Goal: Task Accomplishment & Management: Use online tool/utility

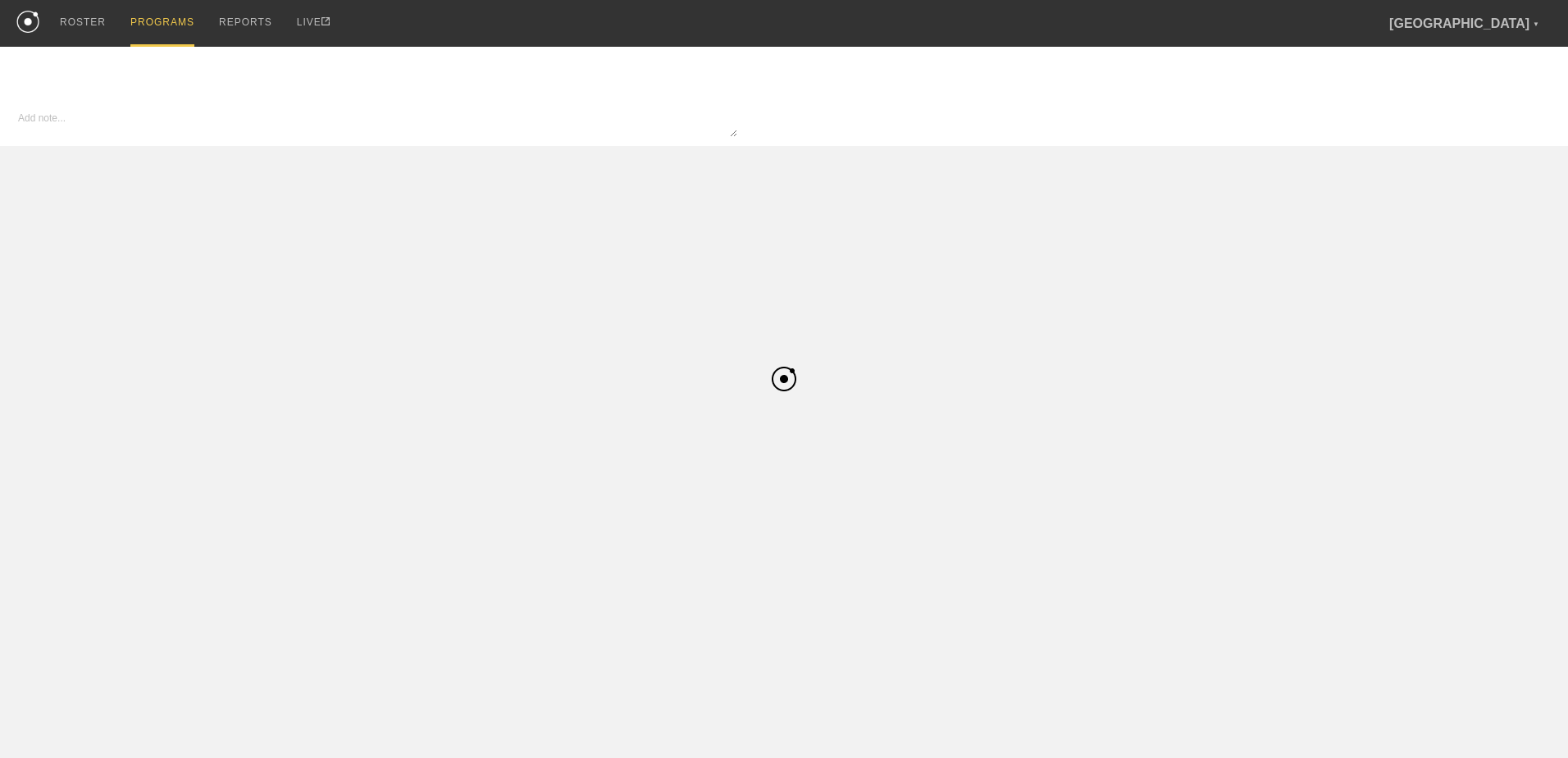
type input "Track & Field Pre-Season"
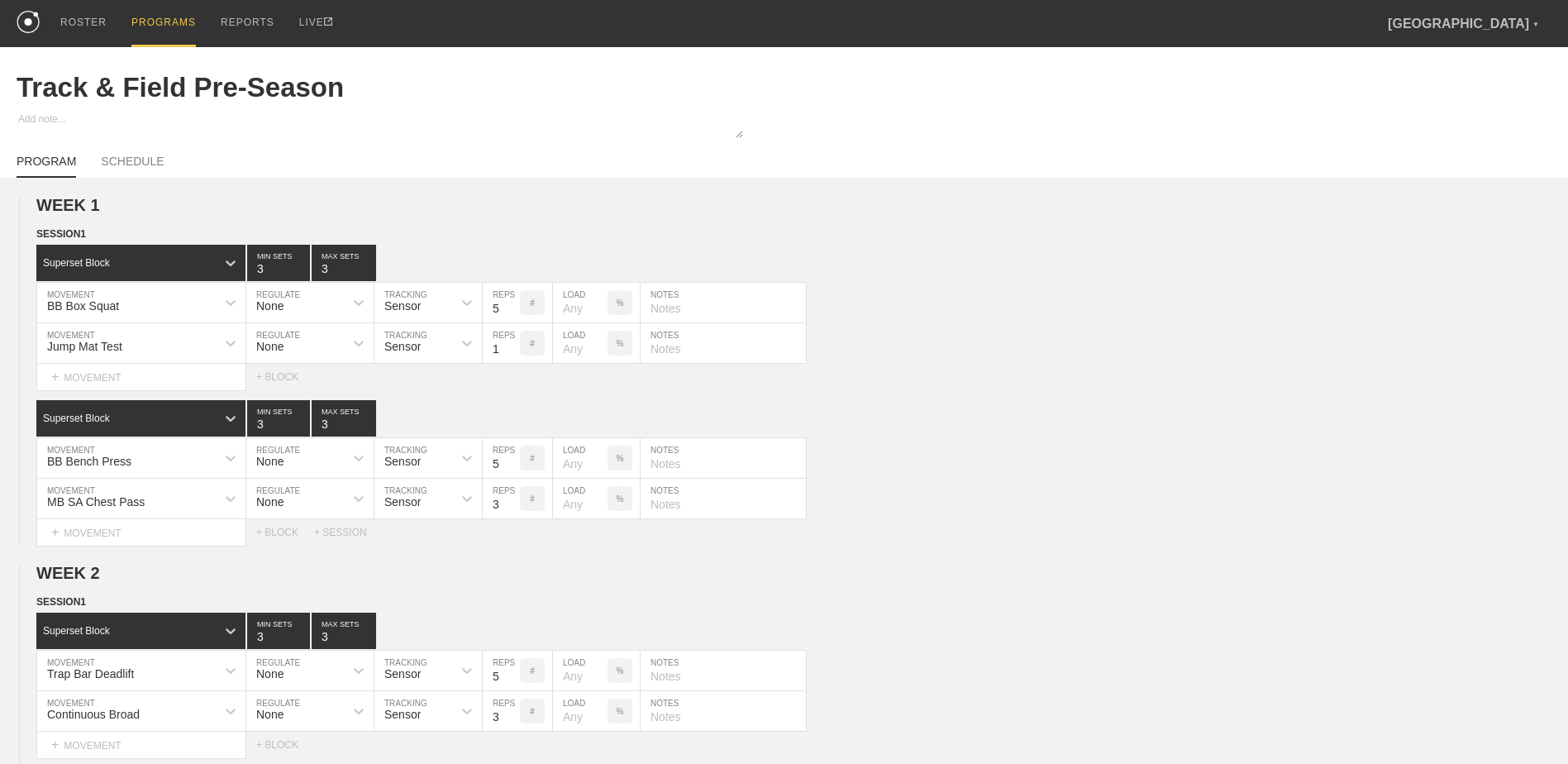
click at [165, 28] on div "PROGRAMS" at bounding box center [164, 23] width 64 height 47
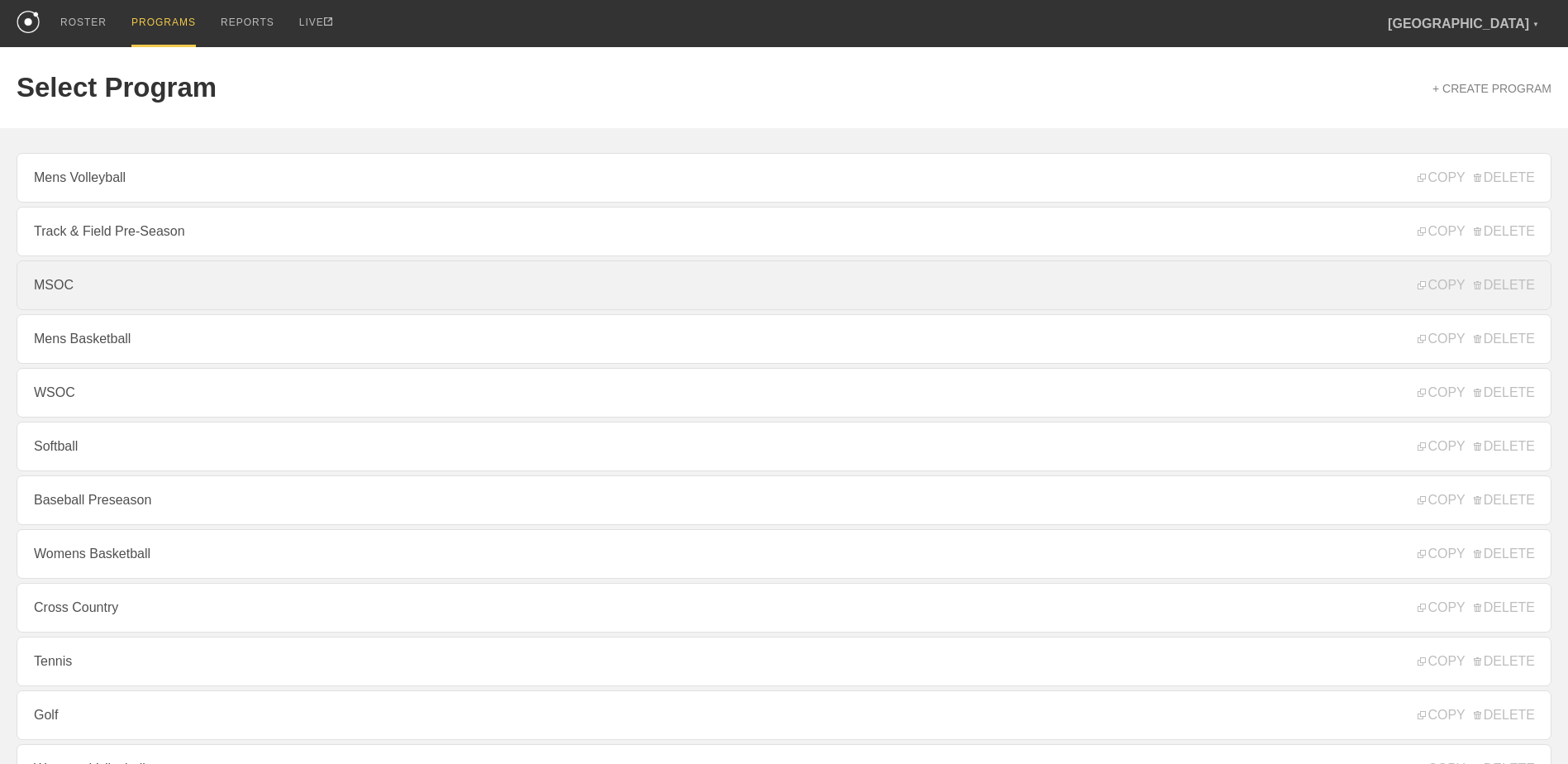
click at [297, 307] on link "MSOC" at bounding box center [783, 286] width 1534 height 50
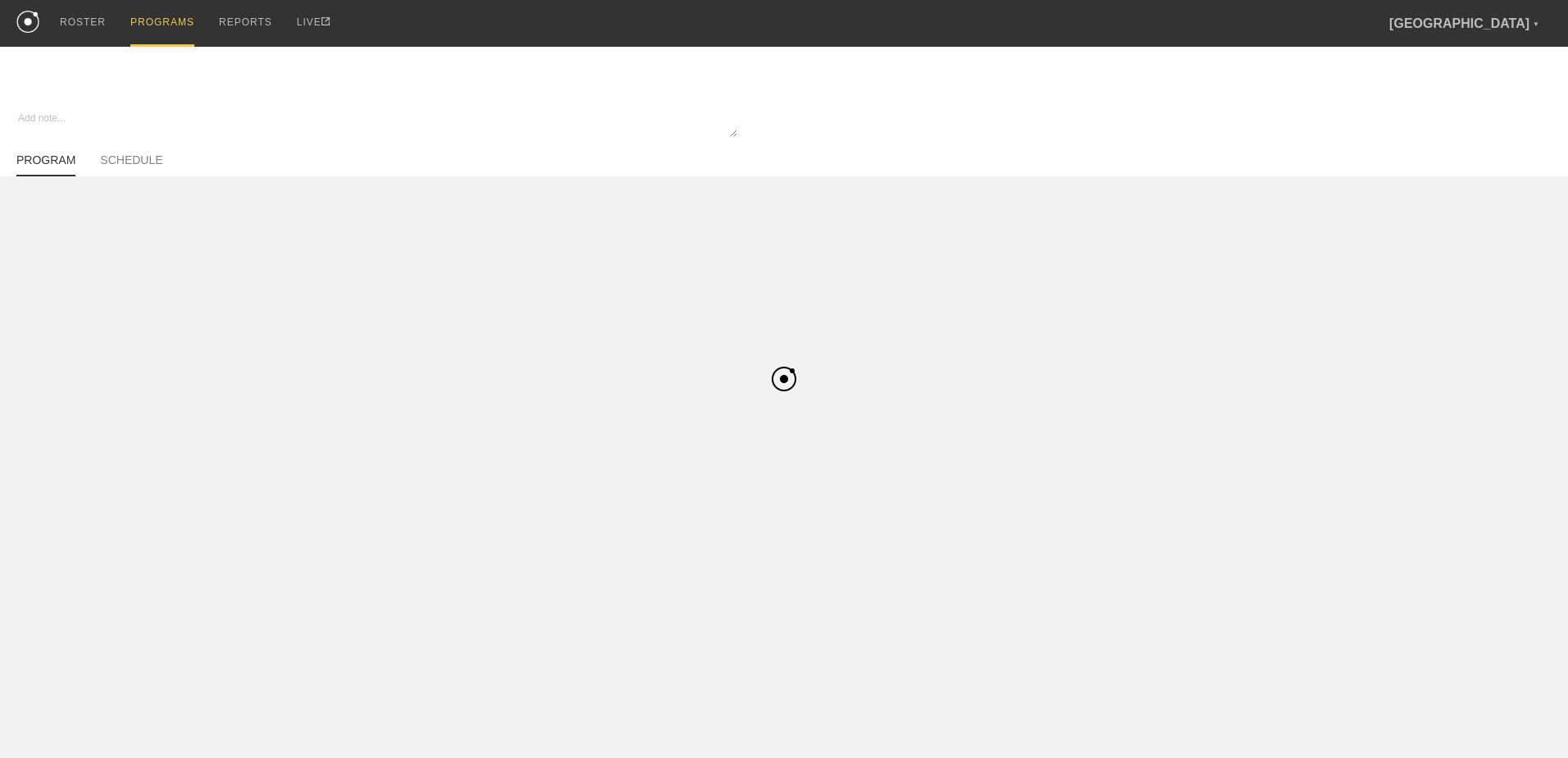
type textarea "x"
type input "MSOC"
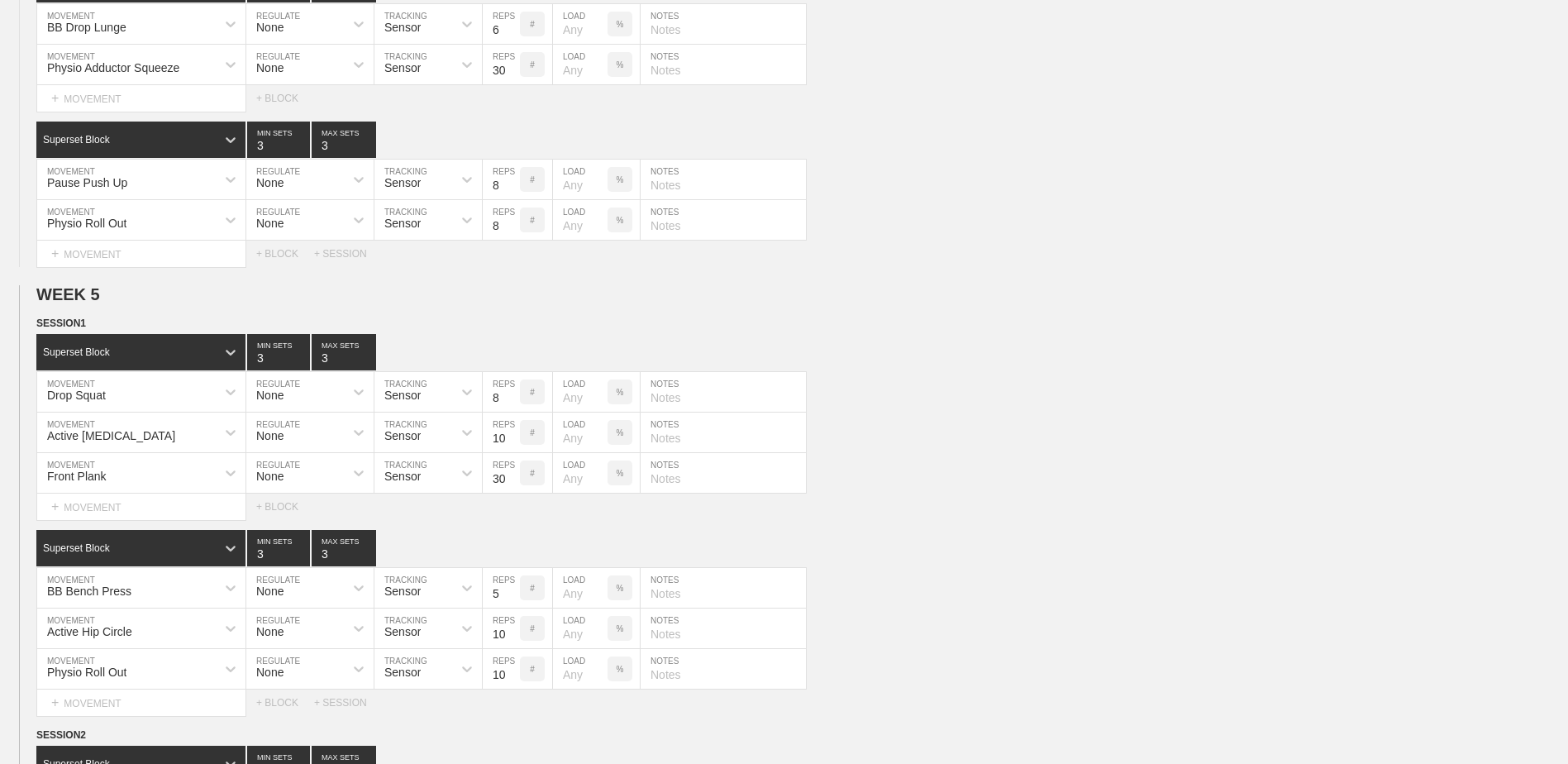
scroll to position [2852, 0]
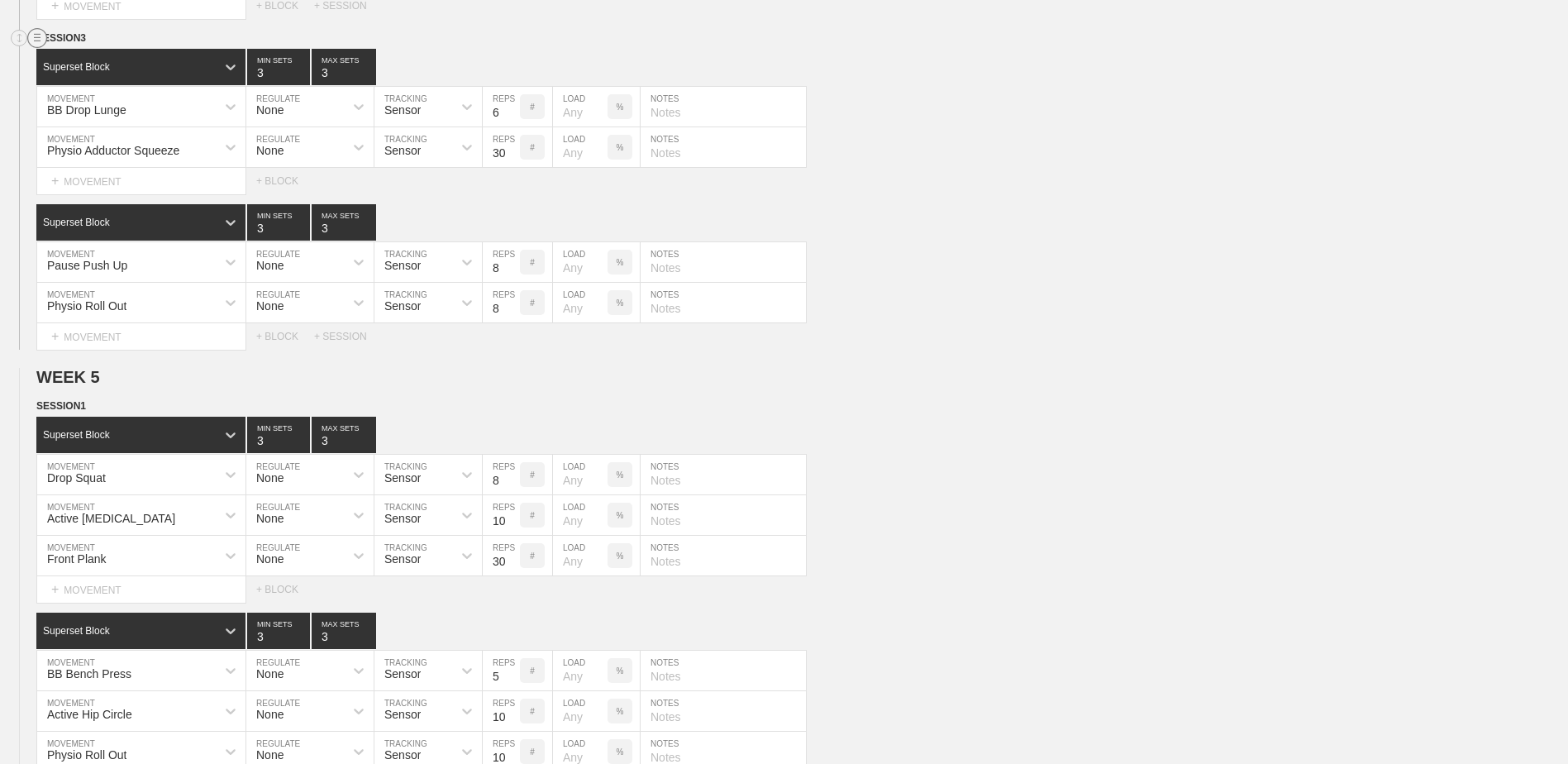
click at [38, 47] on circle at bounding box center [38, 38] width 19 height 19
click at [67, 58] on div "DUPLICATE" at bounding box center [115, 63] width 132 height 25
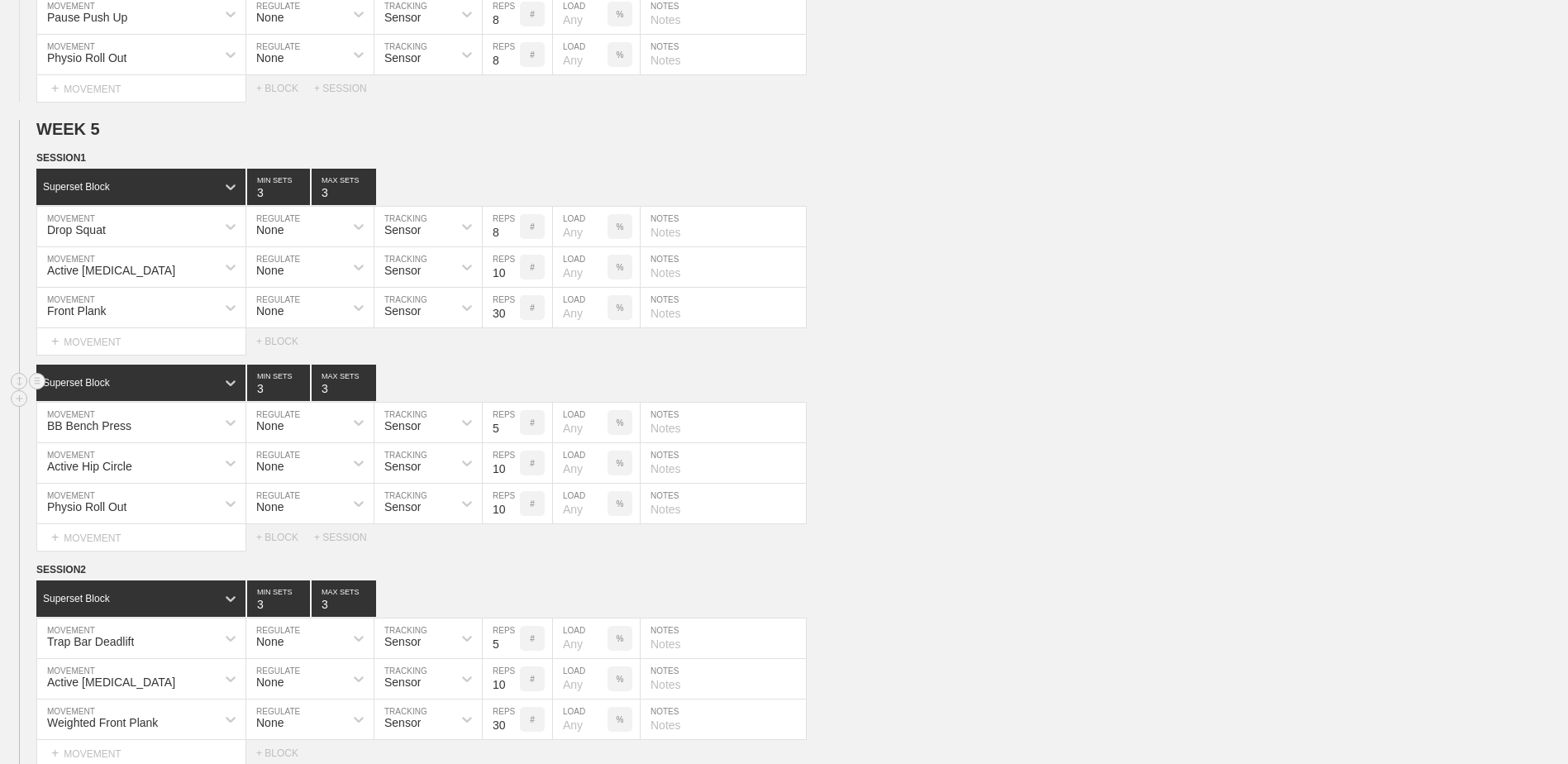
scroll to position [3927, 0]
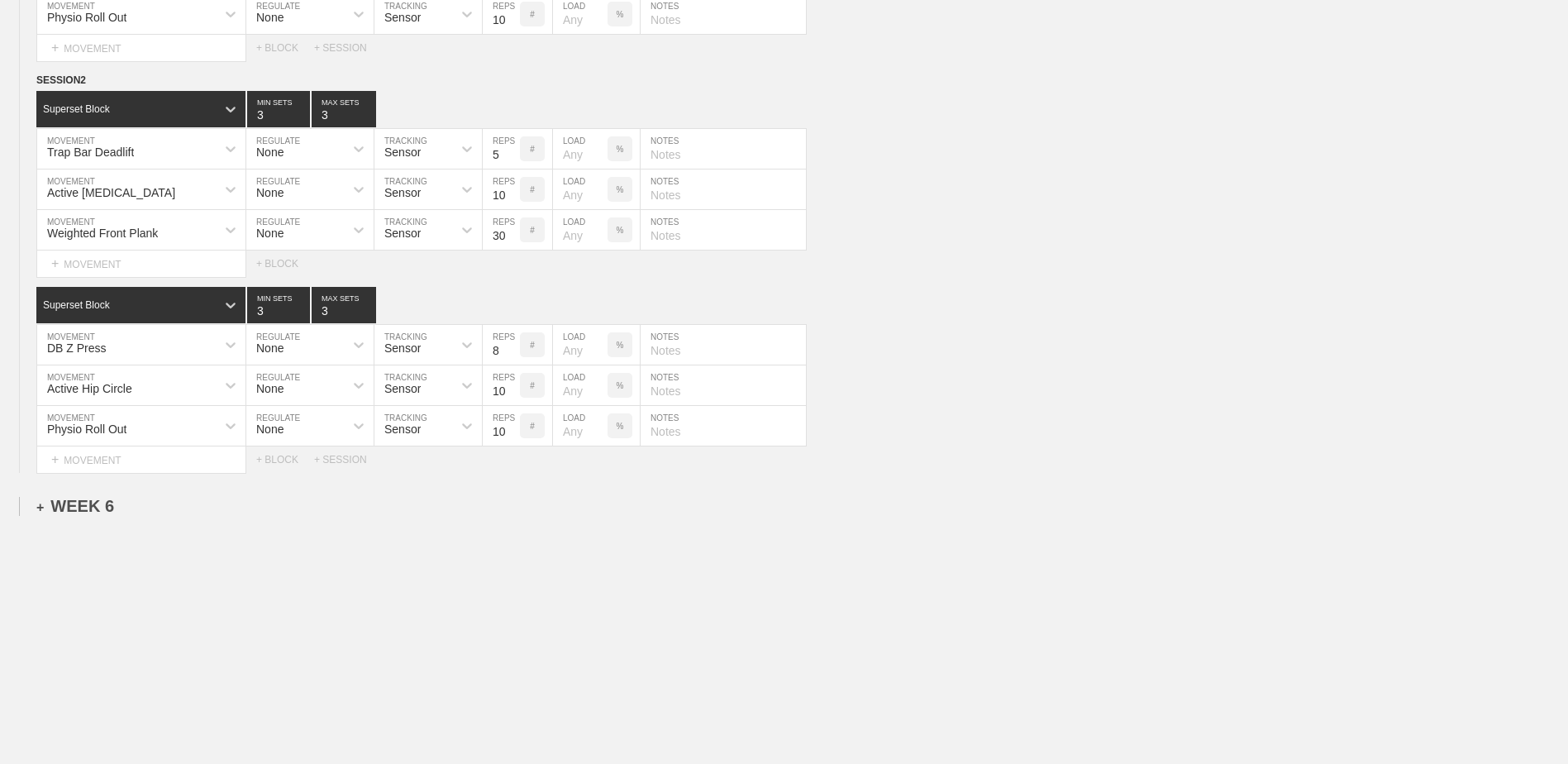
click at [86, 498] on div "+ WEEK 6" at bounding box center [75, 506] width 78 height 19
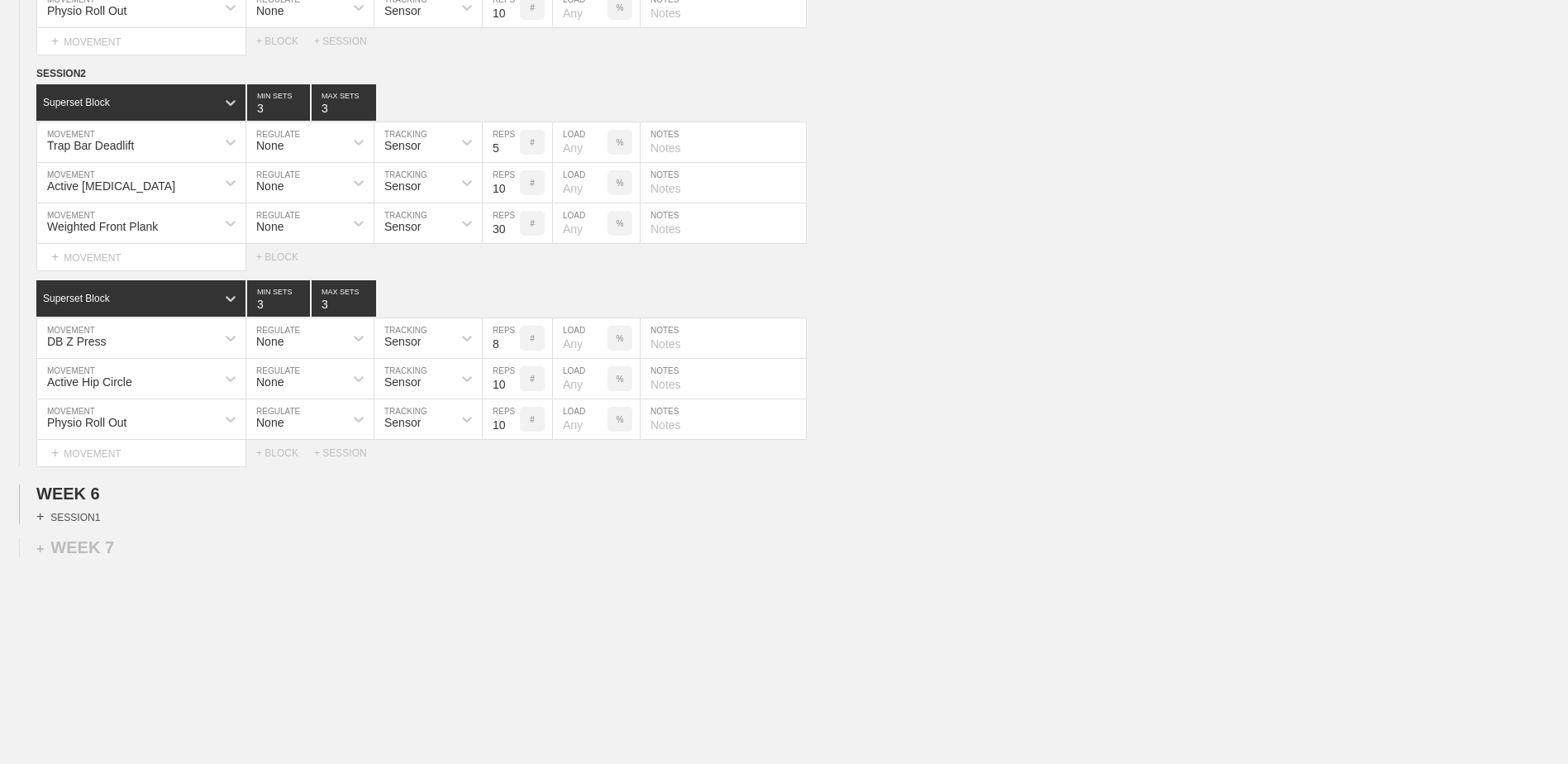
click at [89, 517] on div "+ SESSION 1" at bounding box center [68, 516] width 63 height 14
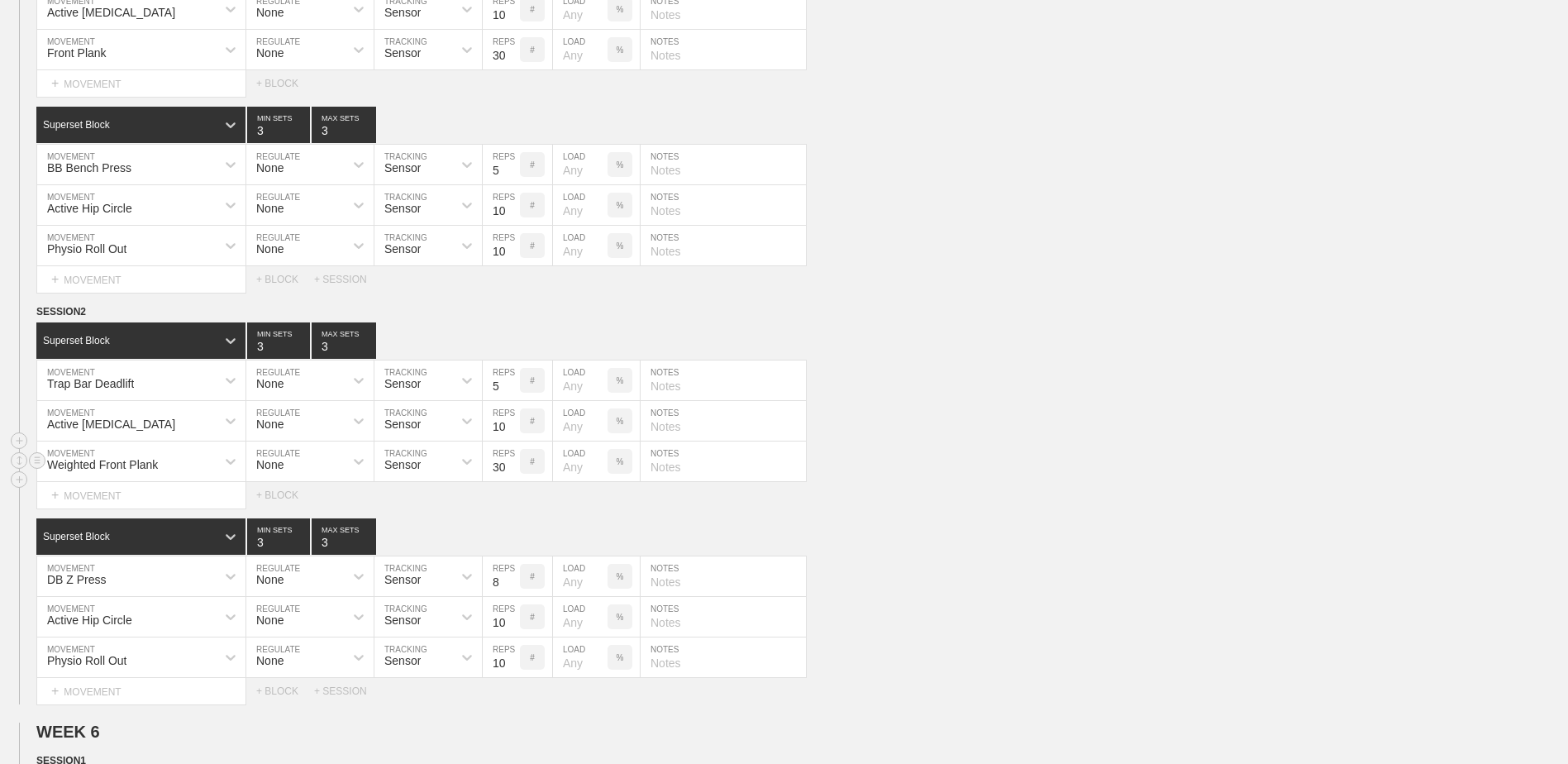
scroll to position [3936, 0]
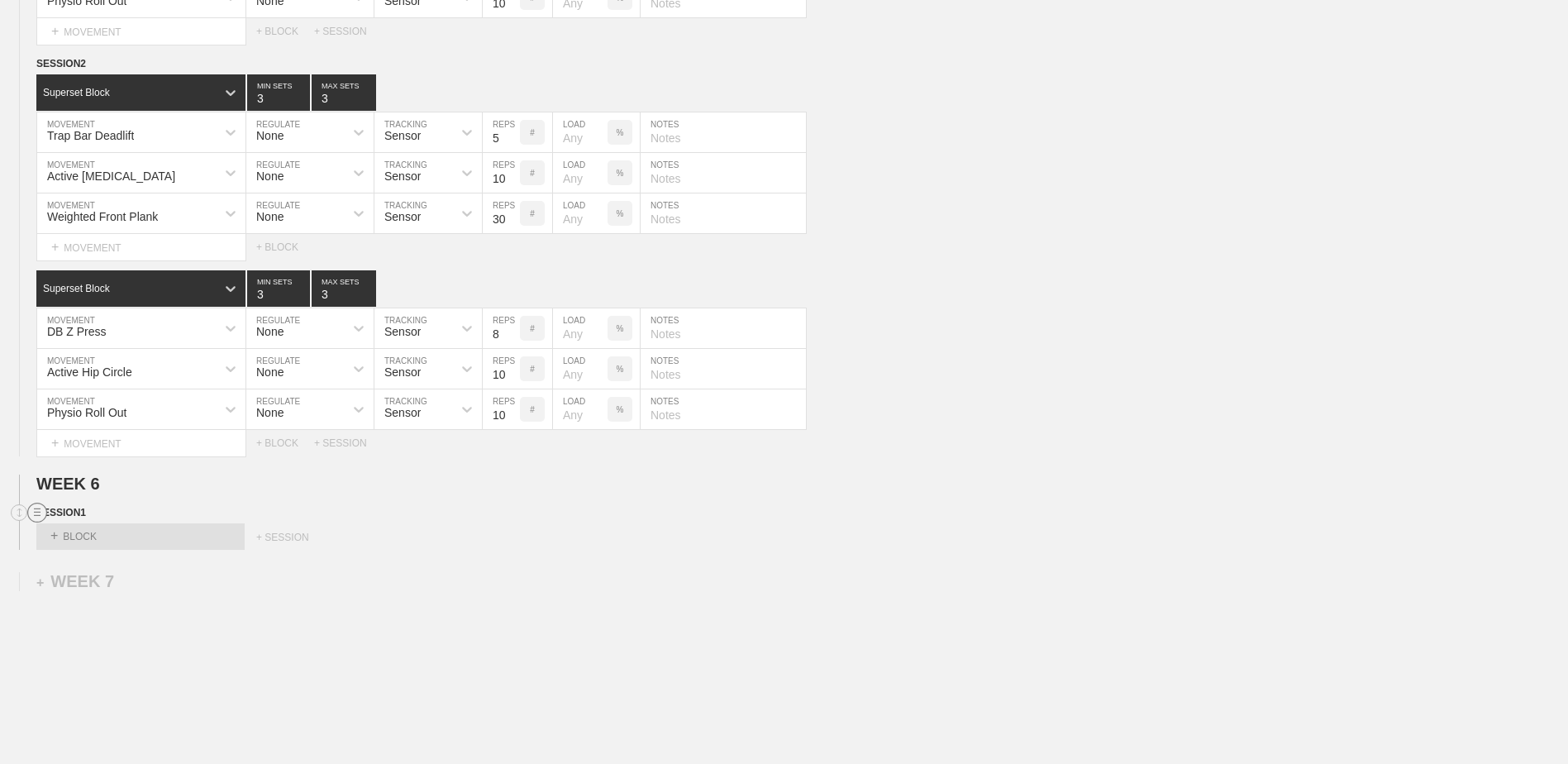
click at [37, 518] on circle at bounding box center [38, 513] width 19 height 19
click at [82, 566] on div "DELETE" at bounding box center [115, 563] width 132 height 25
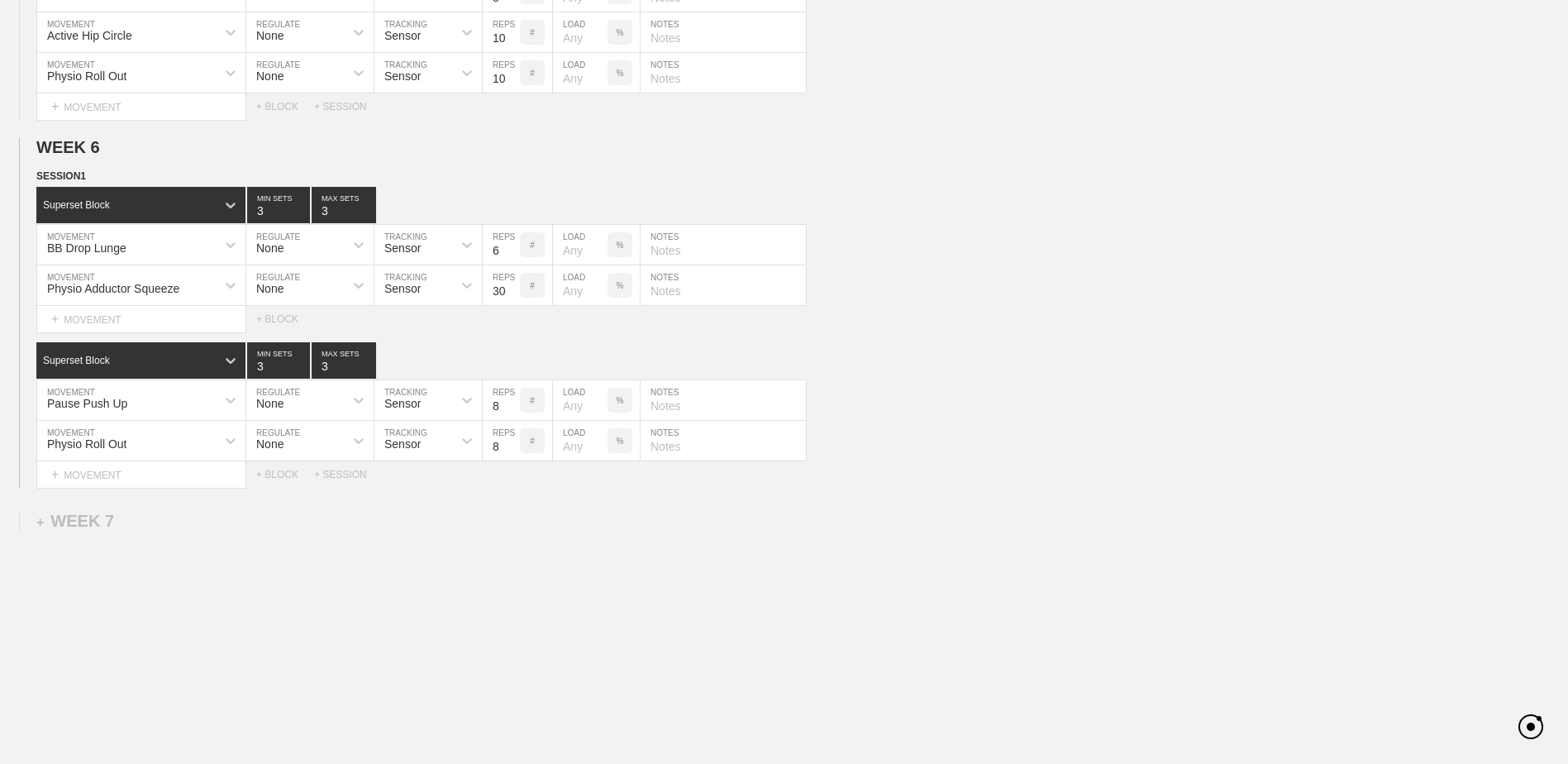
scroll to position [3611, 0]
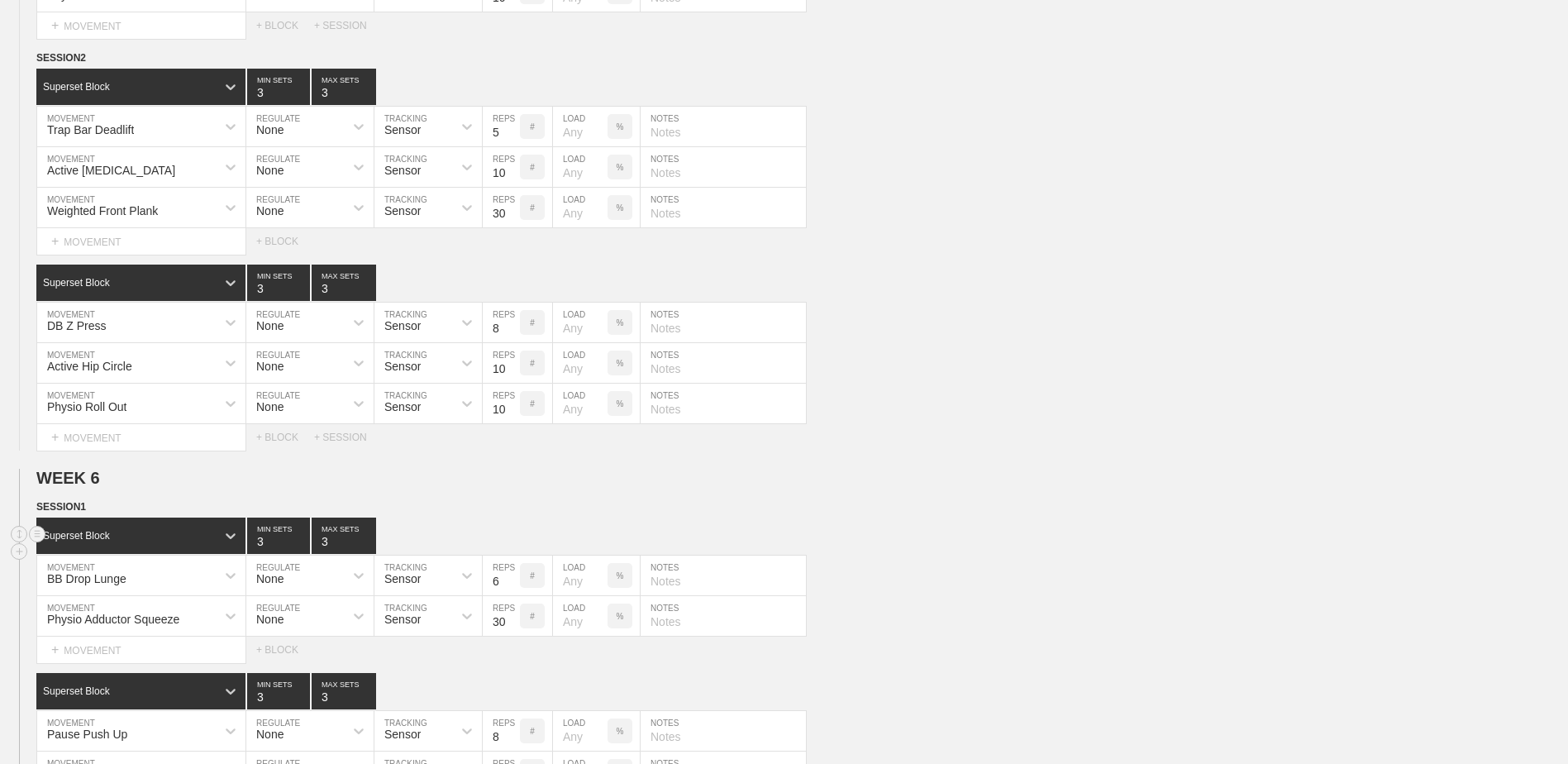
click at [882, 533] on div "Superset Block 3 MIN SETS 3 MAX SETS" at bounding box center [802, 536] width 1531 height 37
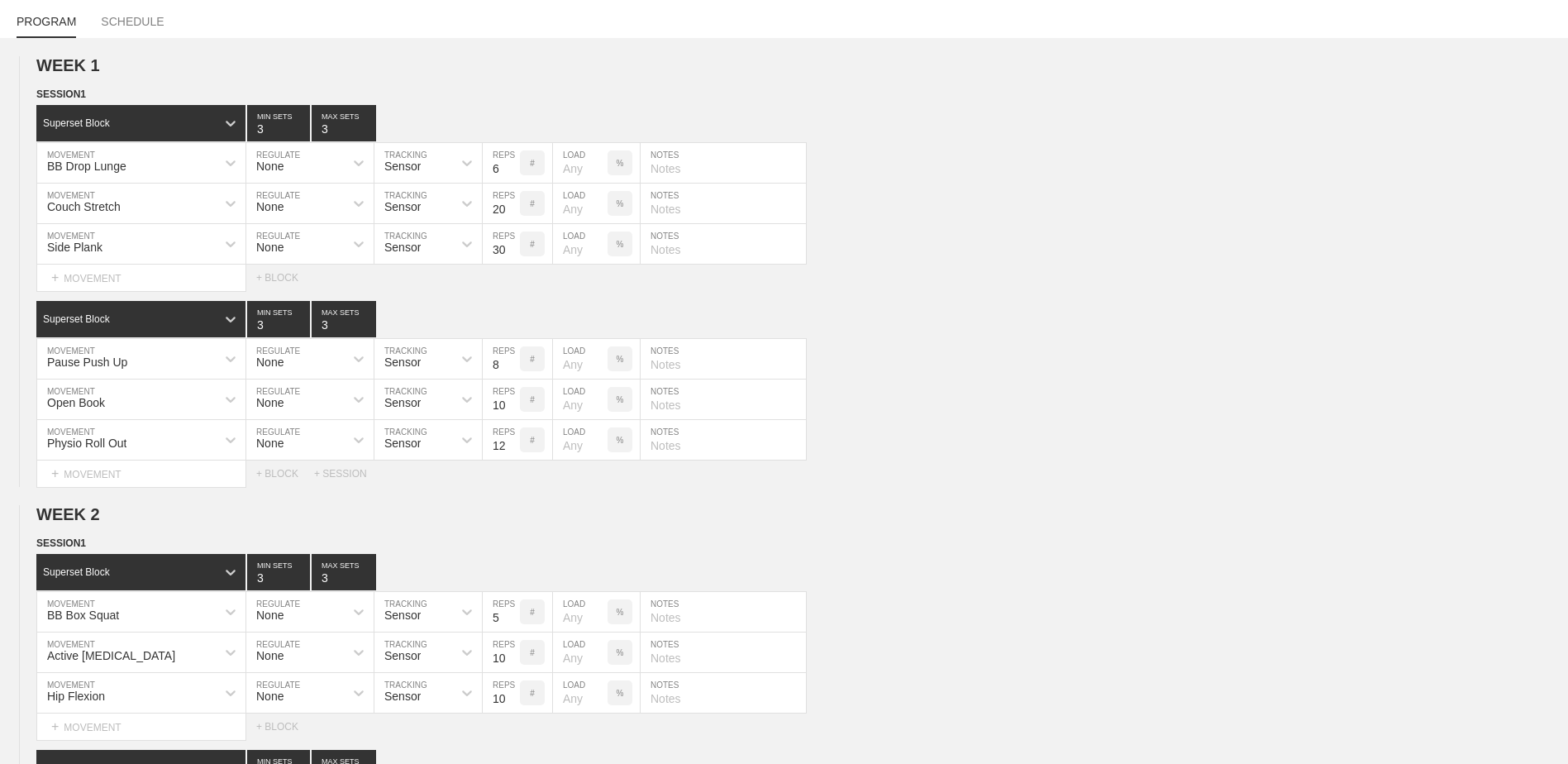
scroll to position [0, 0]
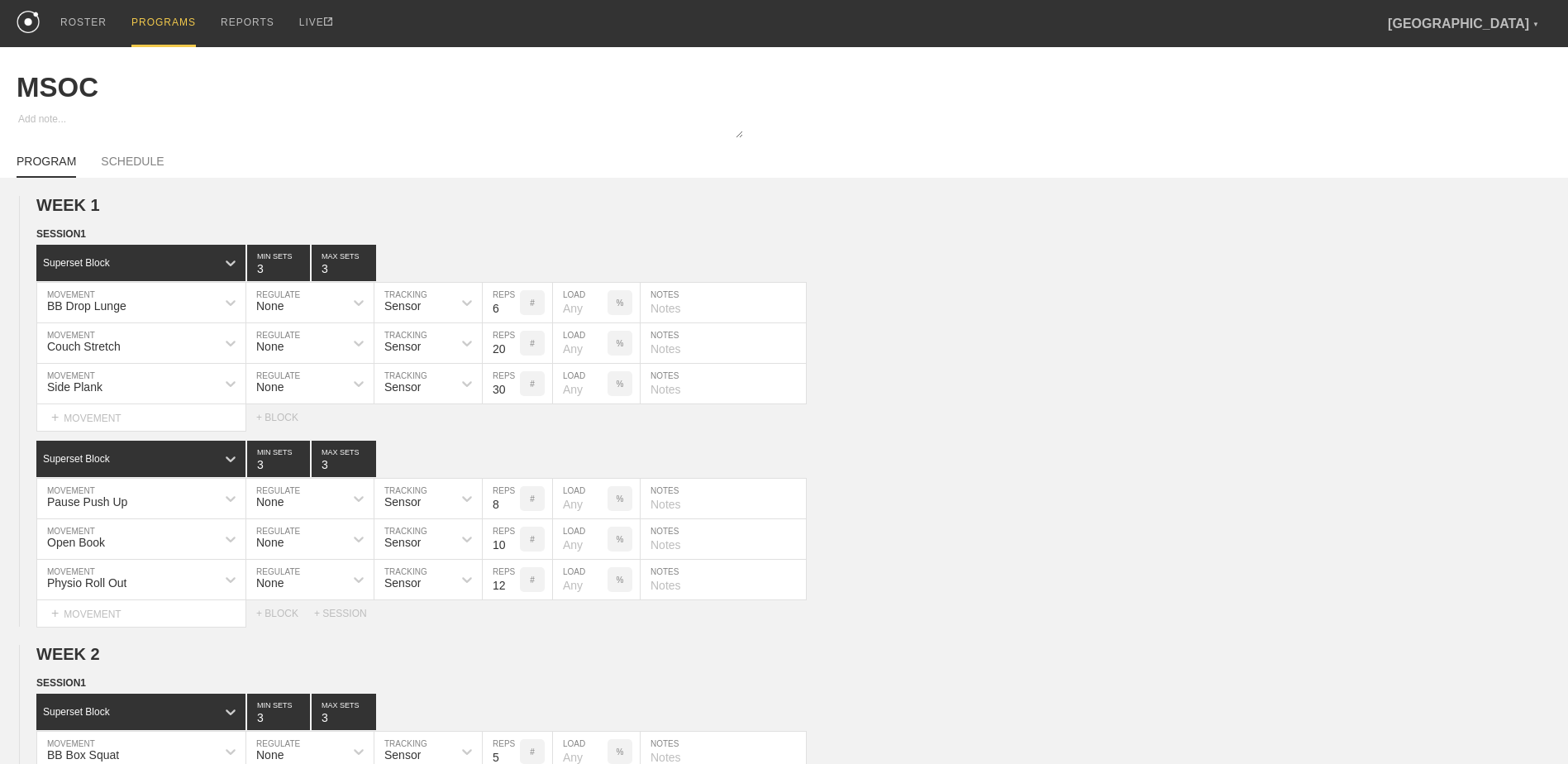
click at [148, 21] on div "PROGRAMS" at bounding box center [164, 23] width 64 height 47
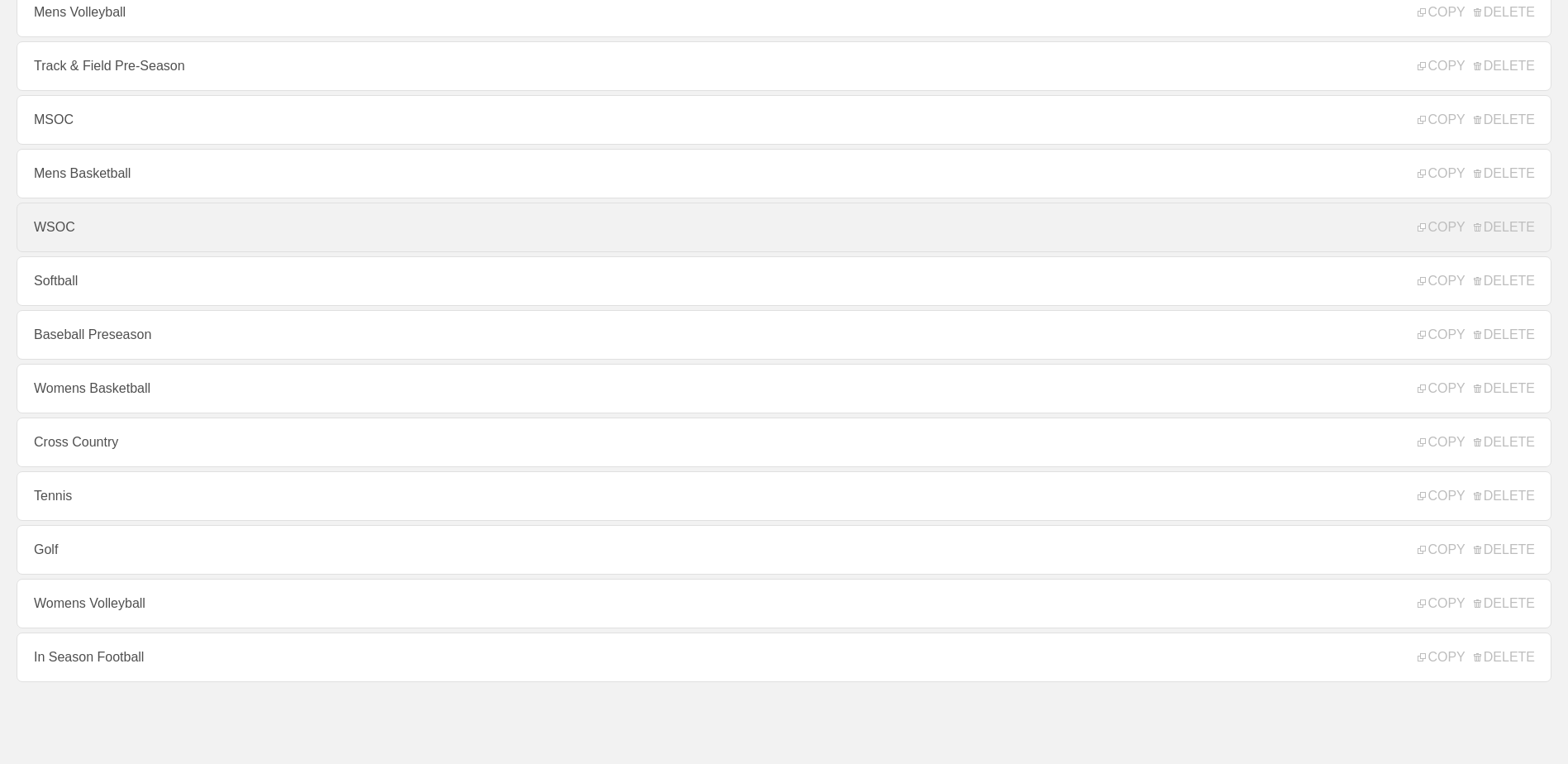
scroll to position [178, 0]
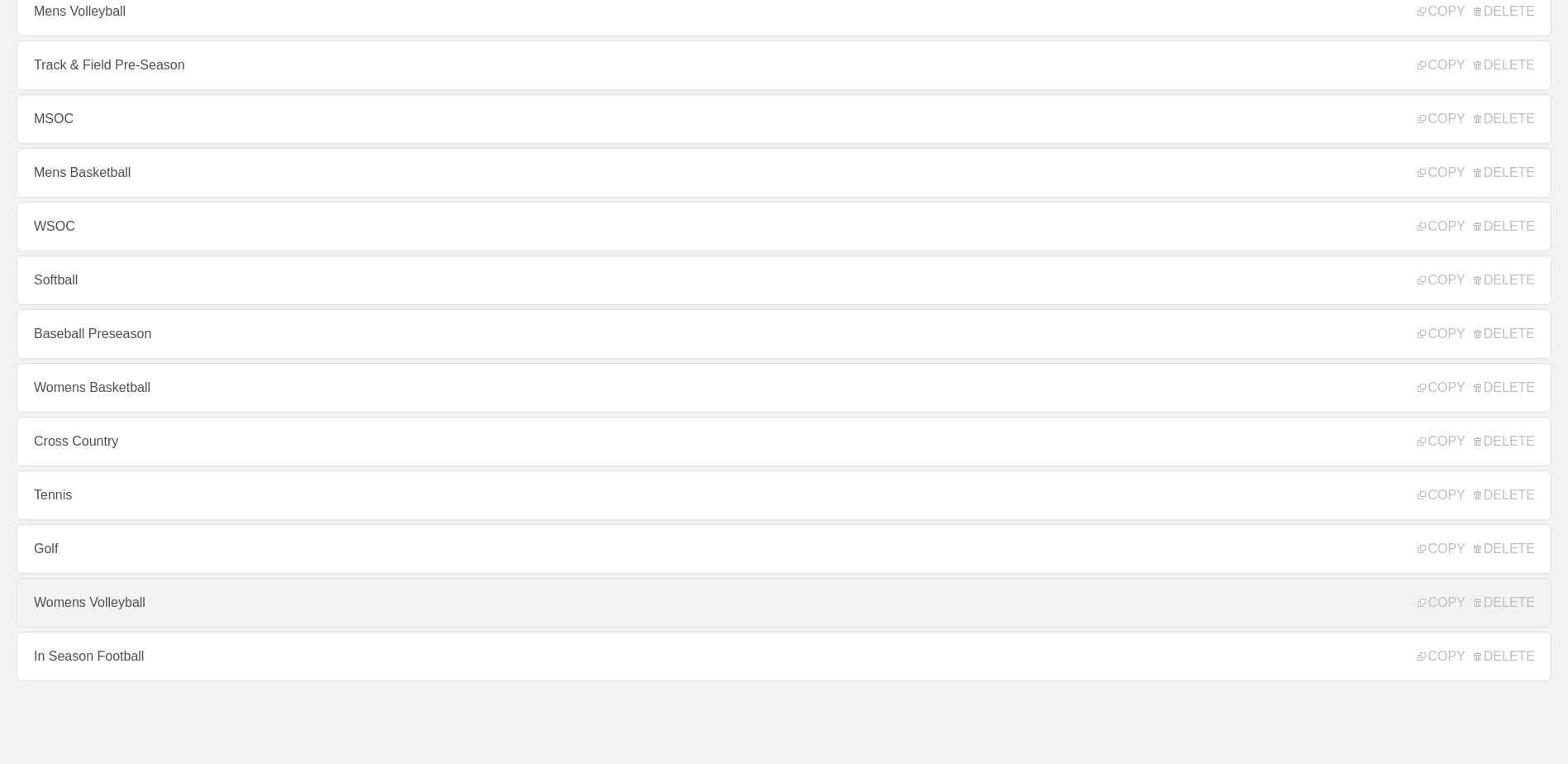
click at [195, 594] on link "Womens Volleyball" at bounding box center [783, 602] width 1534 height 50
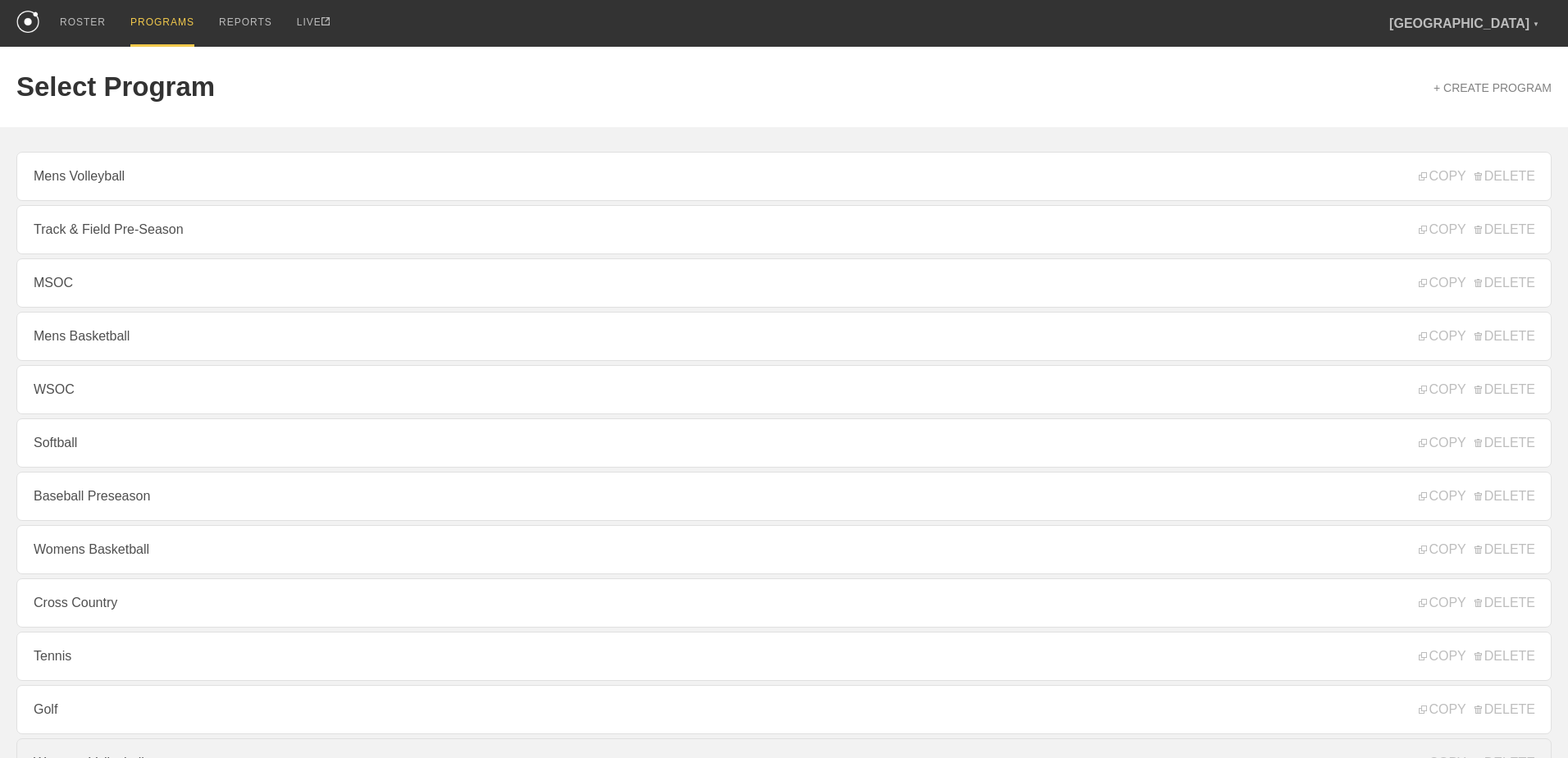
type textarea "x"
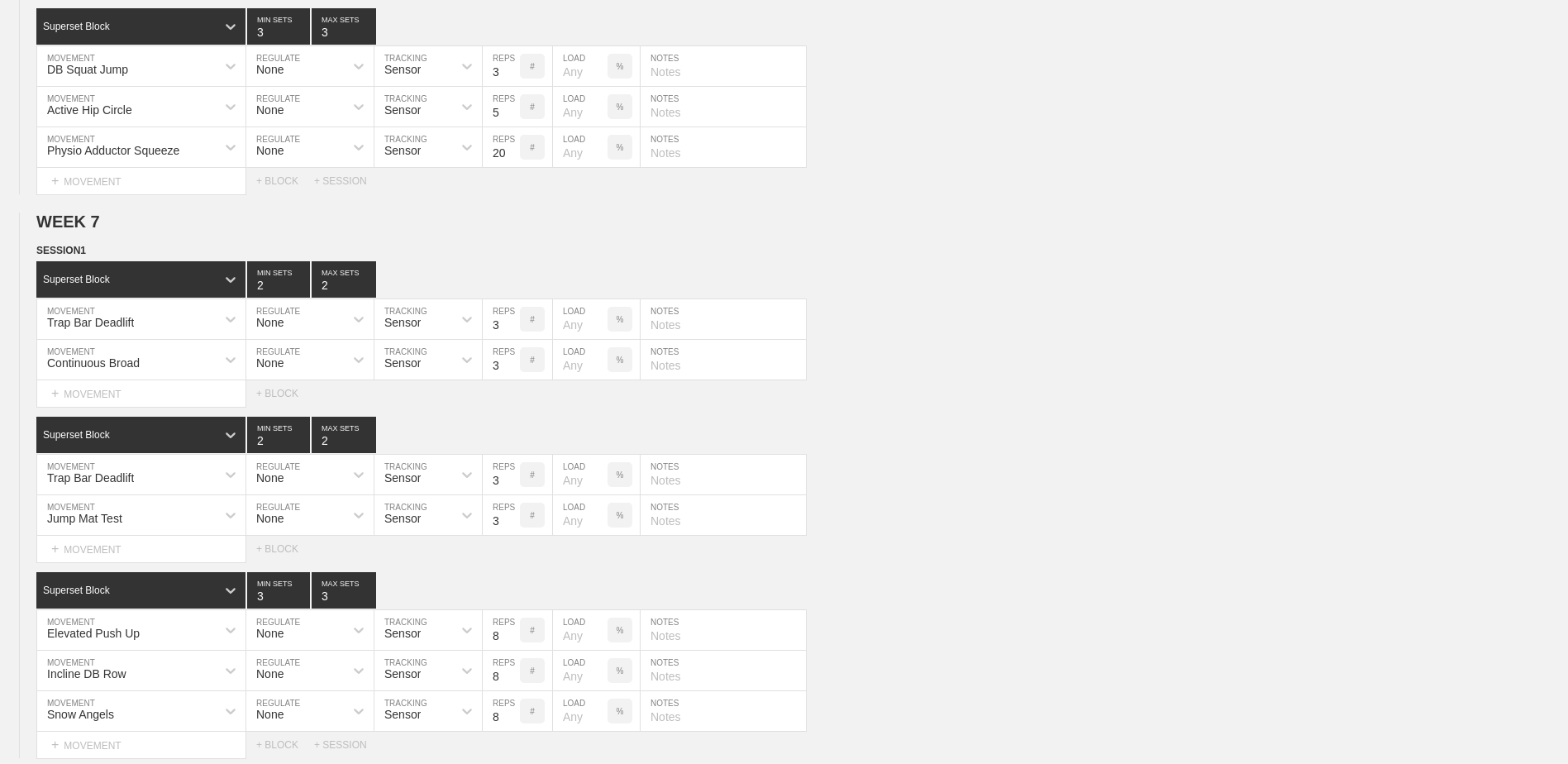
scroll to position [5171, 0]
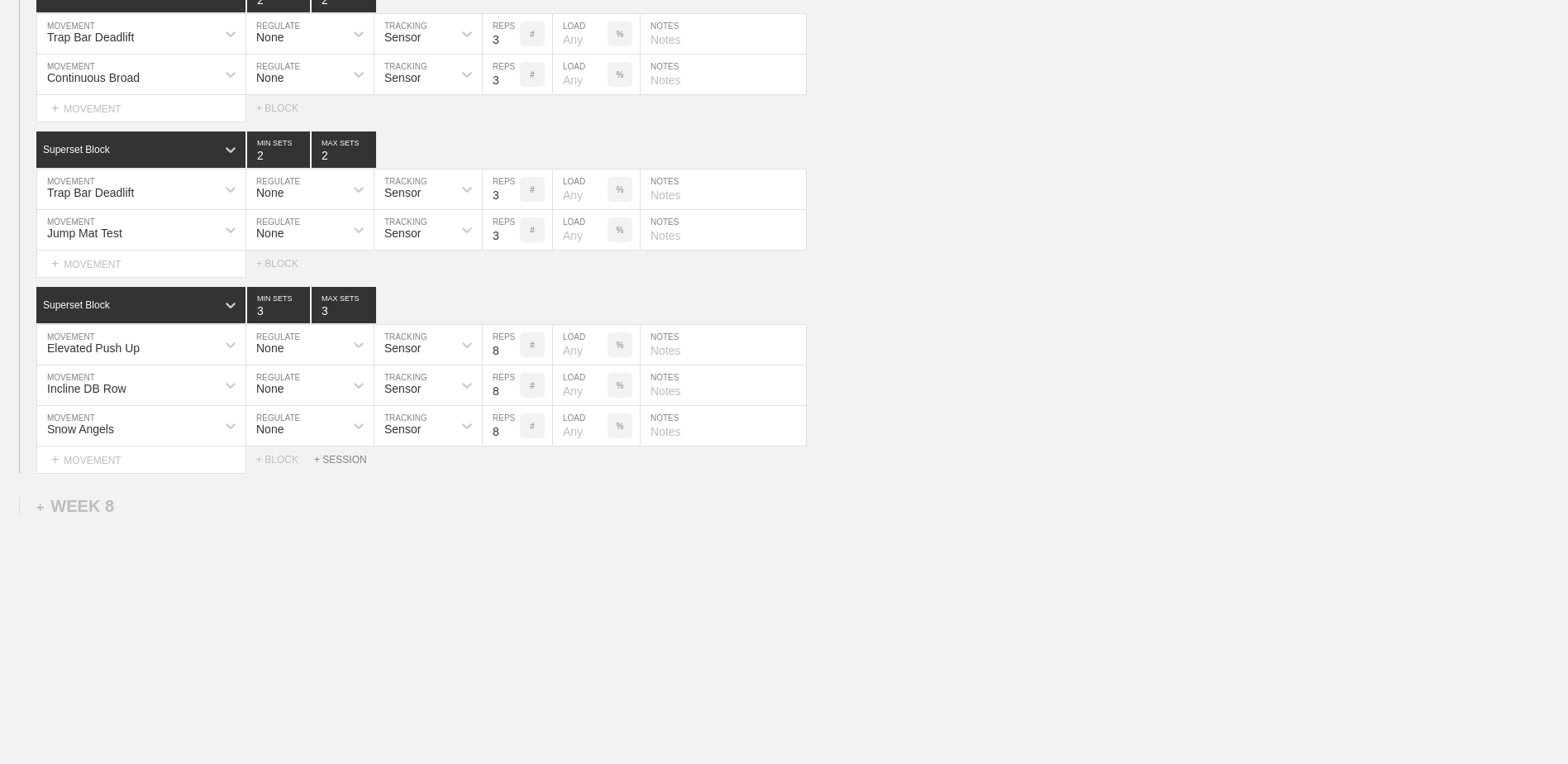
click at [329, 460] on div "+ SESSION" at bounding box center [346, 460] width 66 height 12
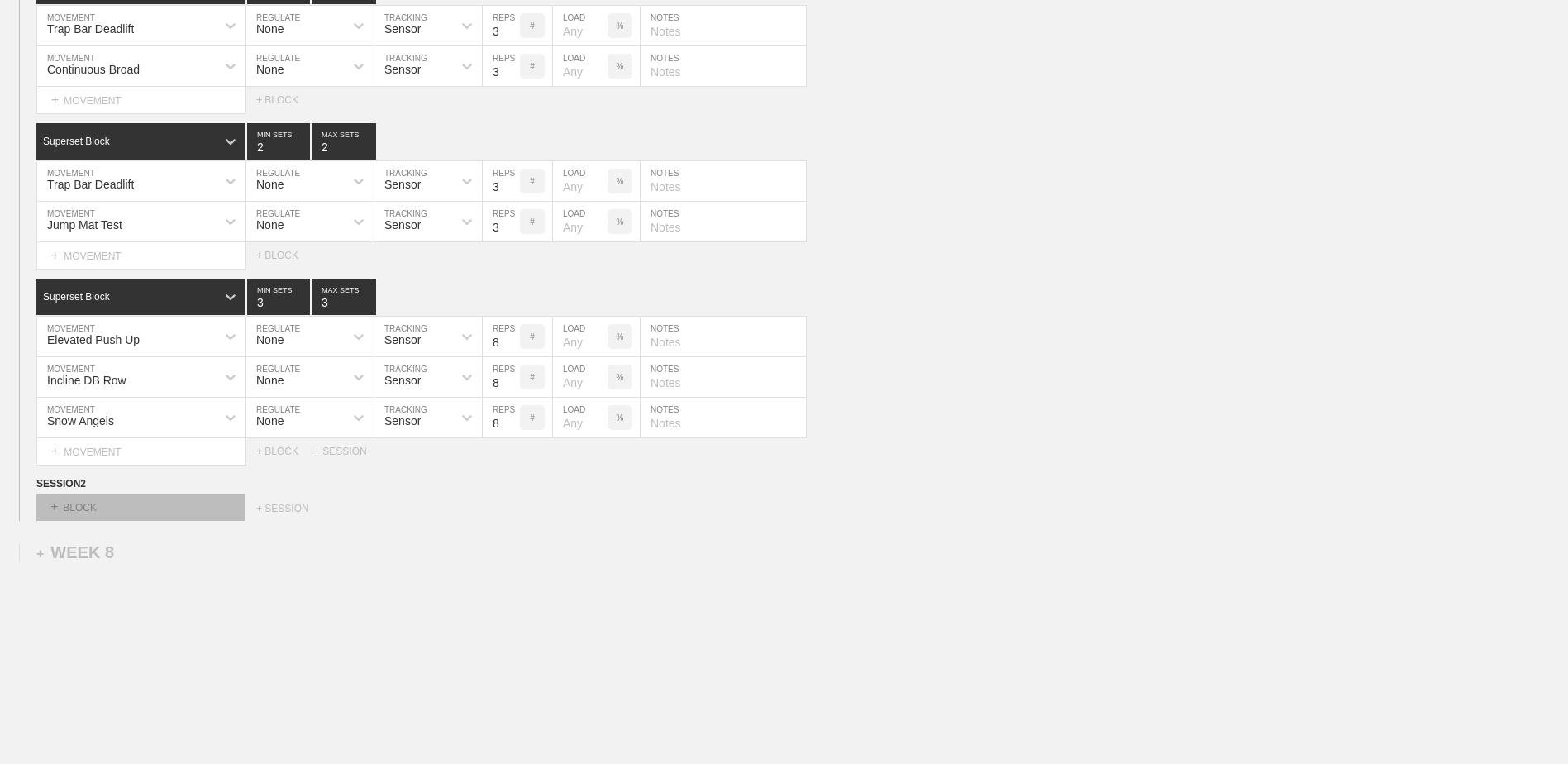
click at [156, 513] on div "+ BLOCK" at bounding box center [140, 507] width 208 height 26
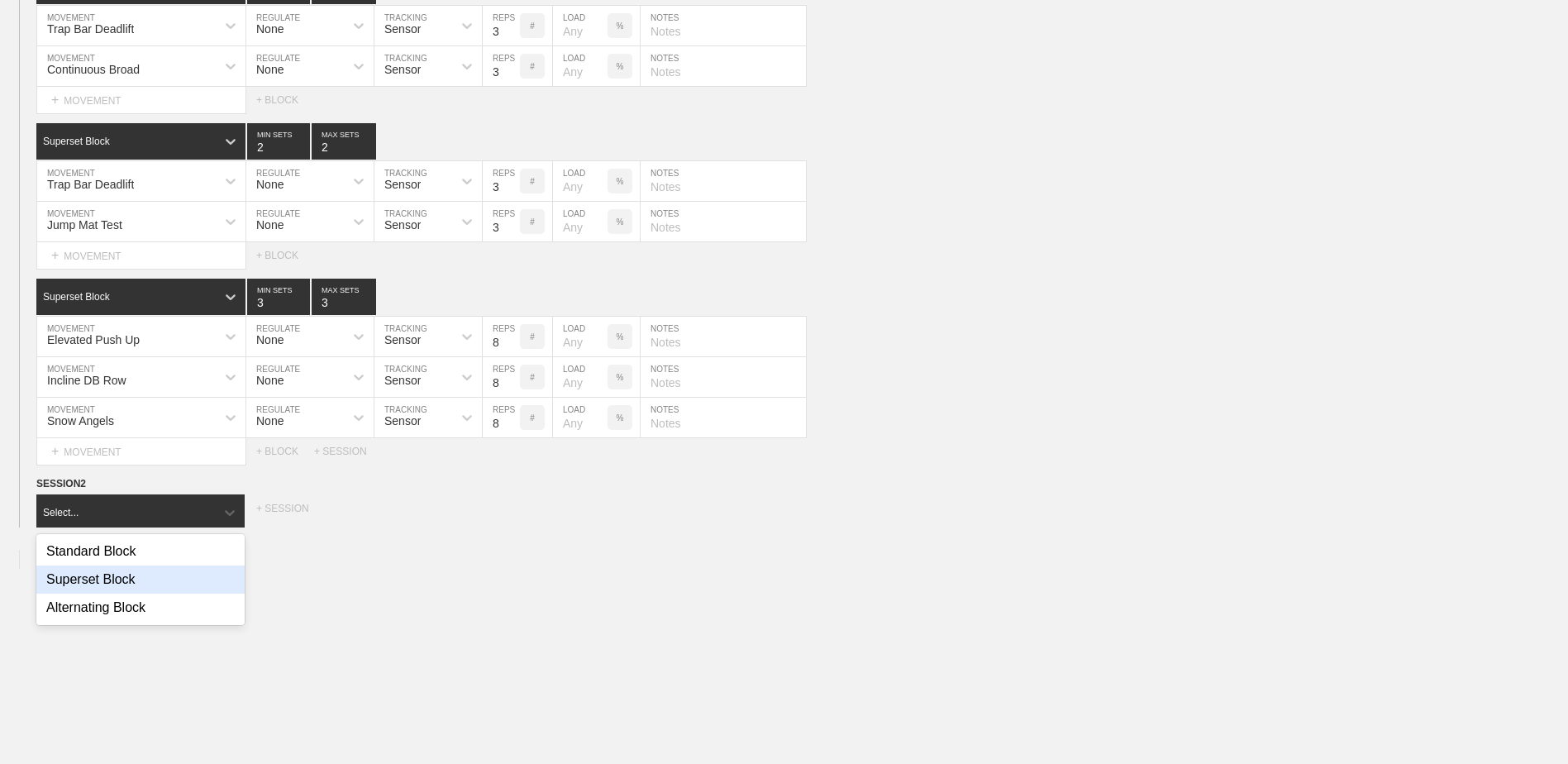
click at [143, 588] on div "Superset Block" at bounding box center [140, 579] width 208 height 28
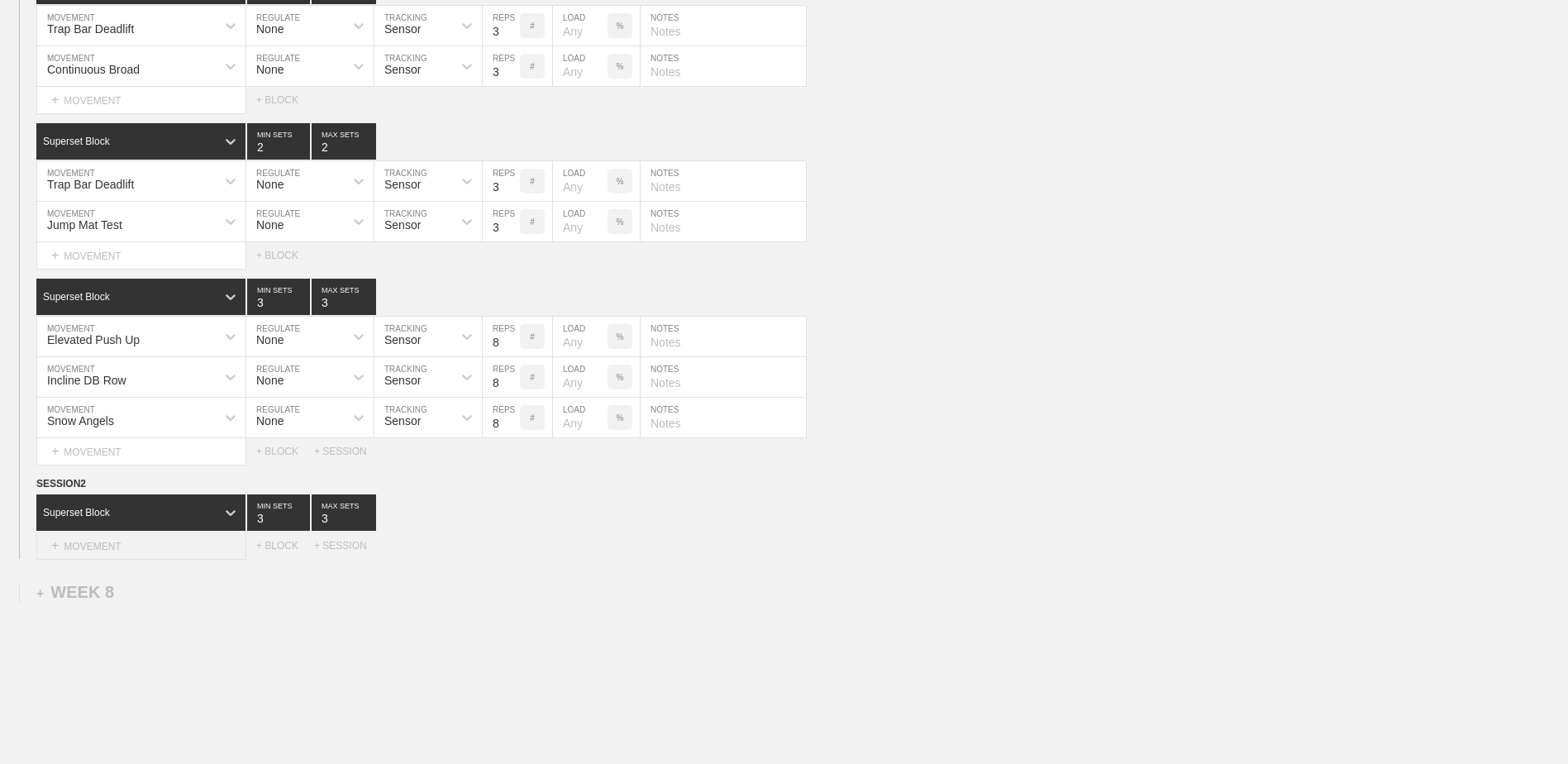
click at [149, 560] on div "+ MOVEMENT" at bounding box center [141, 546] width 210 height 27
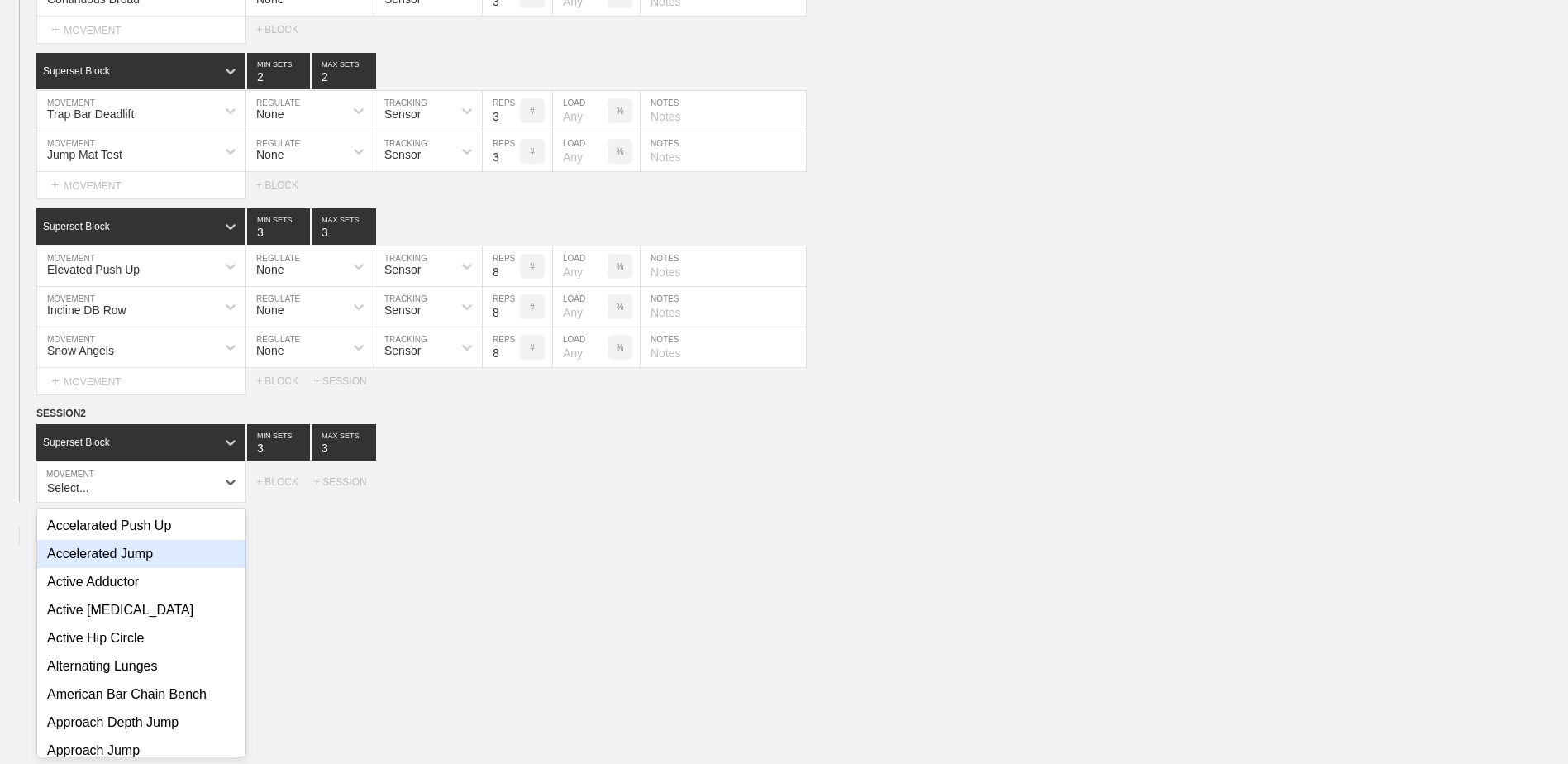
scroll to position [5247, 0]
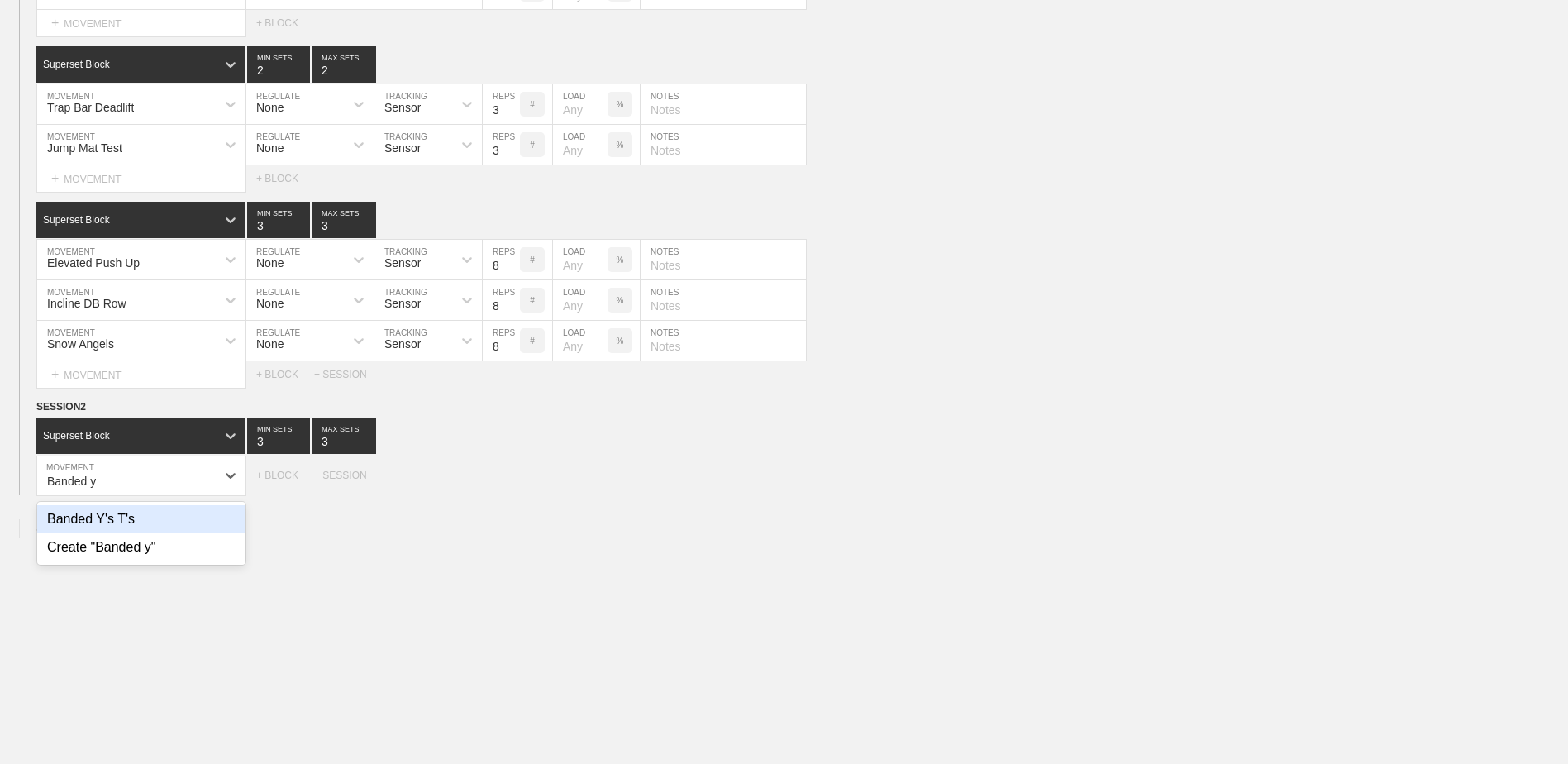
type input "Banded y"
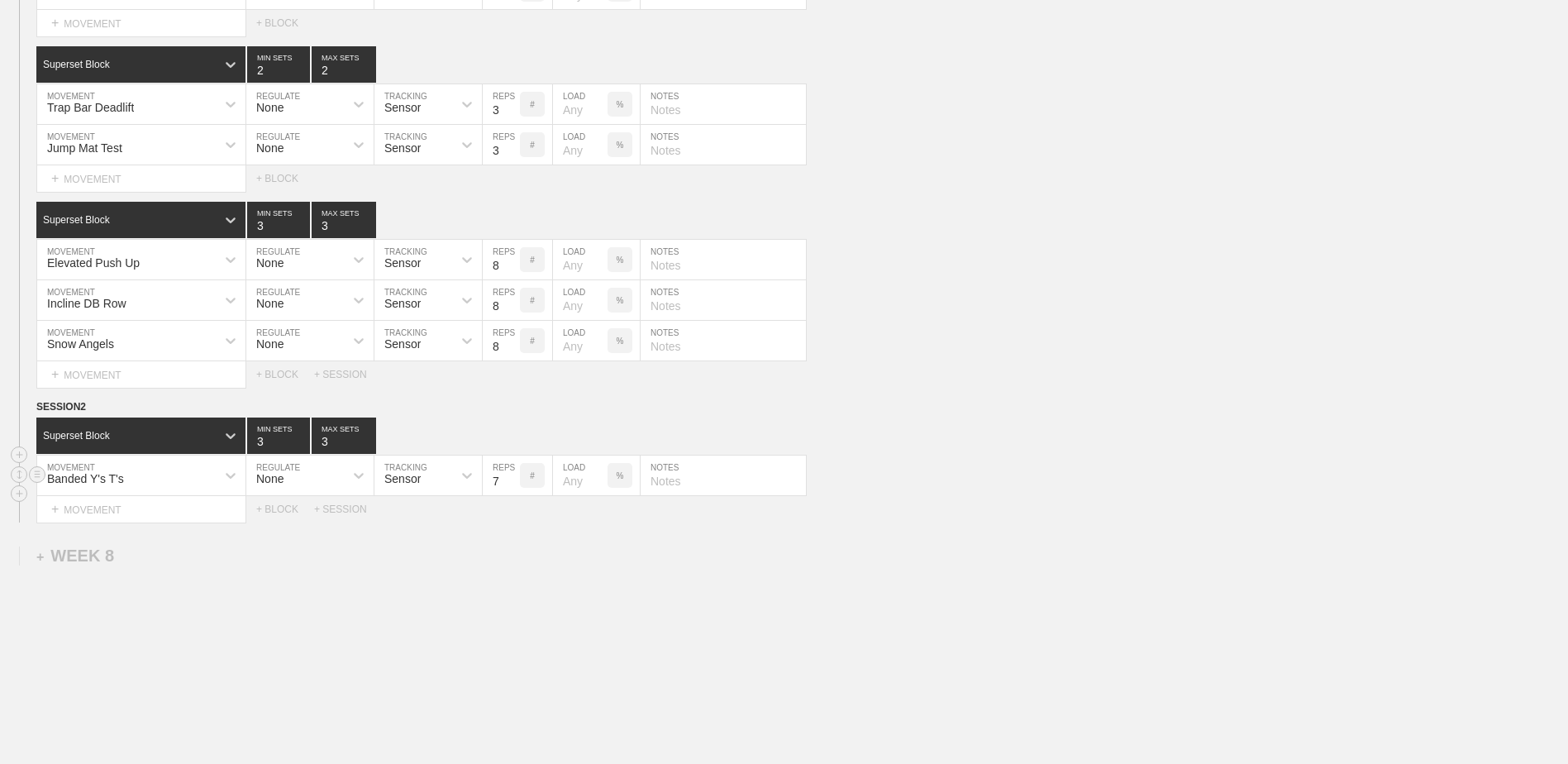
click at [509, 492] on input "7" at bounding box center [501, 474] width 38 height 39
type input "6"
click at [509, 492] on input "6" at bounding box center [501, 474] width 38 height 39
click at [215, 523] on div "+ MOVEMENT" at bounding box center [141, 509] width 210 height 27
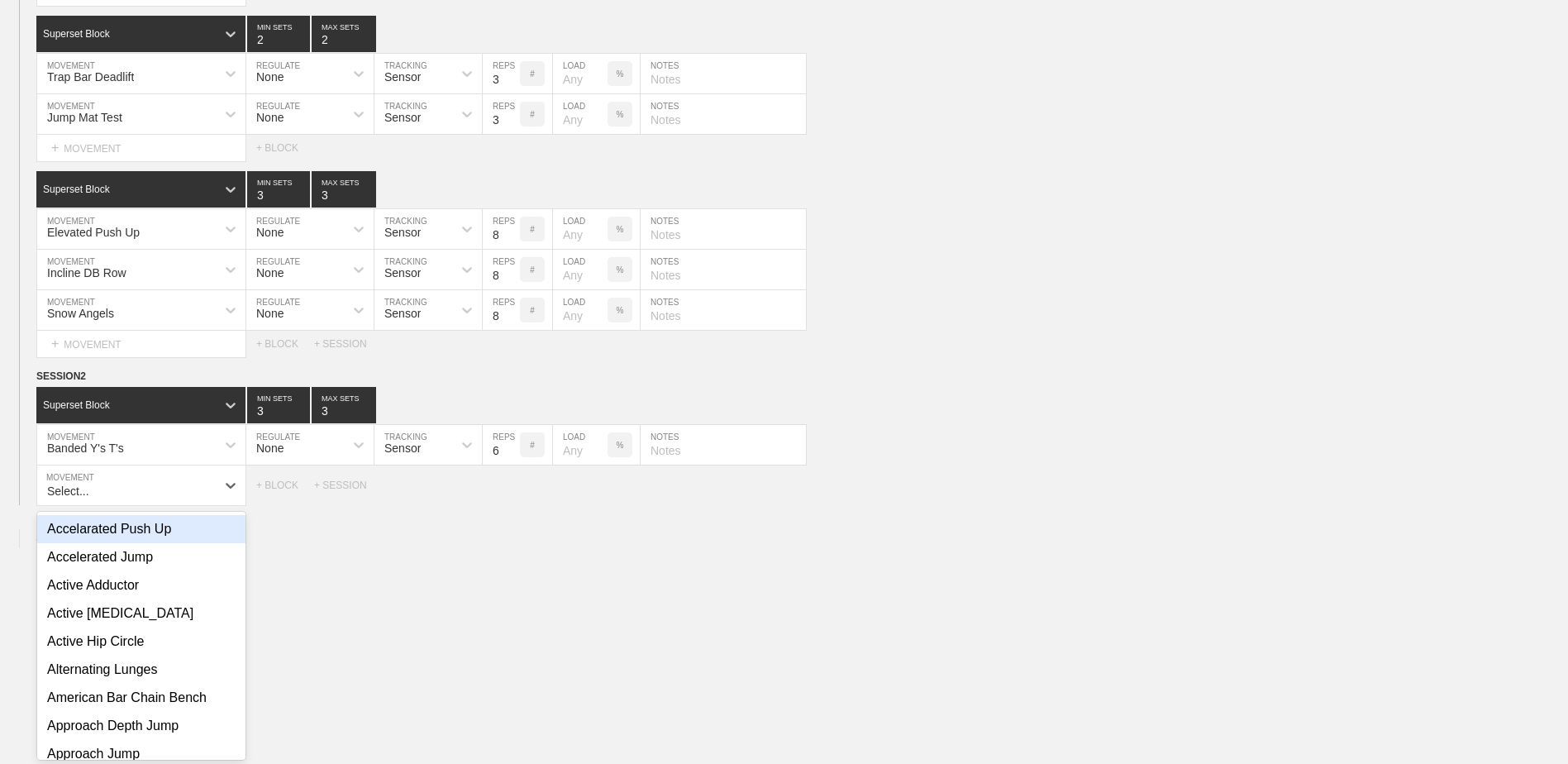
scroll to position [5288, 0]
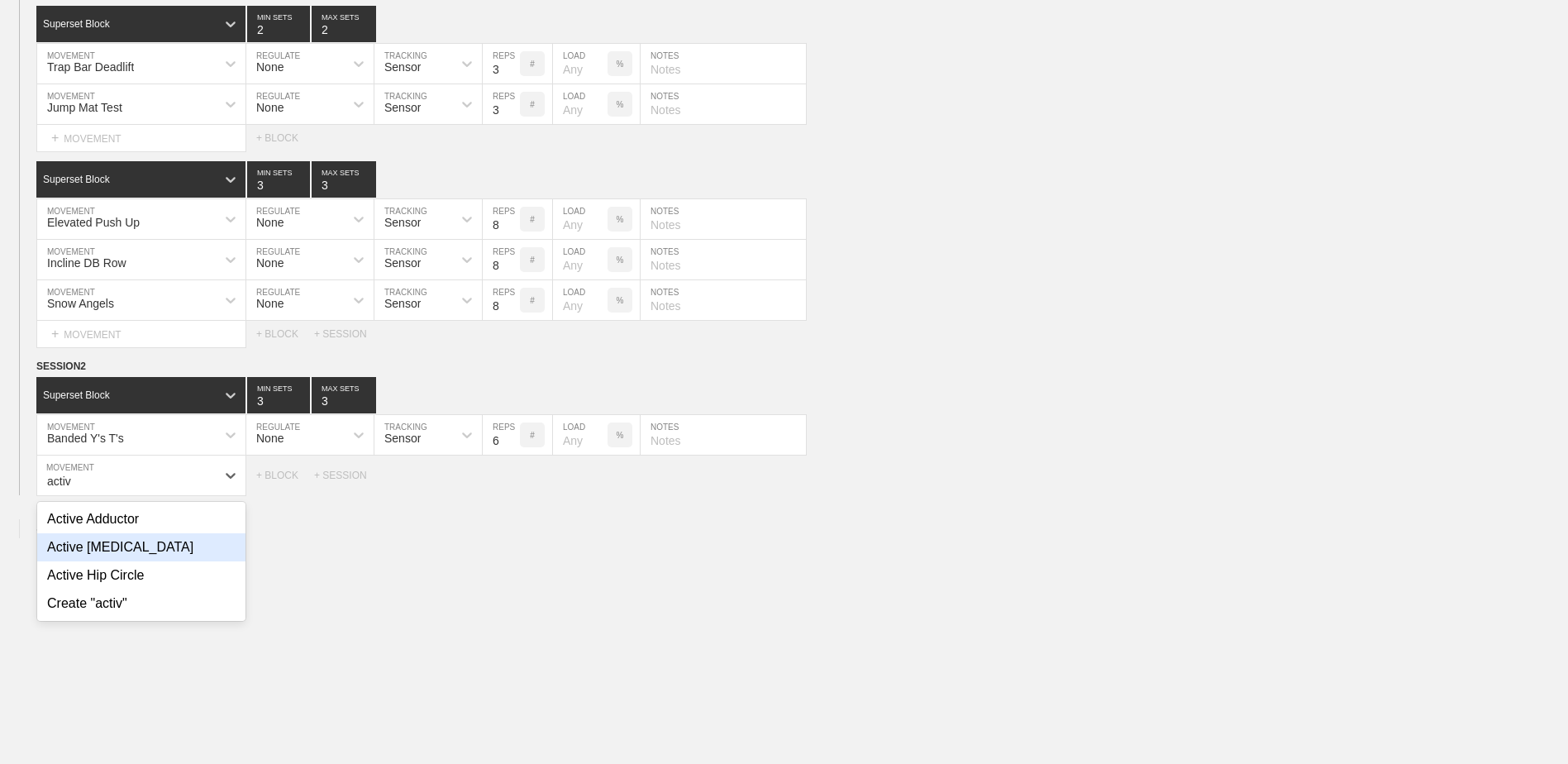
click at [114, 561] on div "Active [MEDICAL_DATA]" at bounding box center [141, 547] width 208 height 28
type input "activ"
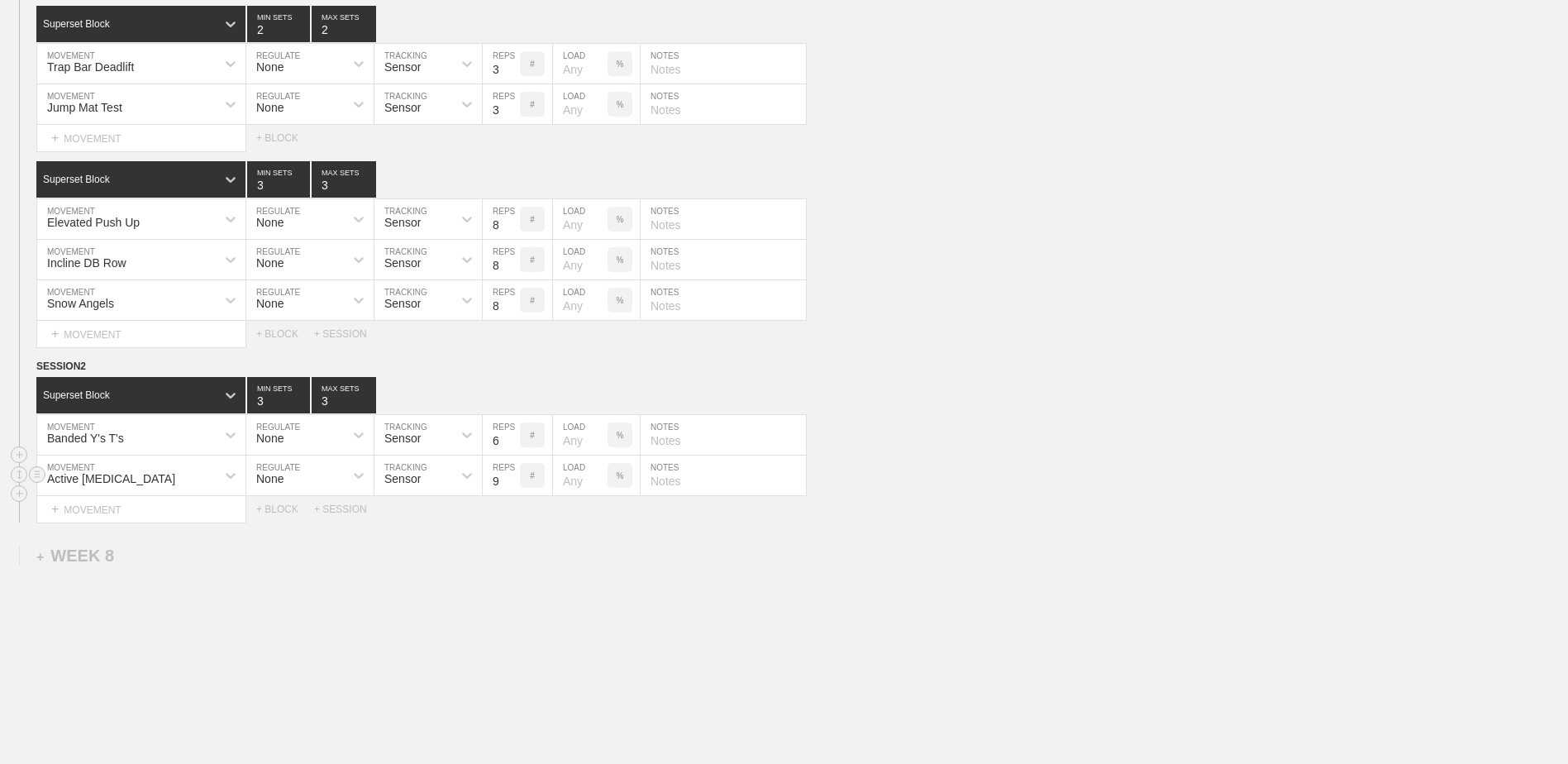
click at [509, 484] on input "9" at bounding box center [501, 474] width 38 height 39
type input "10"
click at [509, 484] on input "10" at bounding box center [501, 474] width 38 height 39
click at [206, 517] on div "+ MOVEMENT" at bounding box center [141, 509] width 210 height 27
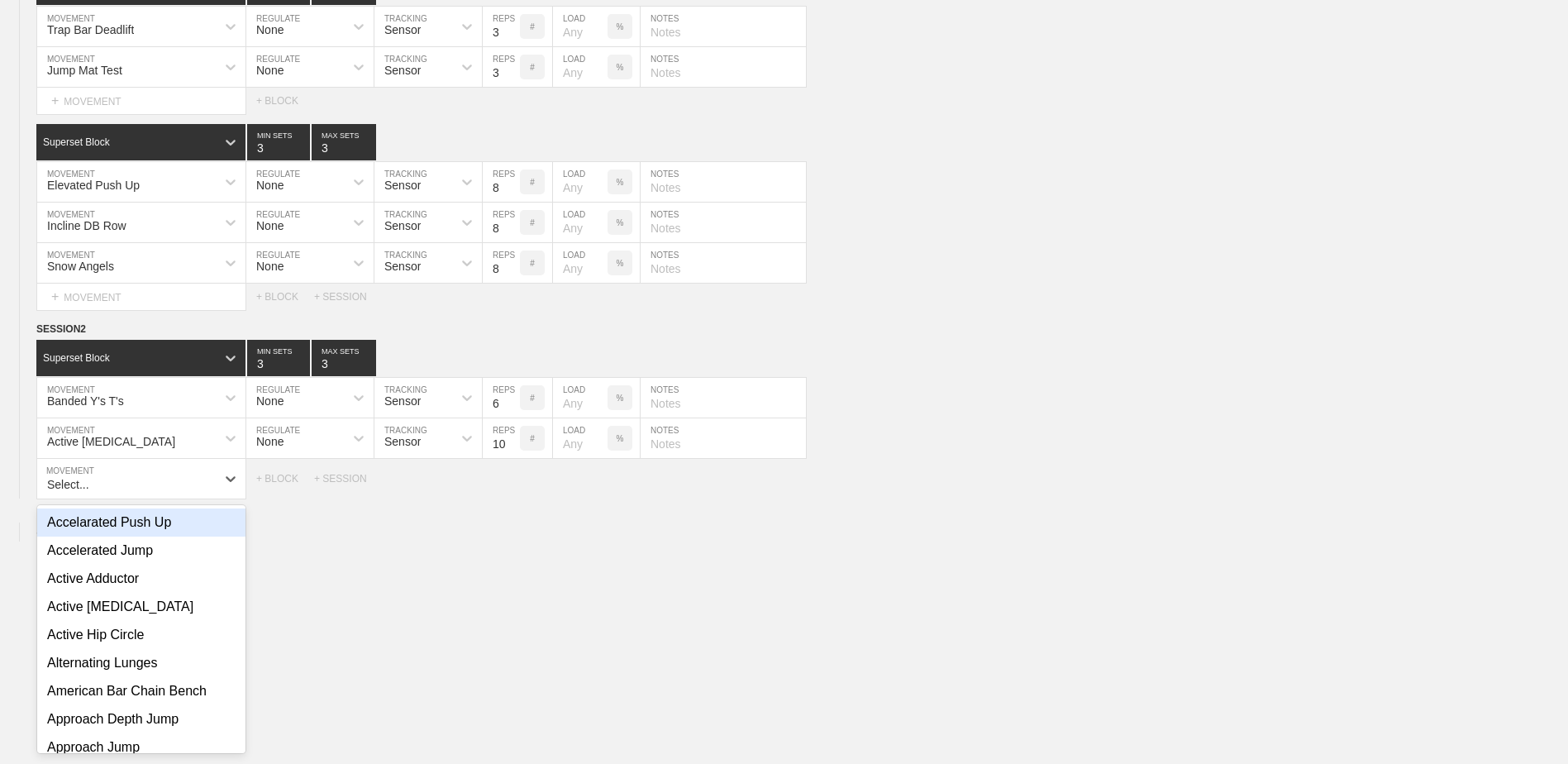
scroll to position [5329, 0]
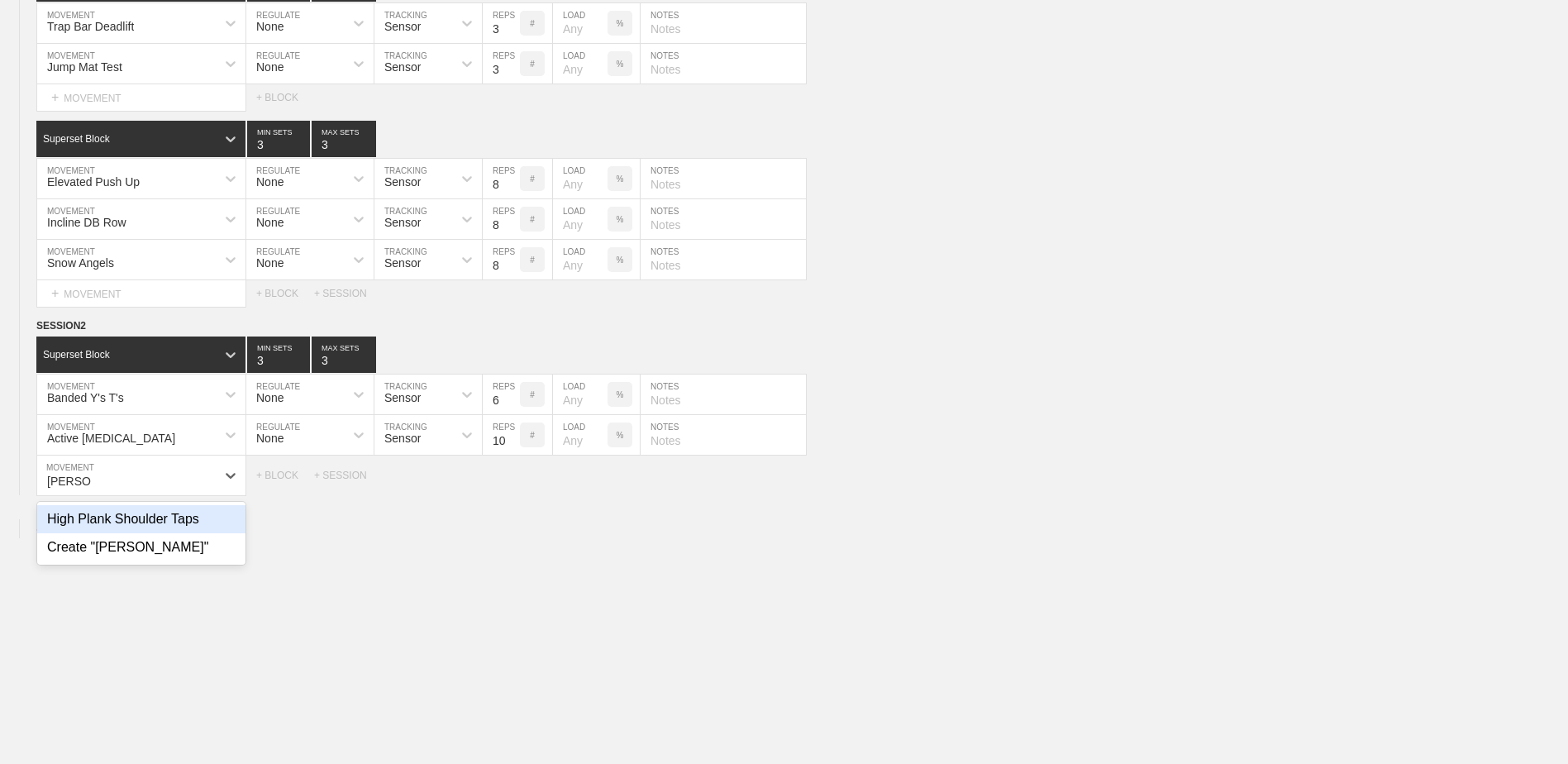
click at [196, 524] on div "High Plank Shoulder Taps" at bounding box center [141, 519] width 208 height 28
type input "[PERSON_NAME]"
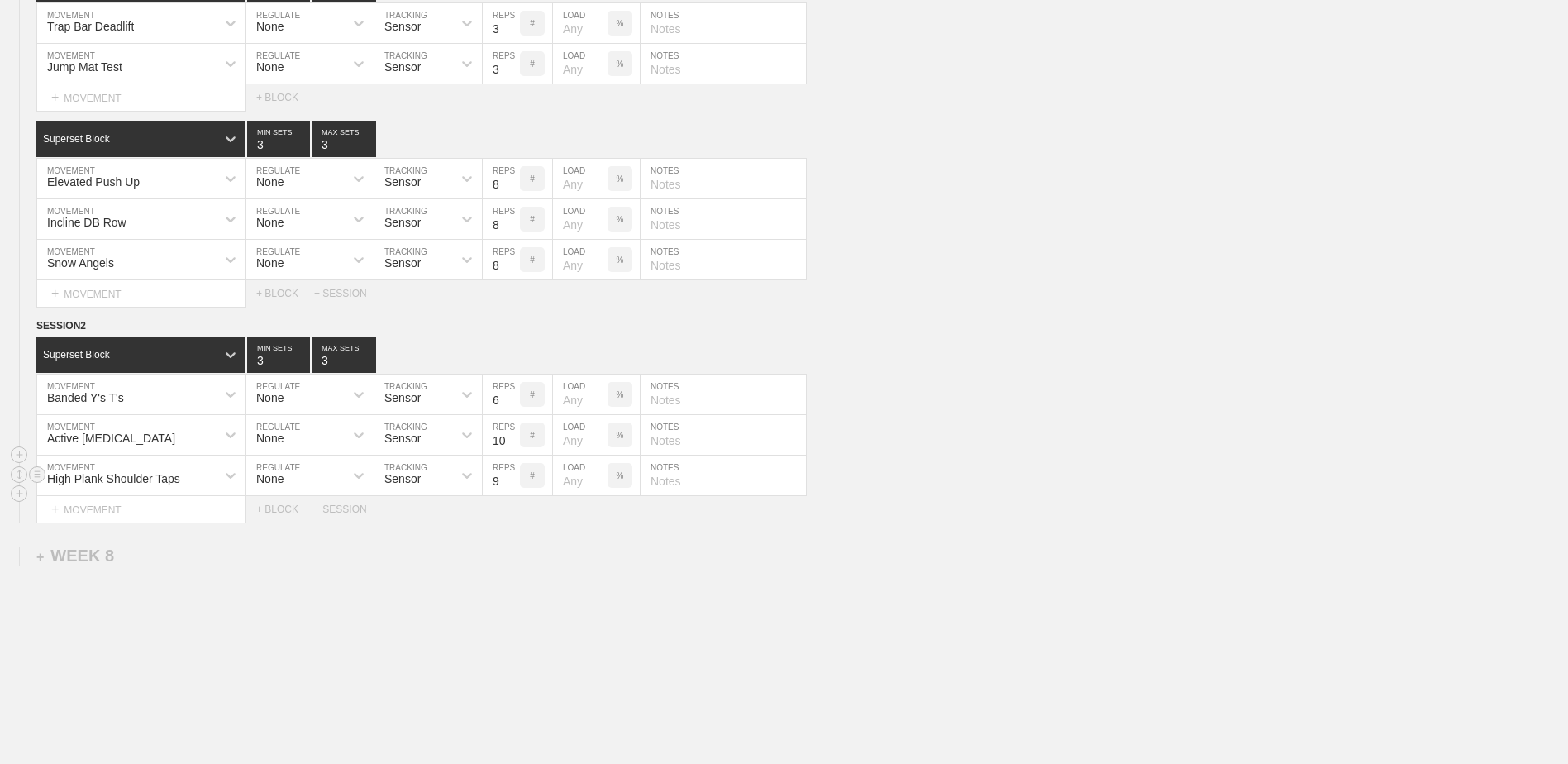
click at [509, 483] on input "9" at bounding box center [501, 474] width 38 height 39
type input "10"
click at [509, 483] on input "10" at bounding box center [501, 474] width 38 height 39
click at [266, 490] on div "None" at bounding box center [294, 474] width 97 height 28
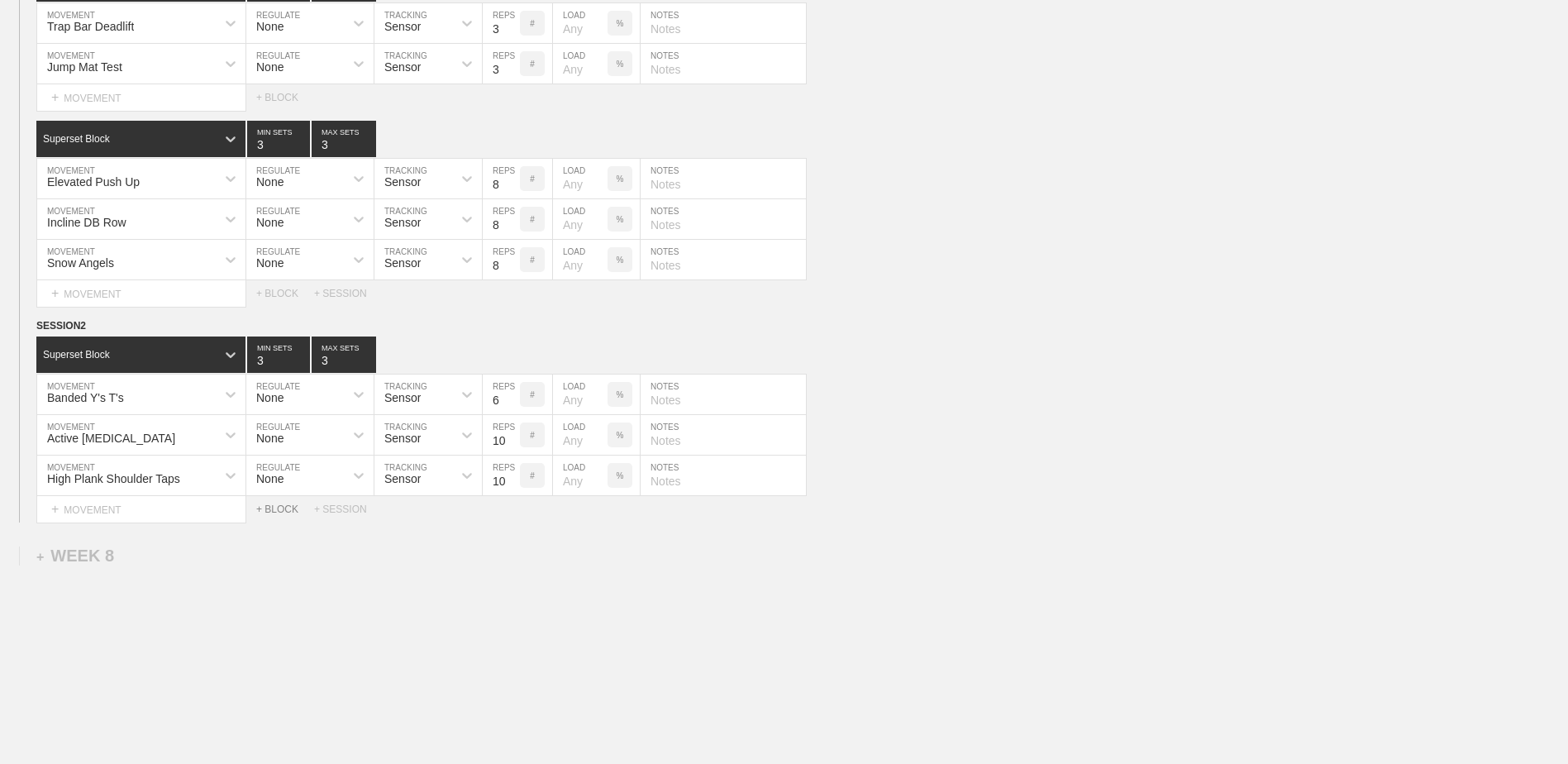
click at [282, 511] on div "+ BLOCK" at bounding box center [285, 509] width 58 height 12
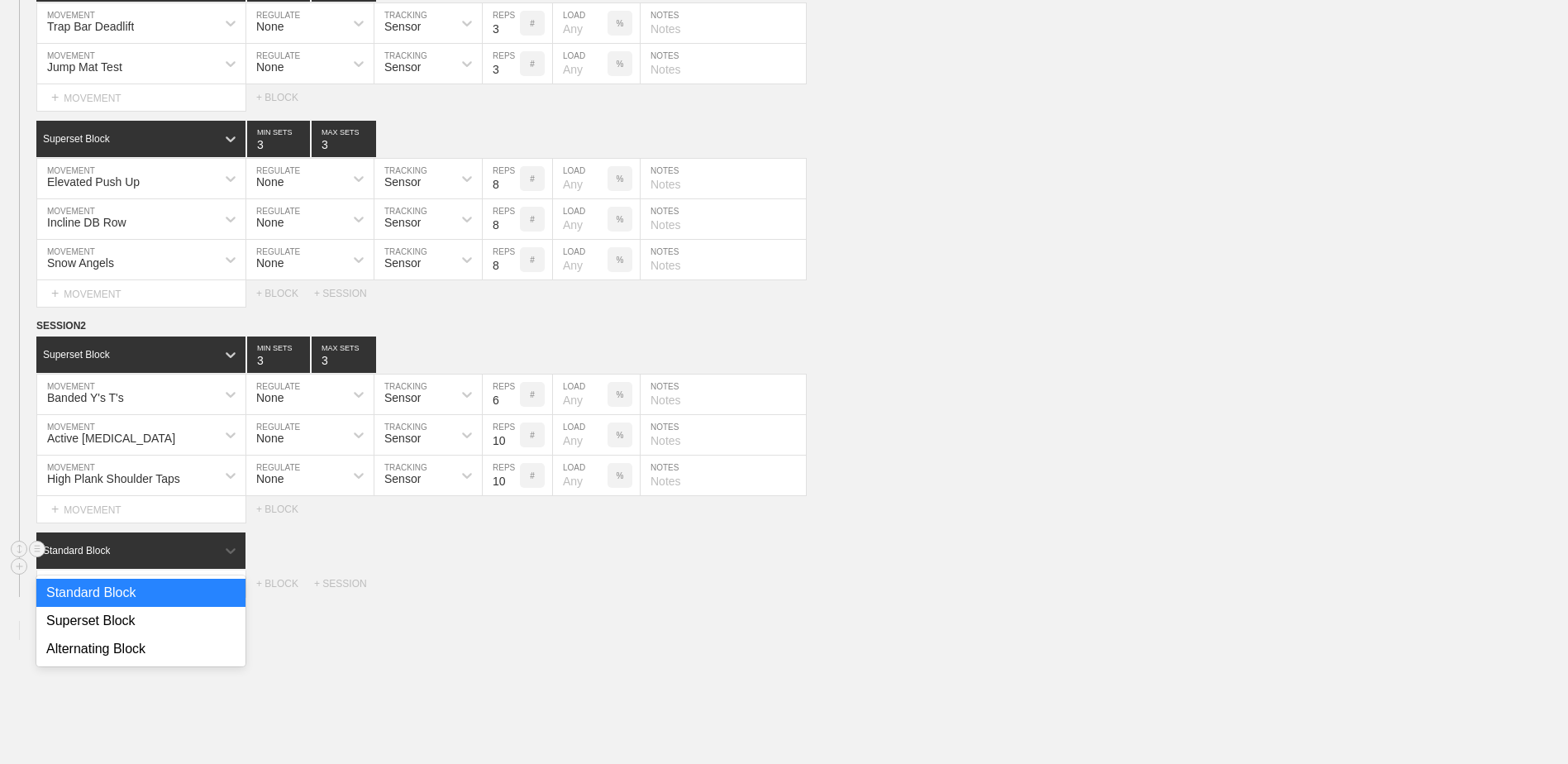
drag, startPoint x: 202, startPoint y: 563, endPoint x: 190, endPoint y: 593, distance: 32.3
click at [202, 558] on div "Standard Block" at bounding box center [126, 549] width 179 height 14
click at [183, 619] on div "Superset Block" at bounding box center [140, 621] width 209 height 28
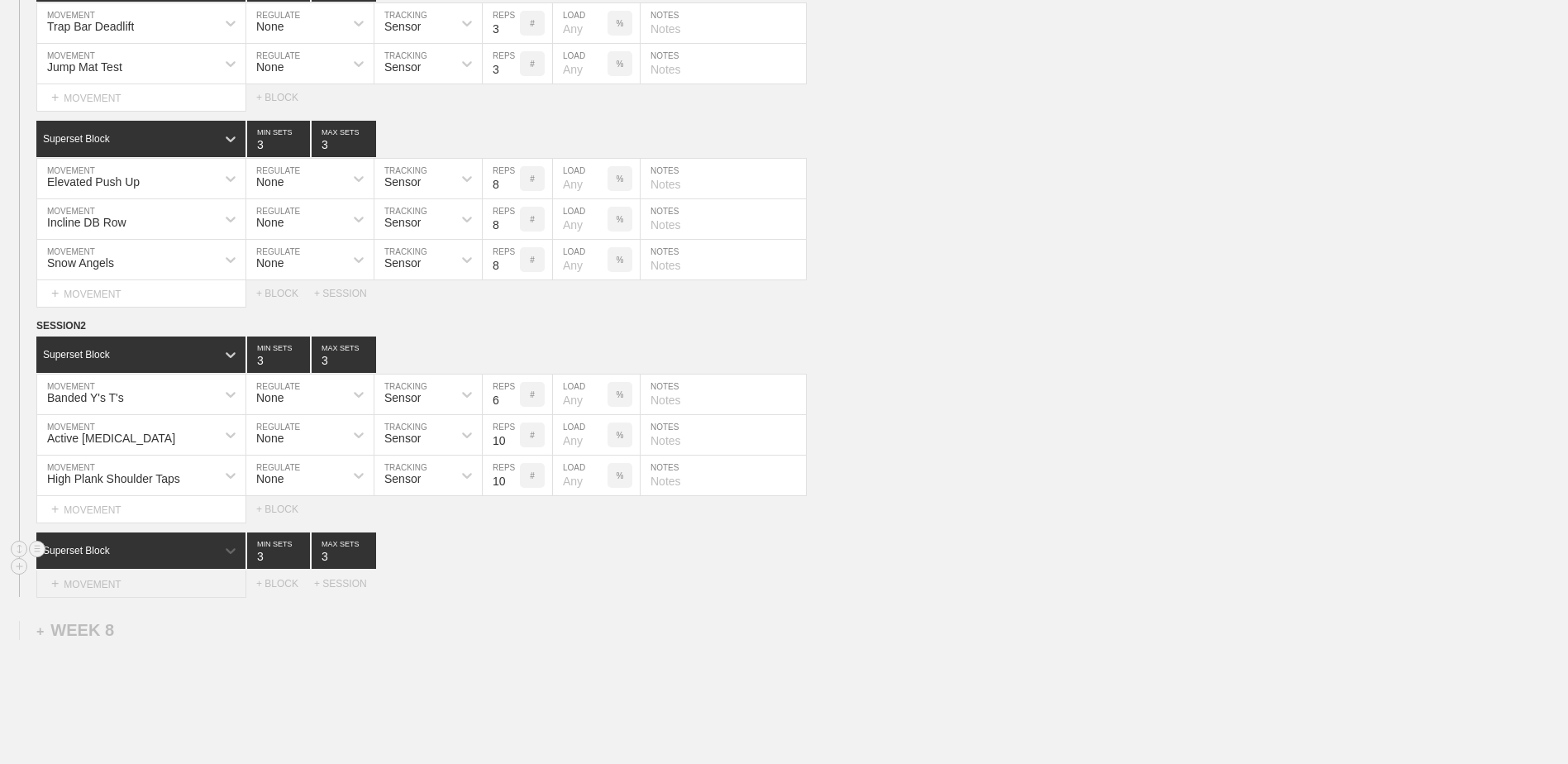
click at [167, 584] on div "+ MOVEMENT" at bounding box center [141, 584] width 210 height 27
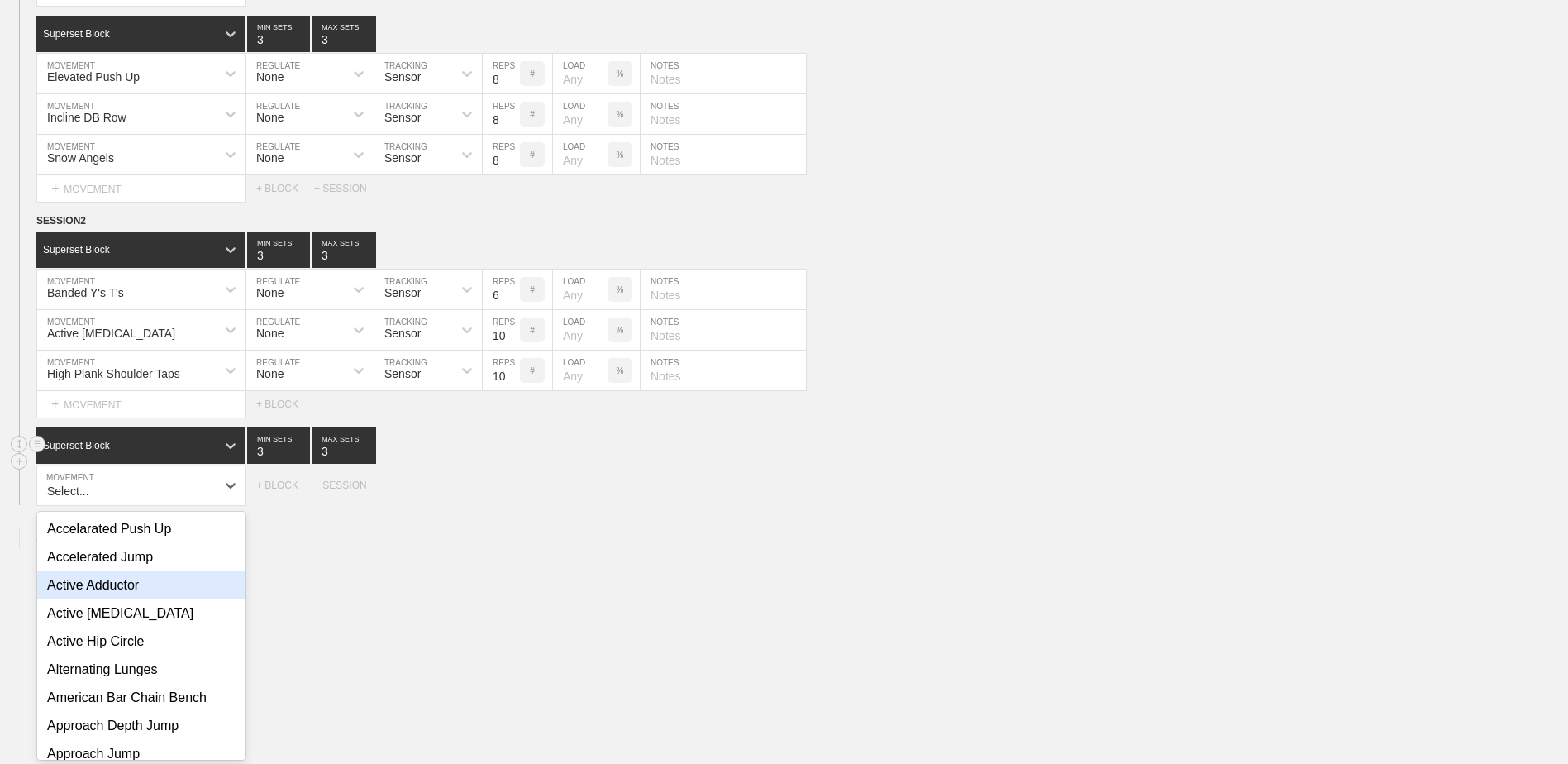
scroll to position [5443, 0]
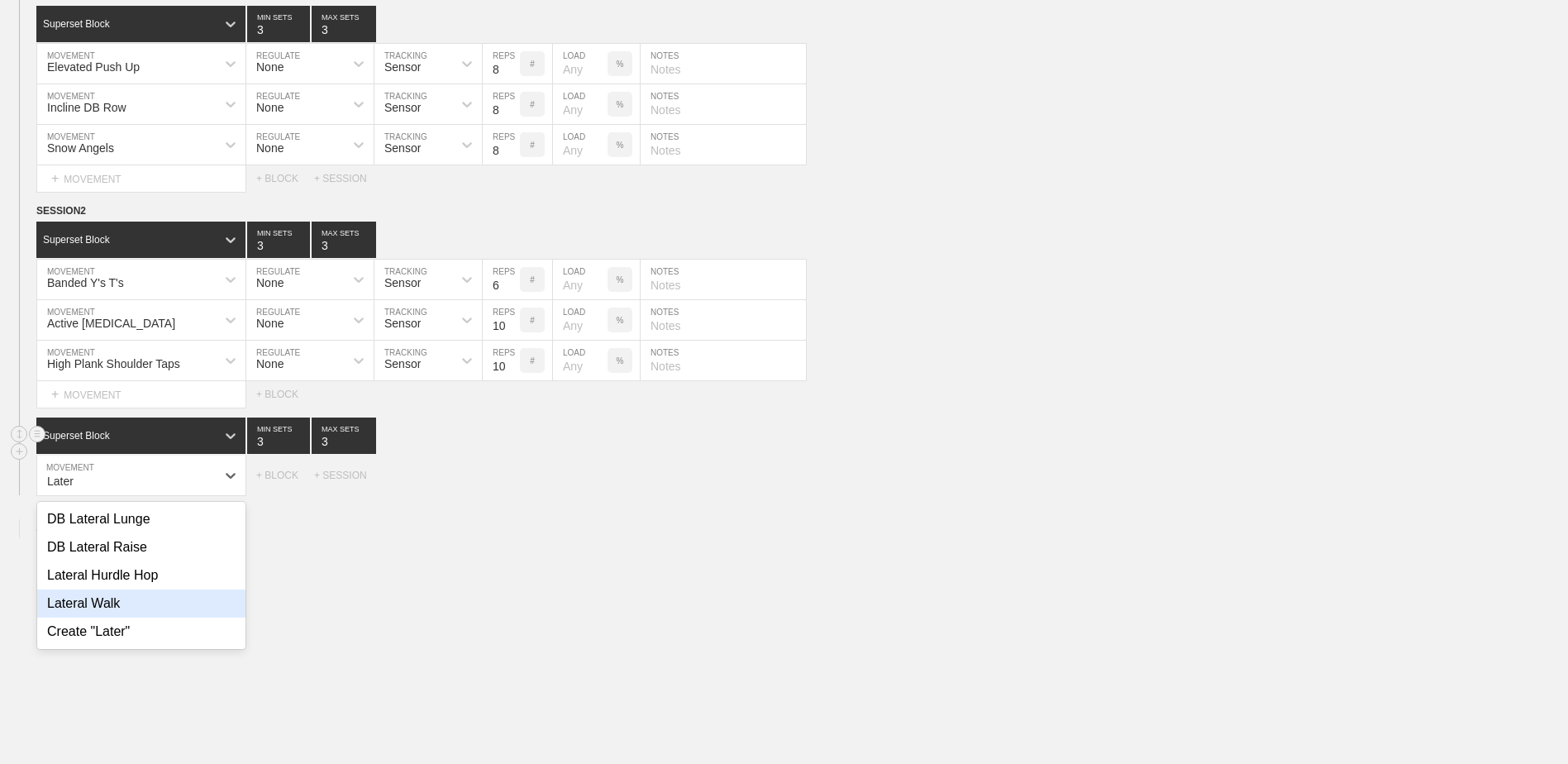
type input "Later"
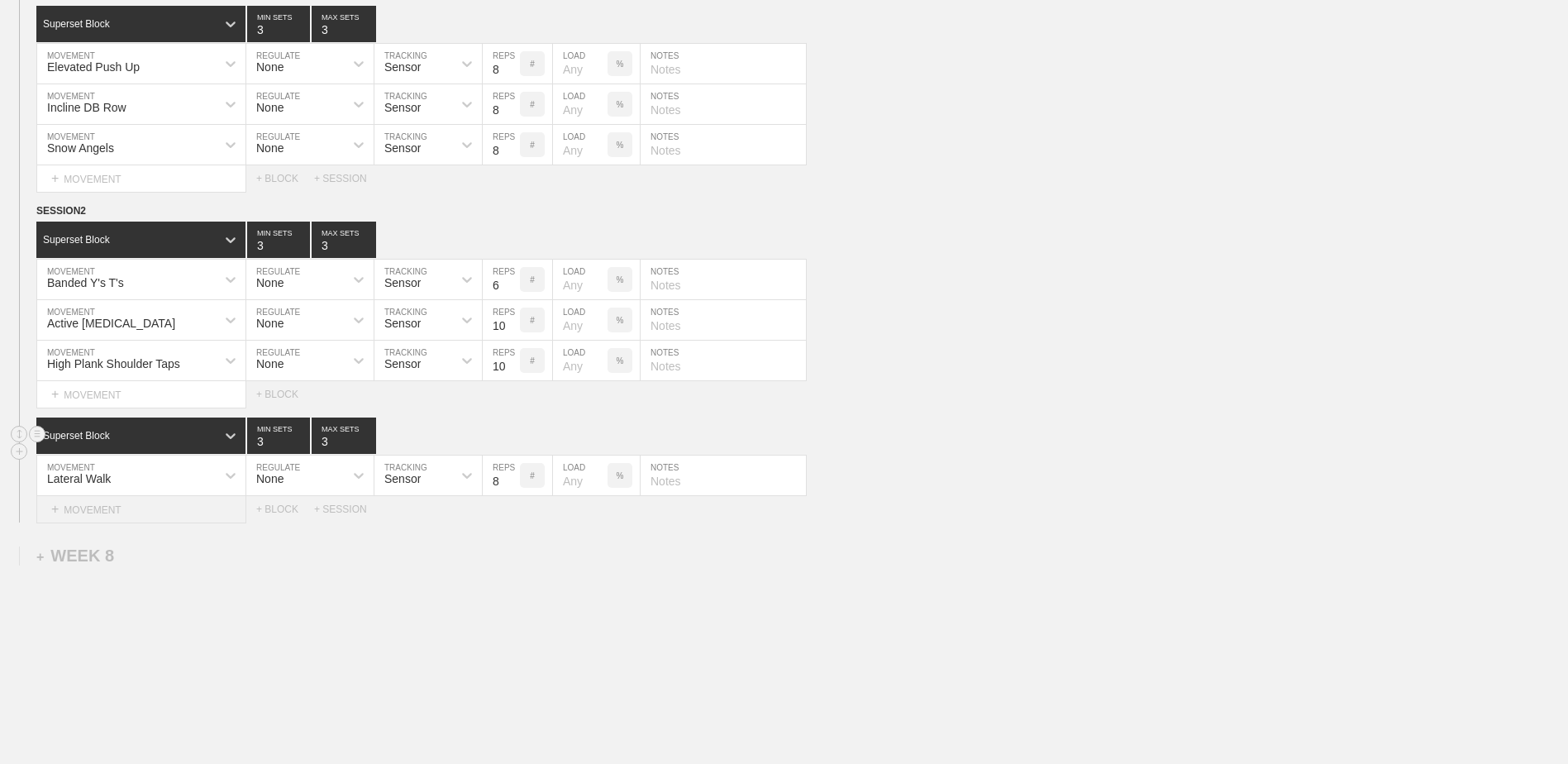
click at [167, 520] on div "+ MOVEMENT" at bounding box center [141, 509] width 210 height 27
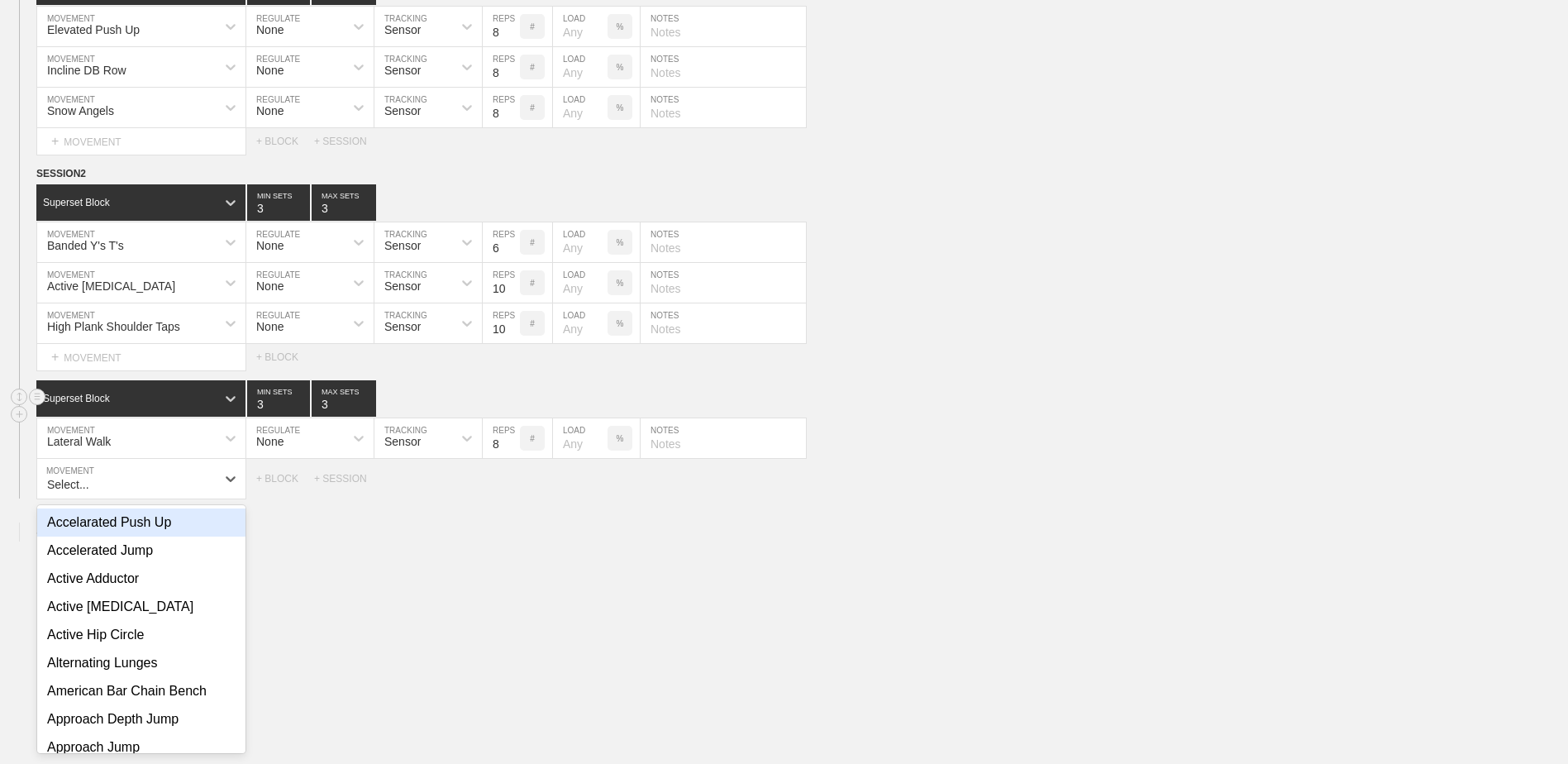
scroll to position [5484, 0]
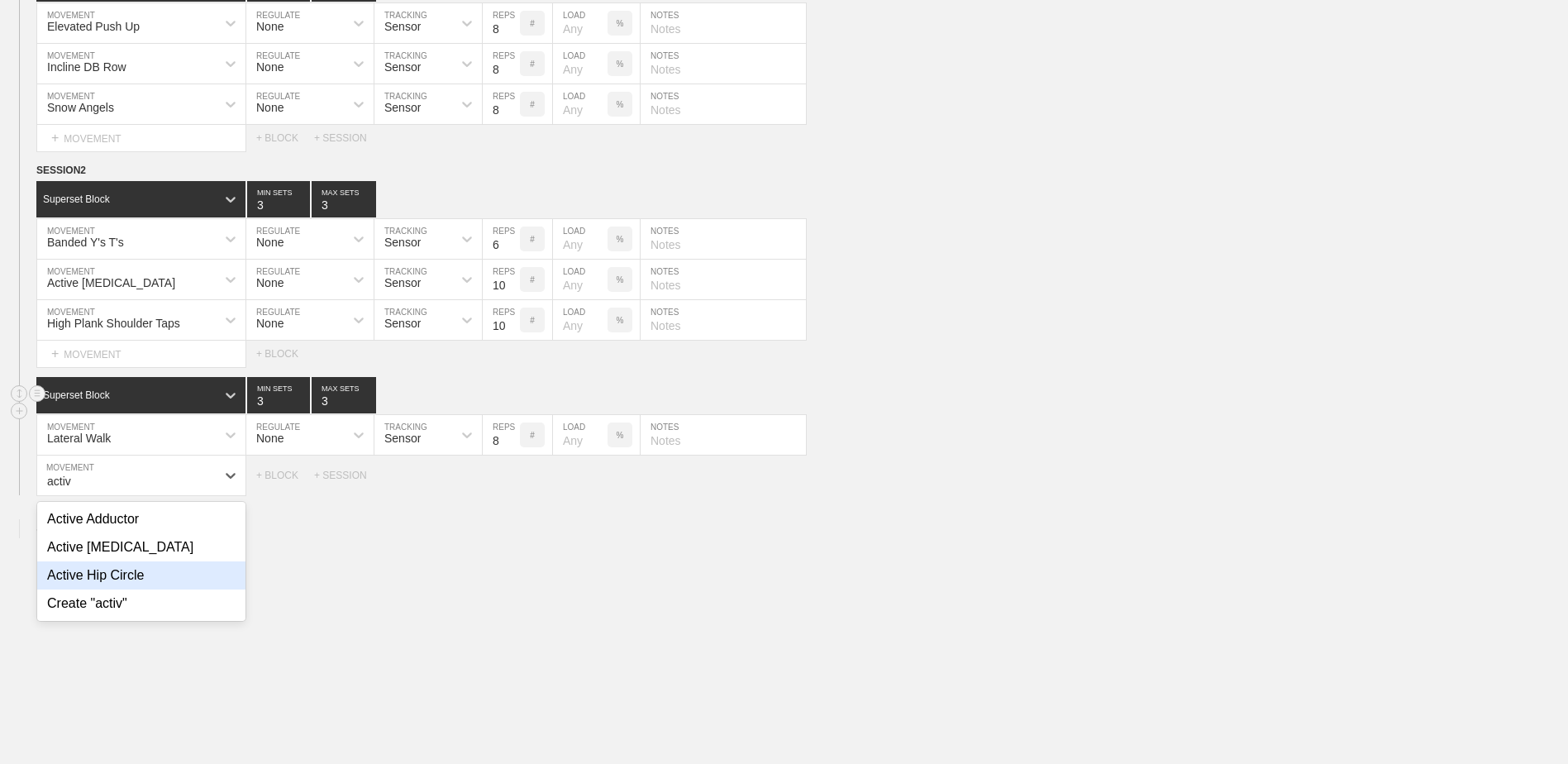
click at [148, 586] on div "Active Hip Circle" at bounding box center [141, 574] width 208 height 28
type input "activ"
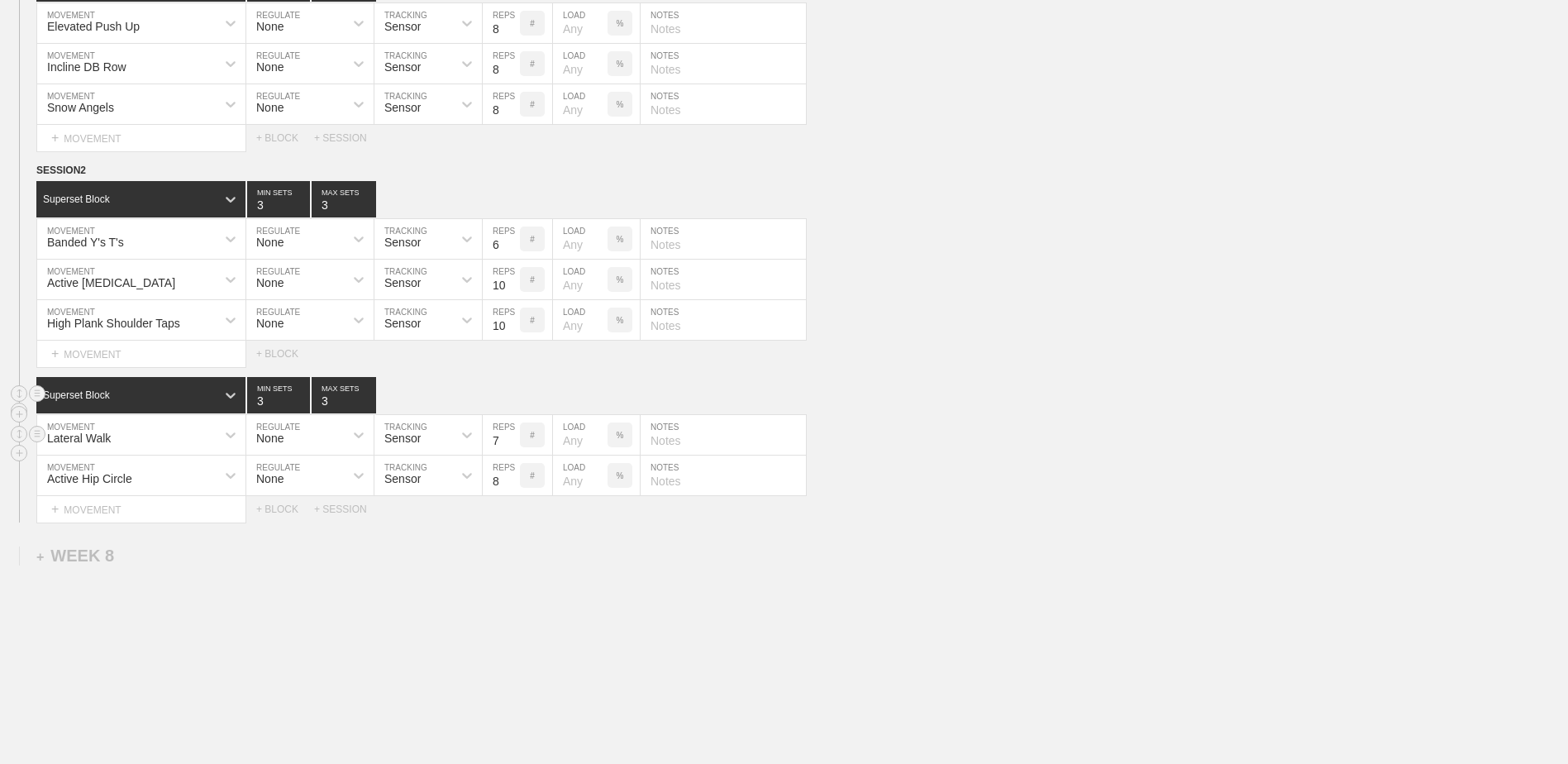
click at [511, 454] on input "7" at bounding box center [501, 434] width 38 height 39
click at [511, 454] on input "6" at bounding box center [501, 434] width 38 height 39
click at [511, 454] on input "5" at bounding box center [501, 434] width 38 height 39
click at [511, 454] on input "4" at bounding box center [501, 434] width 38 height 39
click at [511, 454] on input "3" at bounding box center [501, 434] width 38 height 39
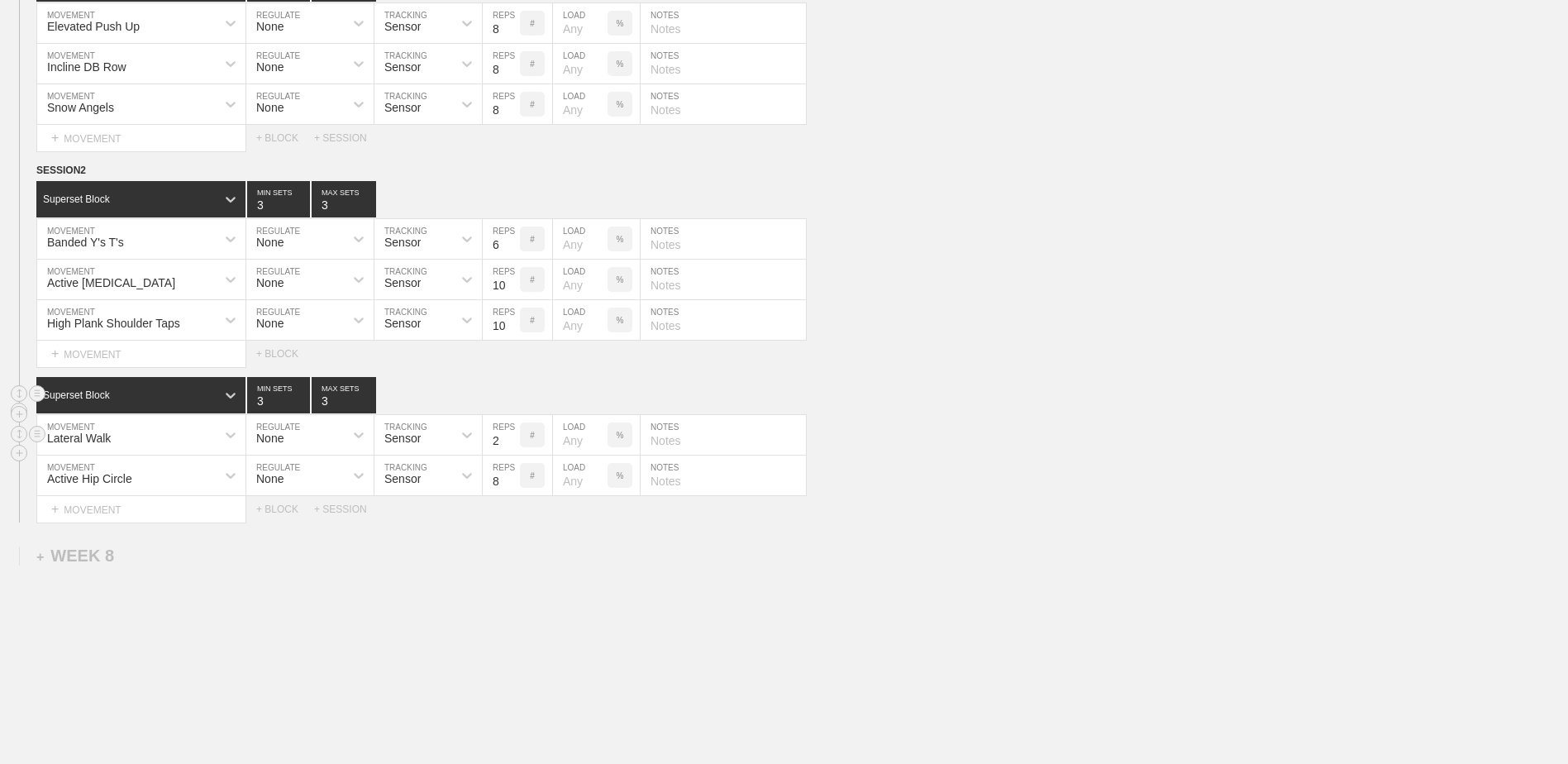
click at [511, 454] on input "2" at bounding box center [501, 434] width 38 height 39
type input "1"
click at [511, 454] on input "1" at bounding box center [501, 434] width 38 height 39
click at [512, 484] on input "9" at bounding box center [501, 474] width 38 height 39
type input "10"
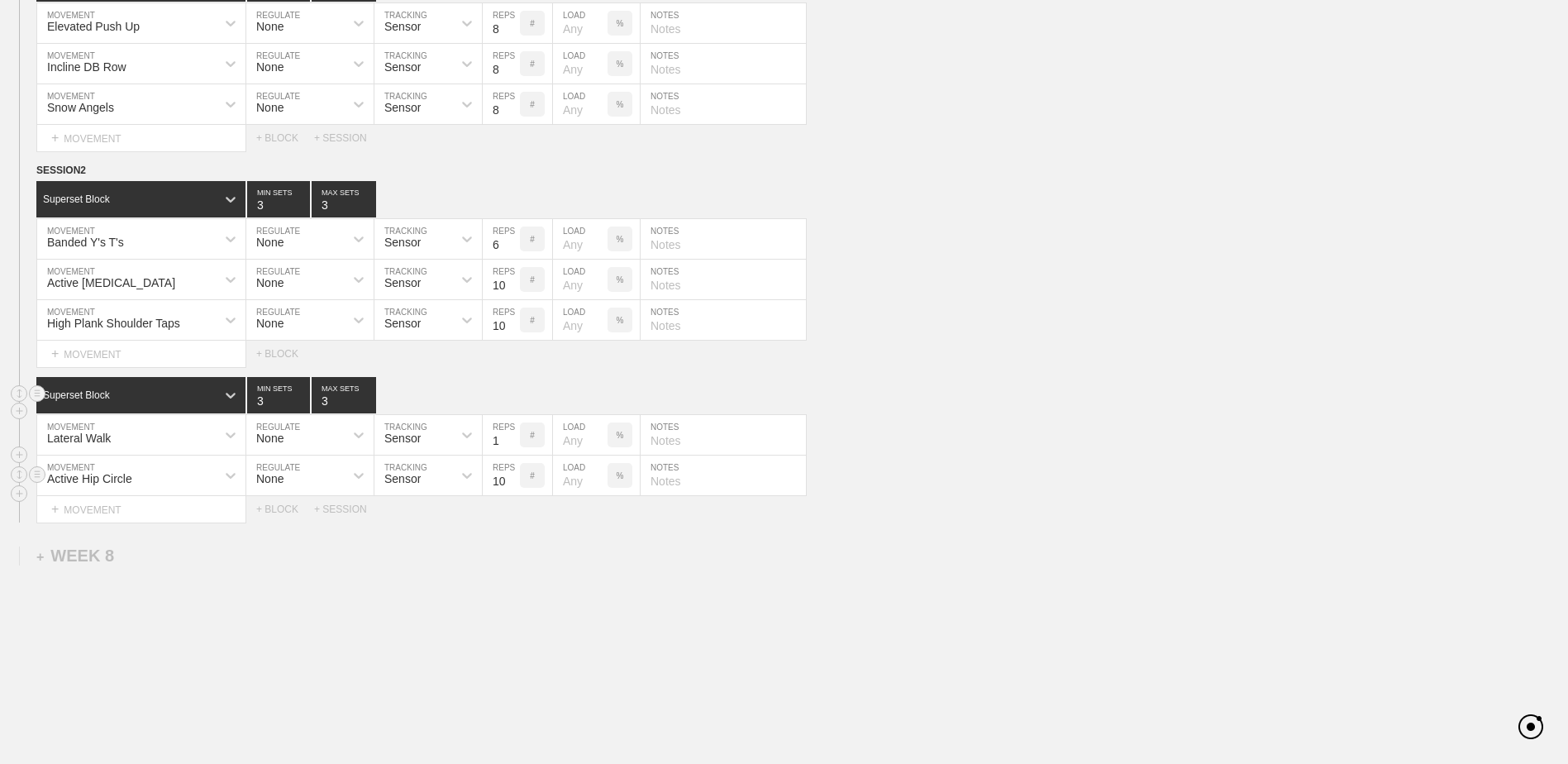
click at [512, 484] on input "10" at bounding box center [501, 474] width 38 height 39
click at [212, 523] on div "+ MOVEMENT" at bounding box center [141, 509] width 210 height 27
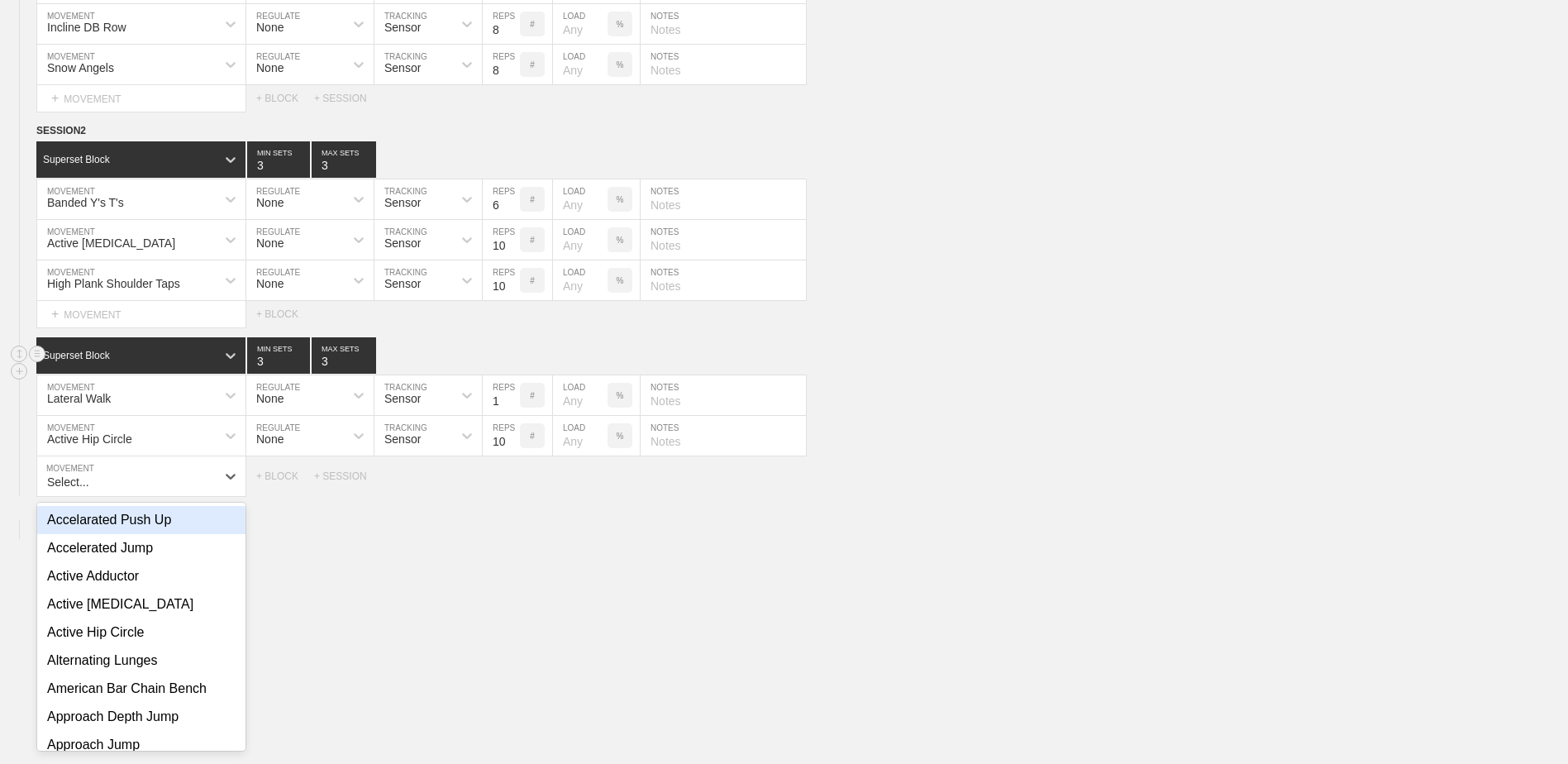
scroll to position [5524, 0]
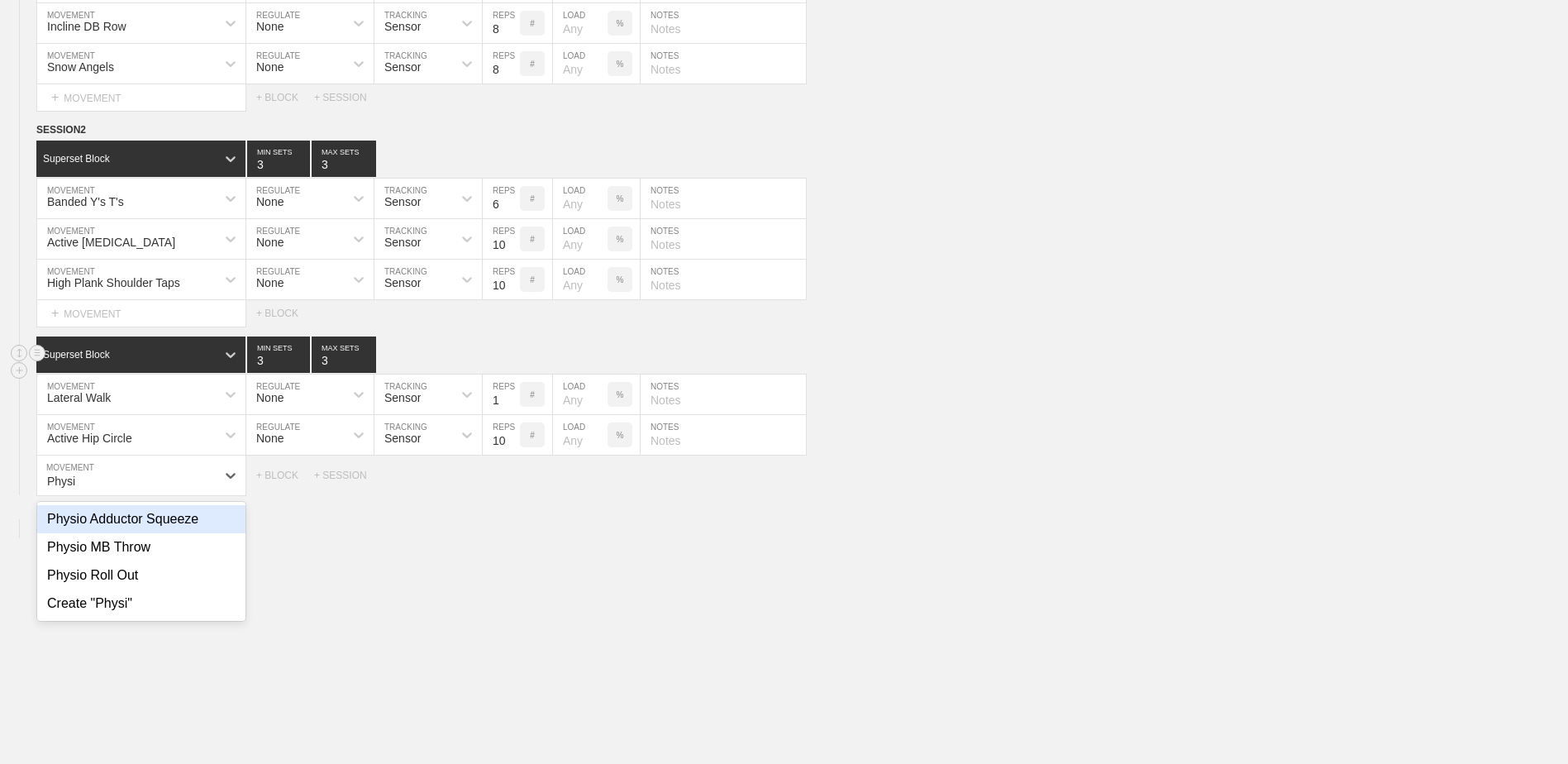
click at [212, 525] on div "Physio Adductor Squeeze" at bounding box center [141, 519] width 208 height 28
type input "Physi"
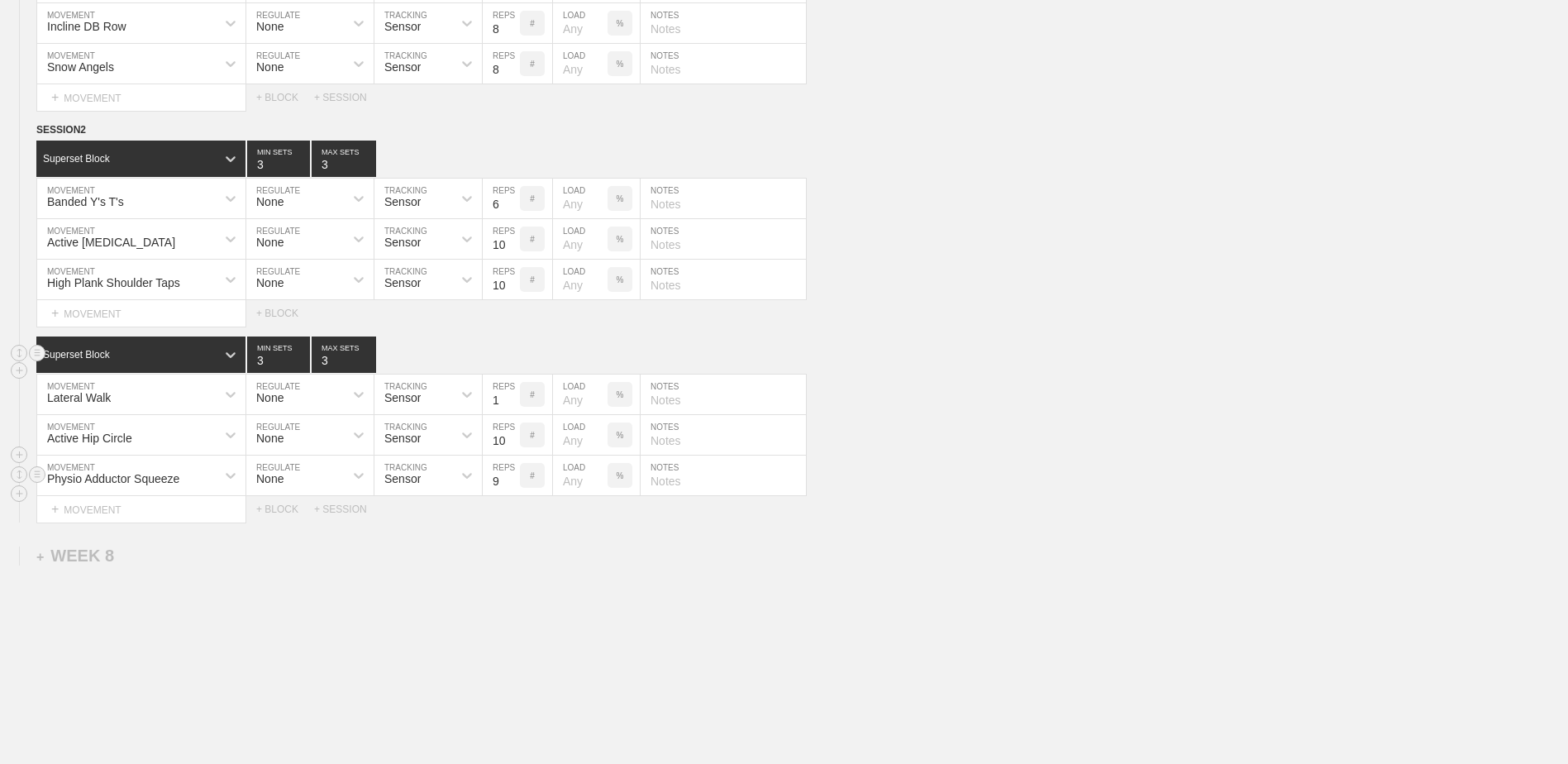
click at [513, 485] on input "9" at bounding box center [501, 474] width 38 height 39
click at [513, 485] on input "10" at bounding box center [501, 474] width 38 height 39
click at [513, 485] on input "11" at bounding box center [501, 474] width 38 height 39
click at [513, 485] on input "12" at bounding box center [501, 474] width 38 height 39
click at [513, 485] on input "13" at bounding box center [501, 474] width 38 height 39
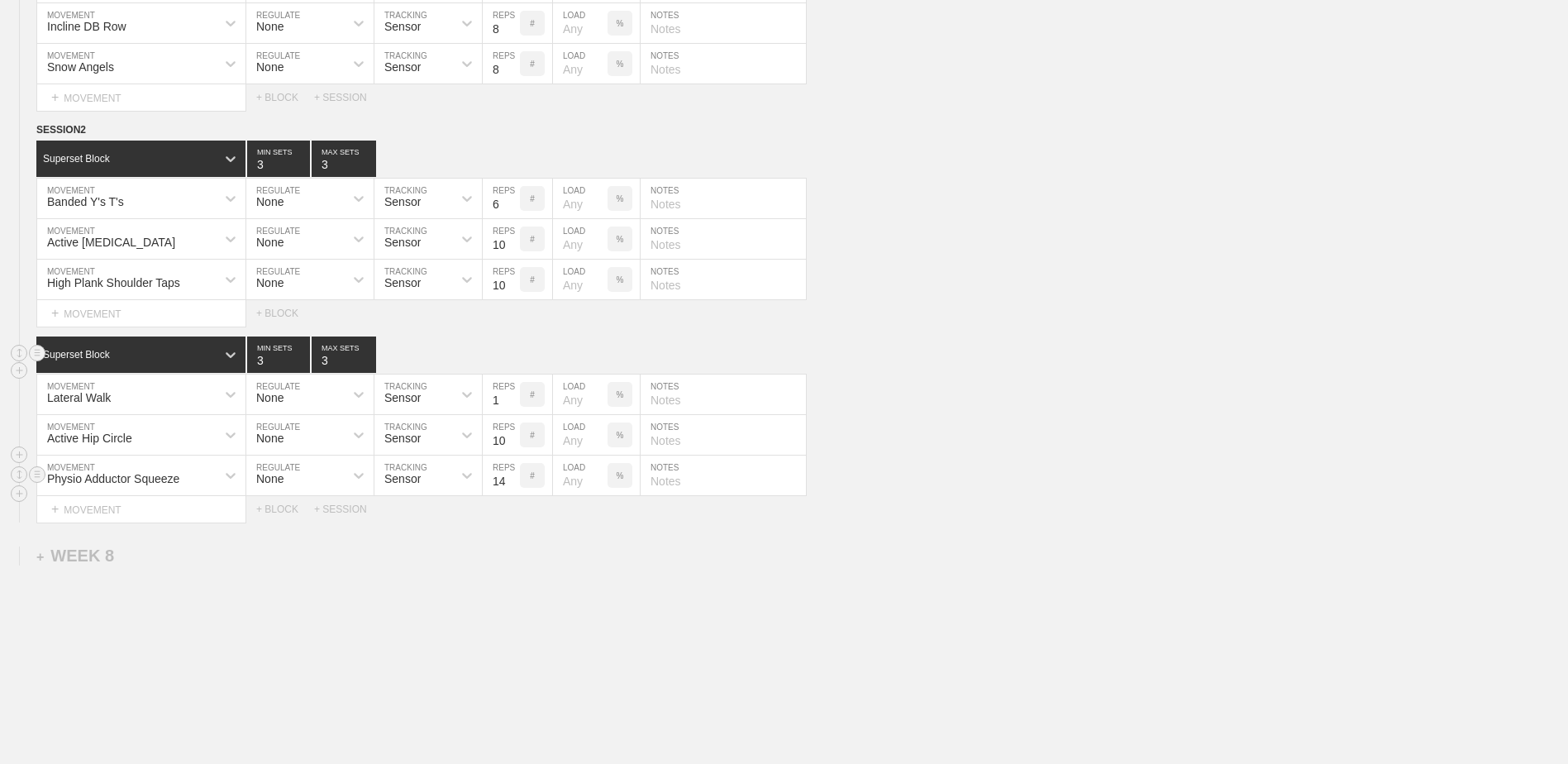
click at [513, 484] on input "14" at bounding box center [501, 474] width 38 height 39
click at [513, 484] on input "15" at bounding box center [501, 474] width 38 height 39
click at [513, 484] on input "16" at bounding box center [501, 474] width 38 height 39
click at [513, 484] on input "17" at bounding box center [501, 474] width 38 height 39
click at [513, 484] on input "18" at bounding box center [501, 474] width 38 height 39
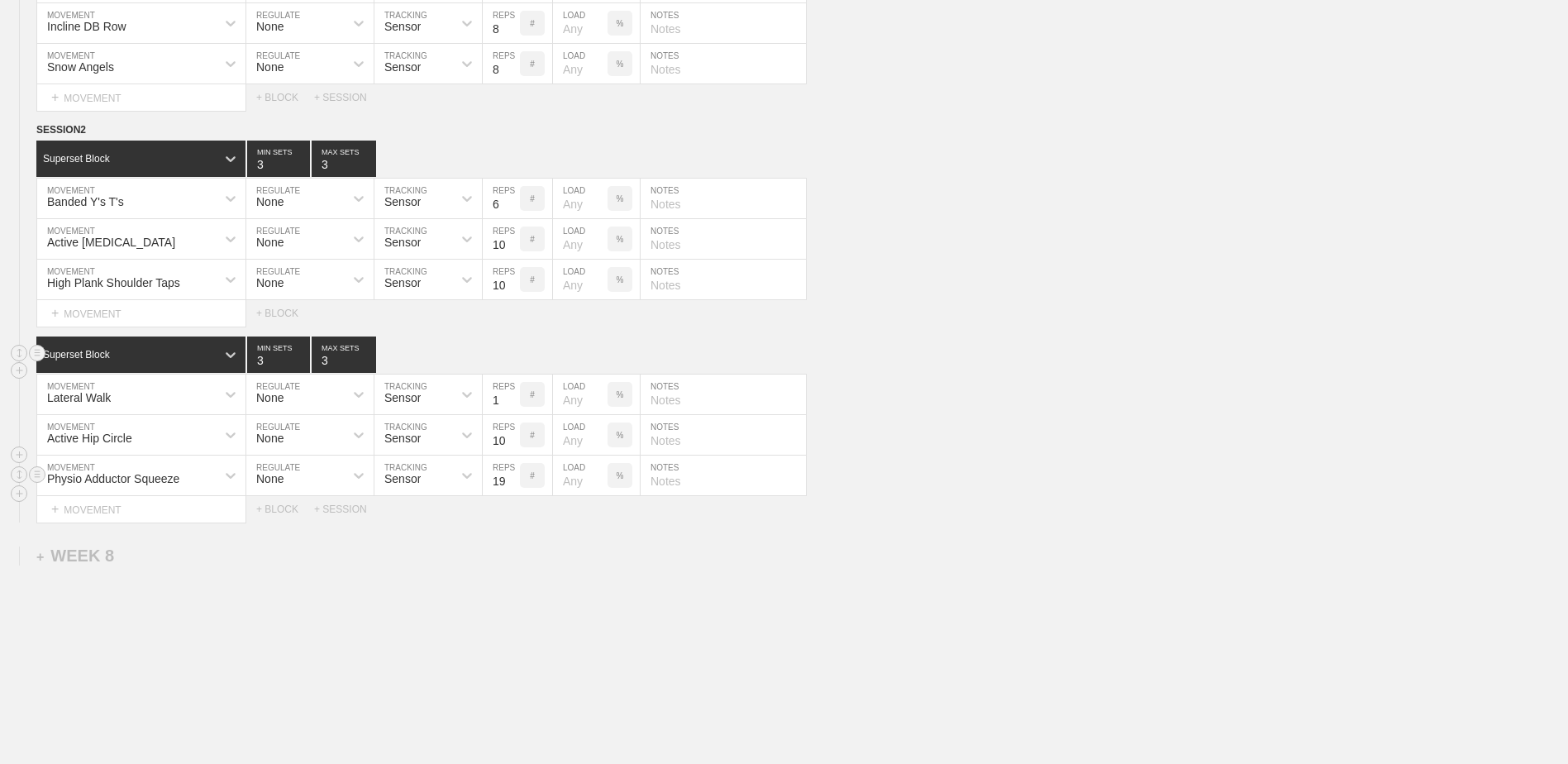
click at [513, 484] on input "19" at bounding box center [501, 474] width 38 height 39
type input "20"
click at [513, 484] on input "20" at bounding box center [501, 474] width 38 height 39
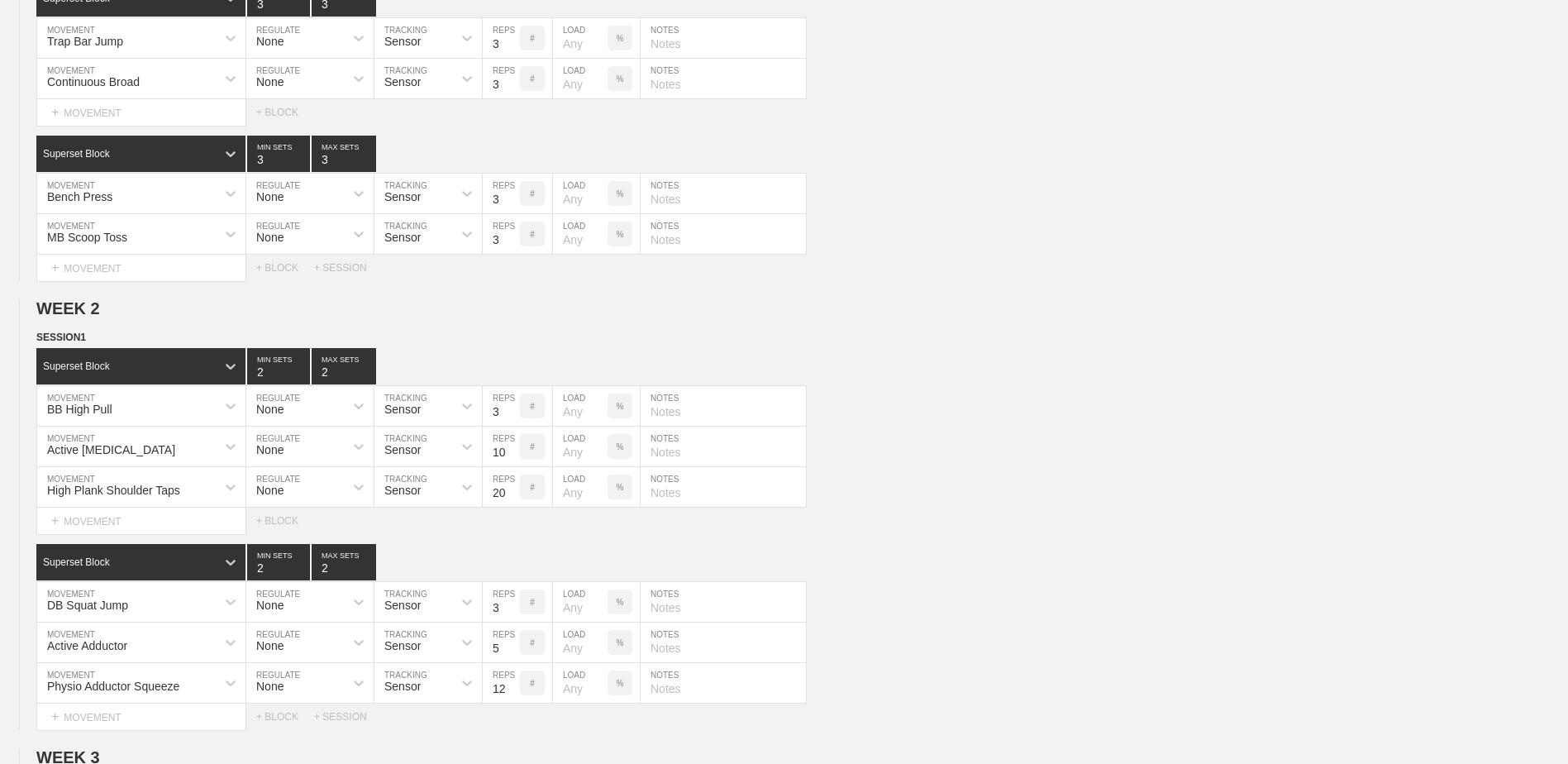
scroll to position [0, 0]
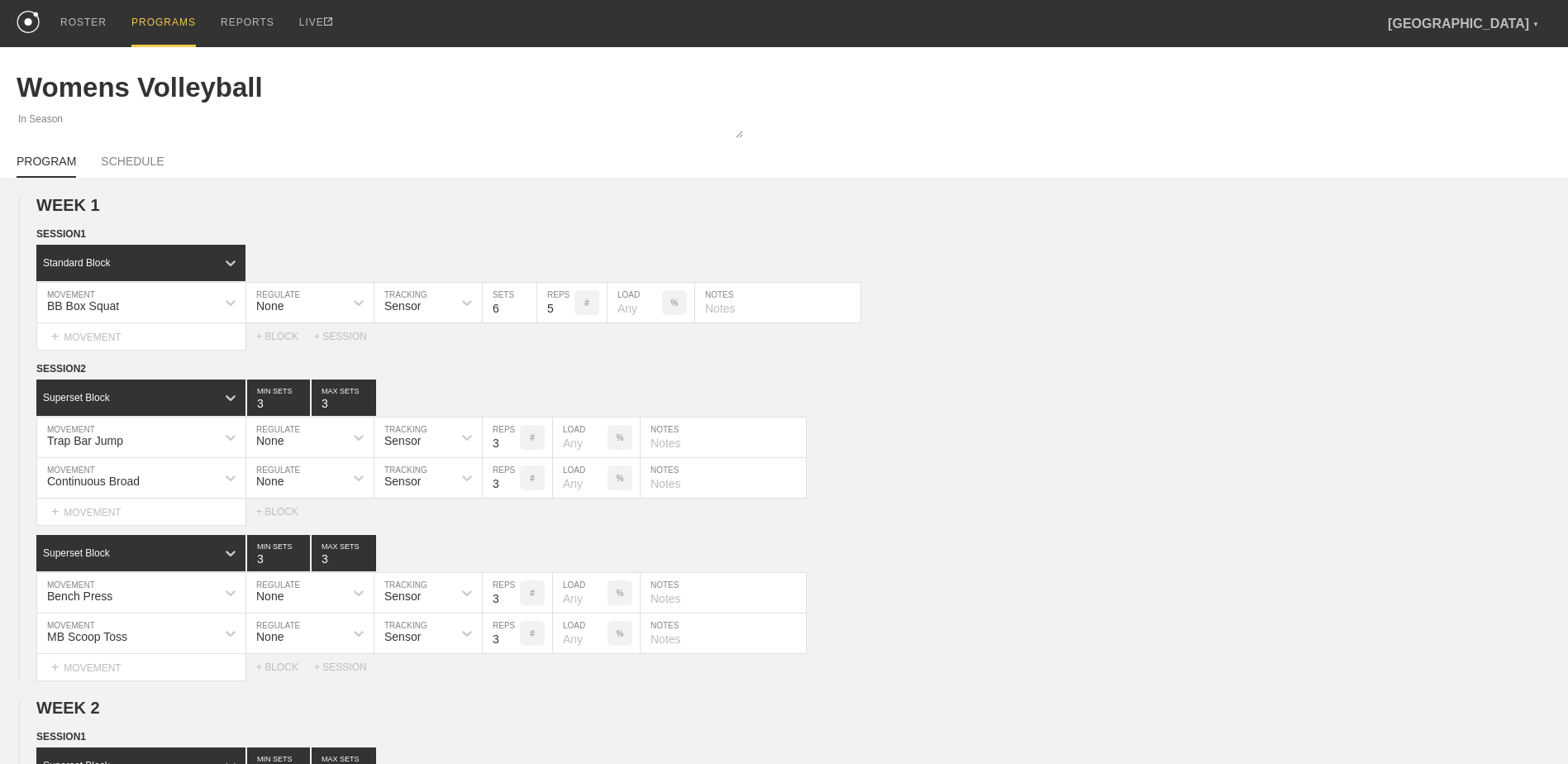
click at [164, 15] on div "PROGRAMS" at bounding box center [164, 23] width 64 height 47
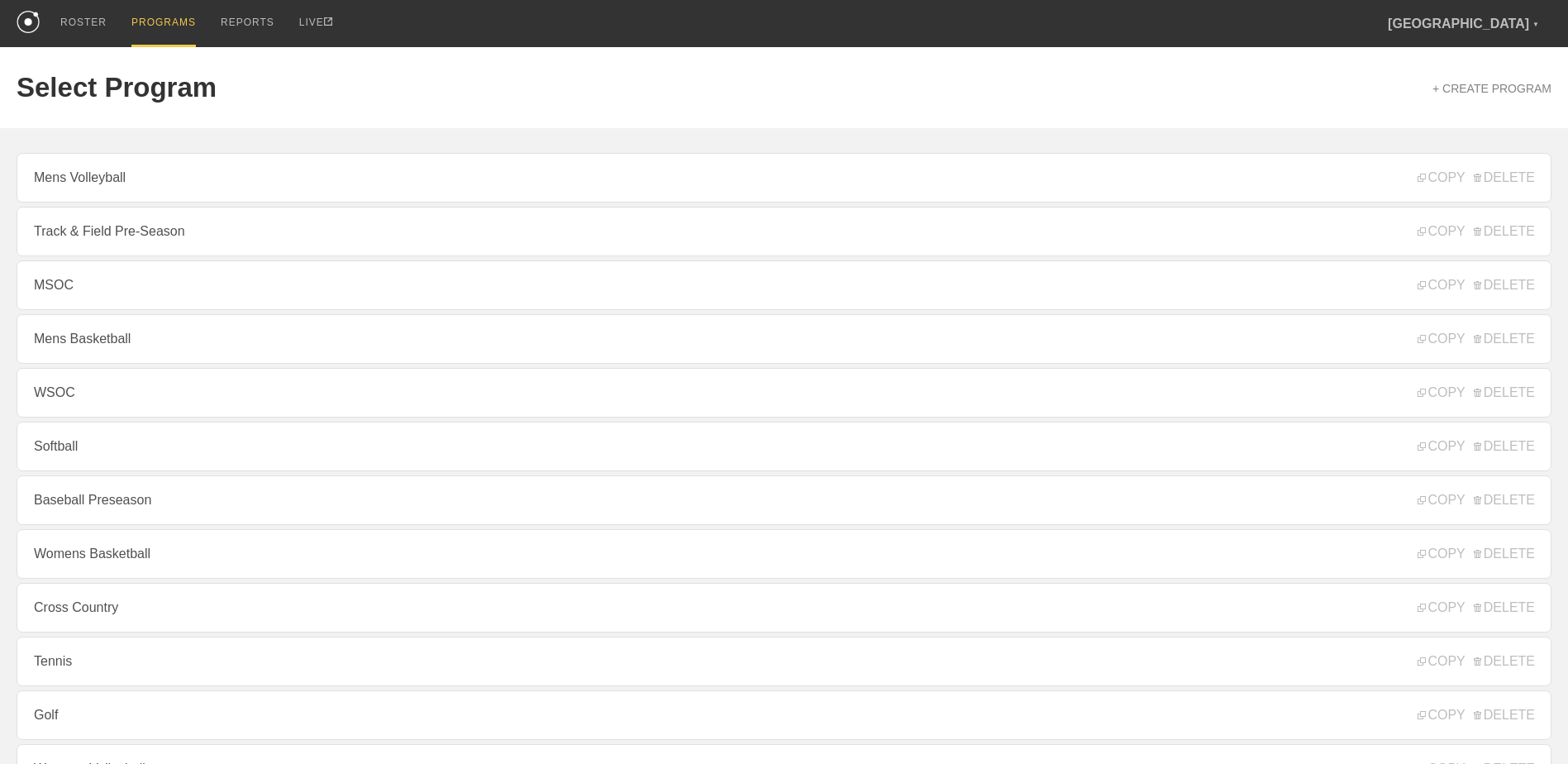
scroll to position [178, 0]
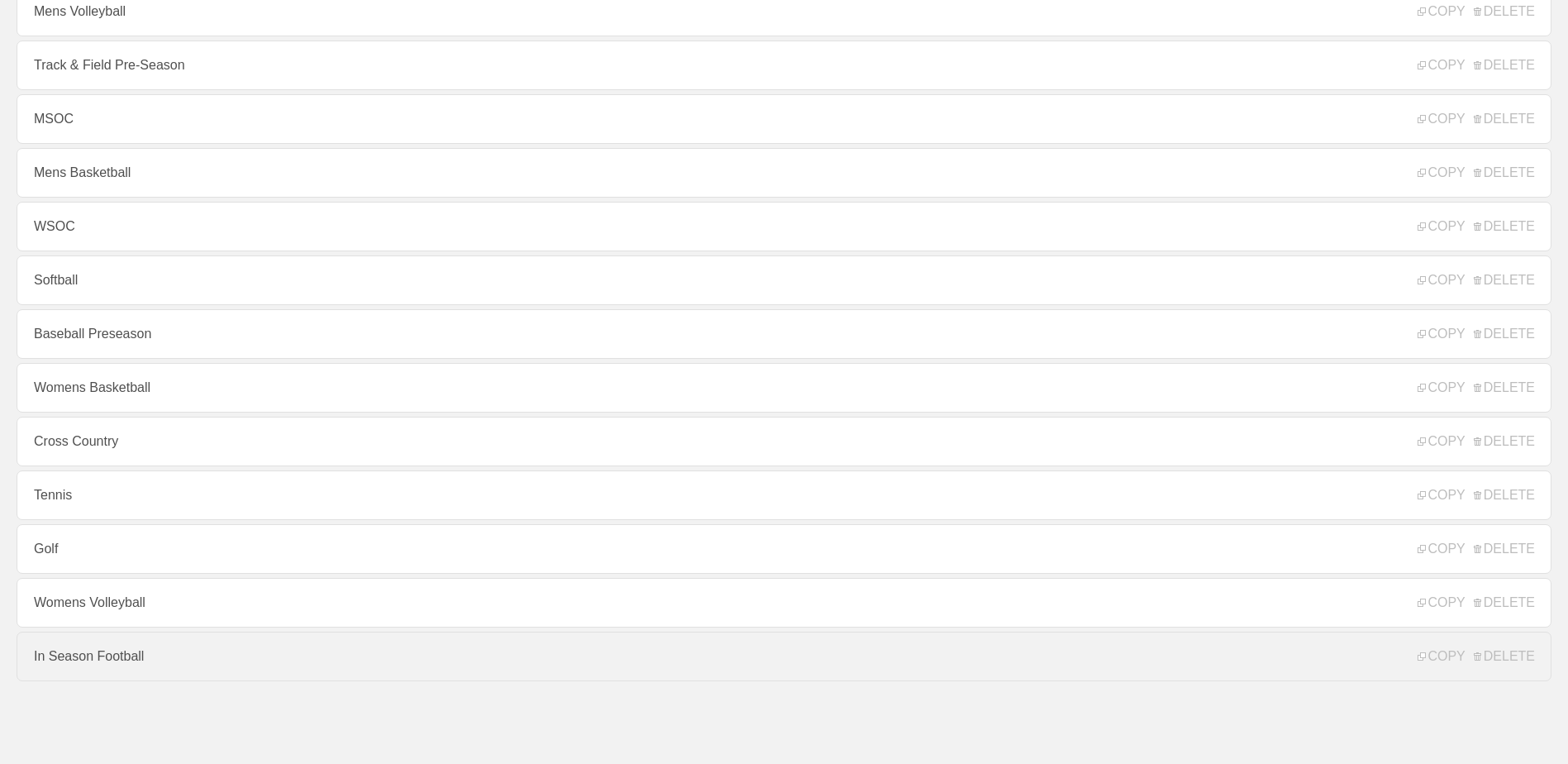
click at [208, 658] on link "In Season Football" at bounding box center [783, 656] width 1534 height 50
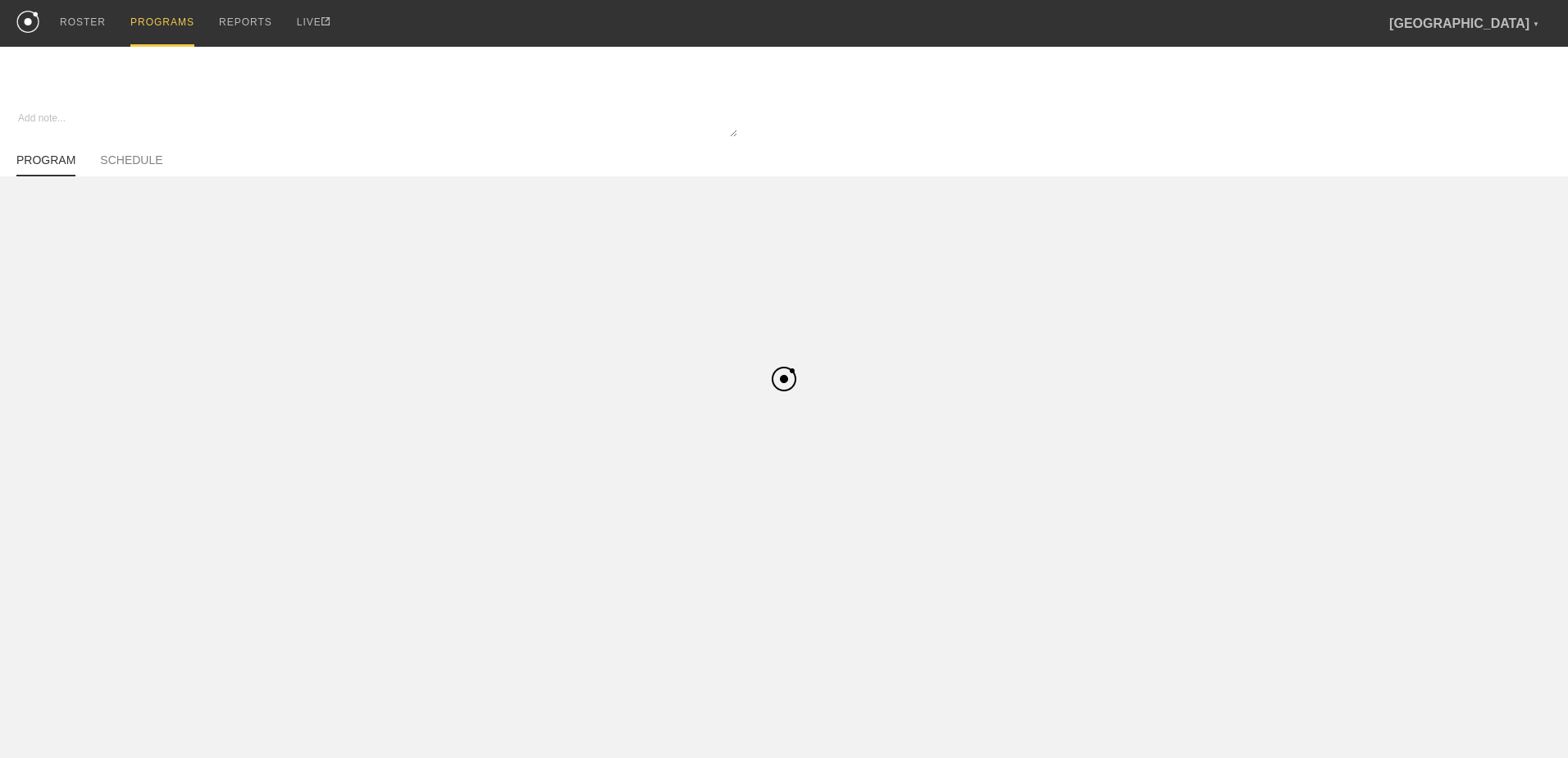
type textarea "x"
type input "In Season Football"
type textarea "Block 1"
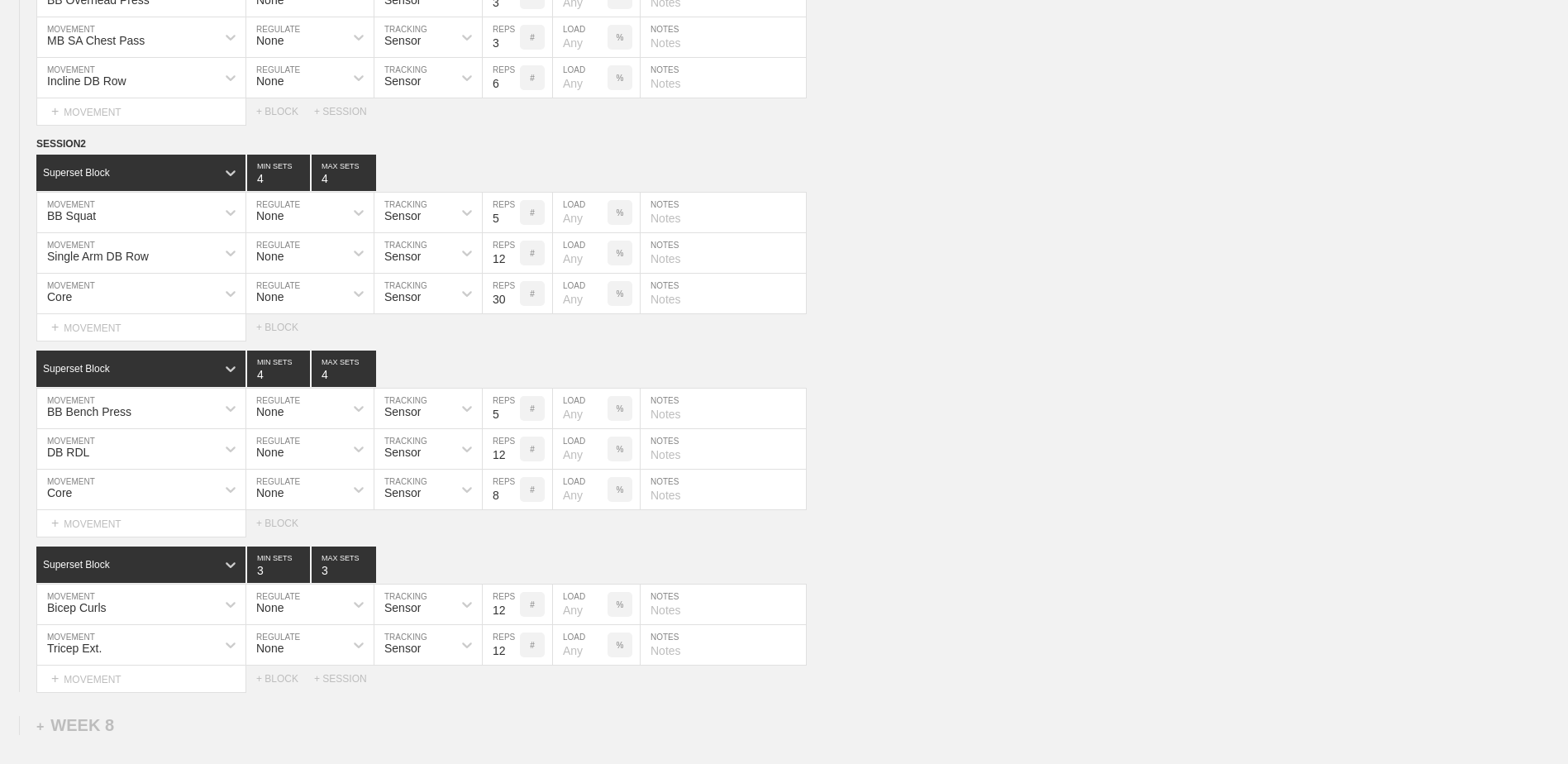
scroll to position [7419, 0]
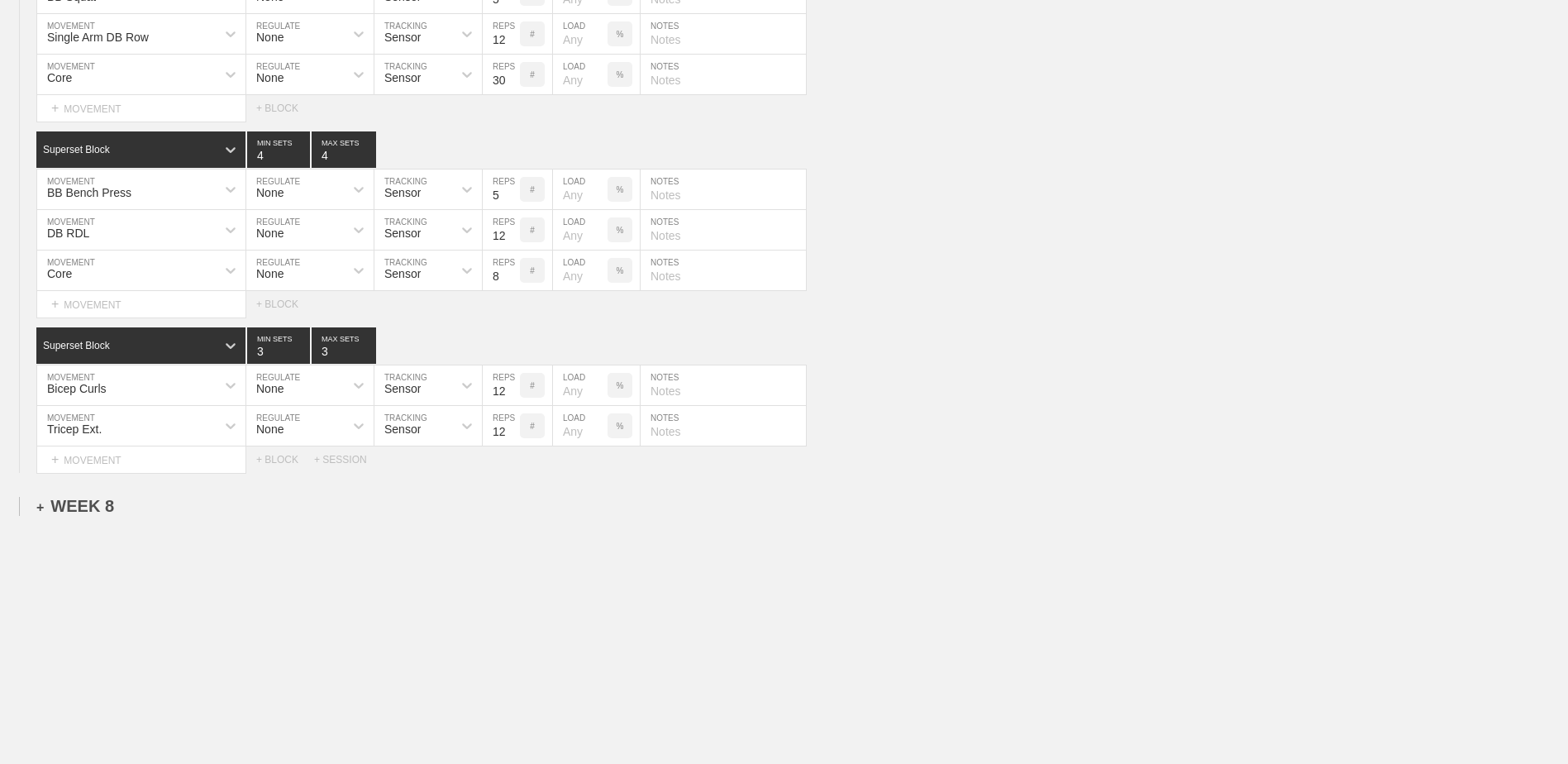
click at [91, 506] on div "+ WEEK 8" at bounding box center [75, 506] width 78 height 19
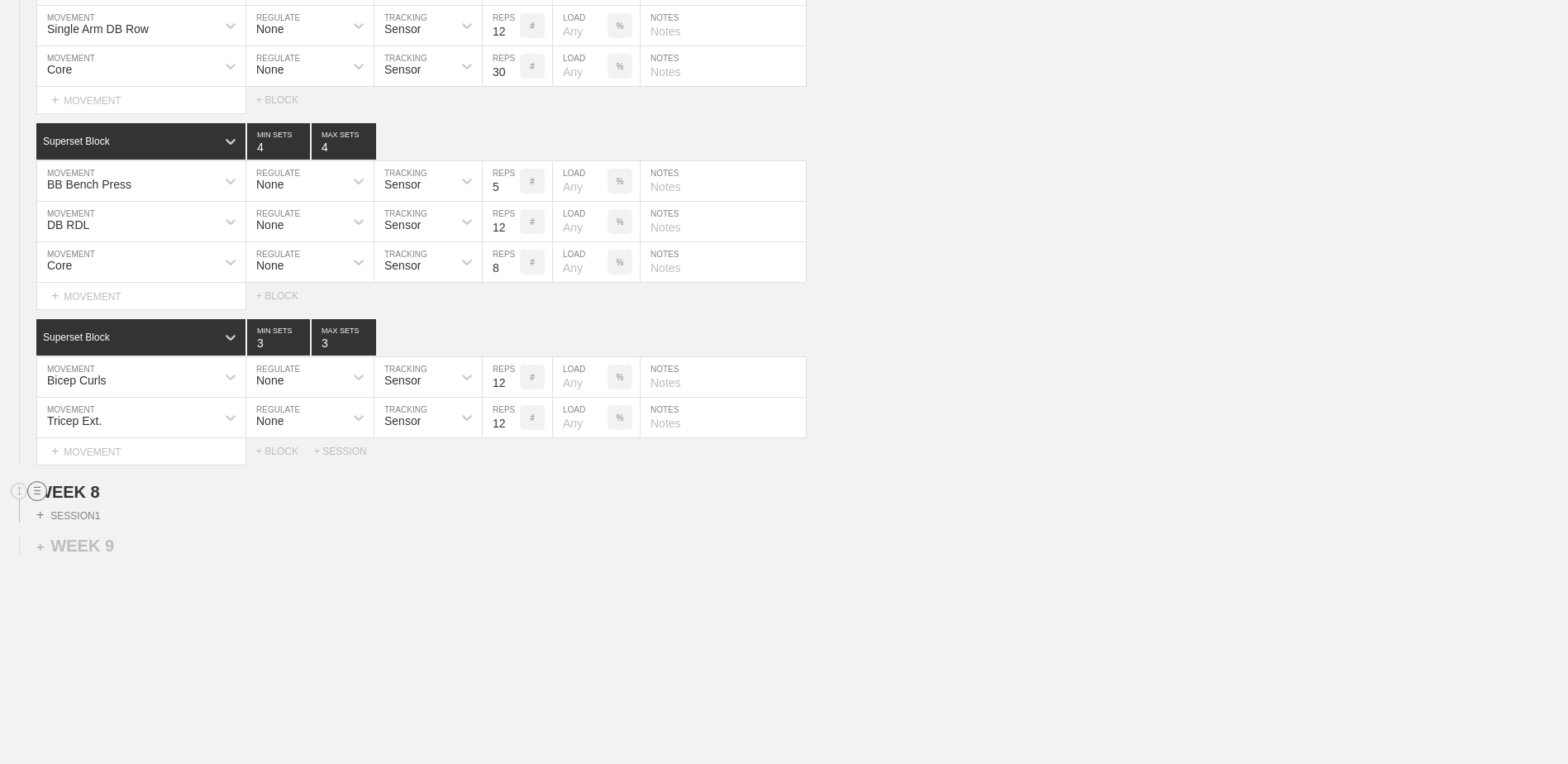
click at [38, 501] on circle at bounding box center [38, 492] width 19 height 19
click at [100, 545] on div "DELETE" at bounding box center [115, 543] width 132 height 25
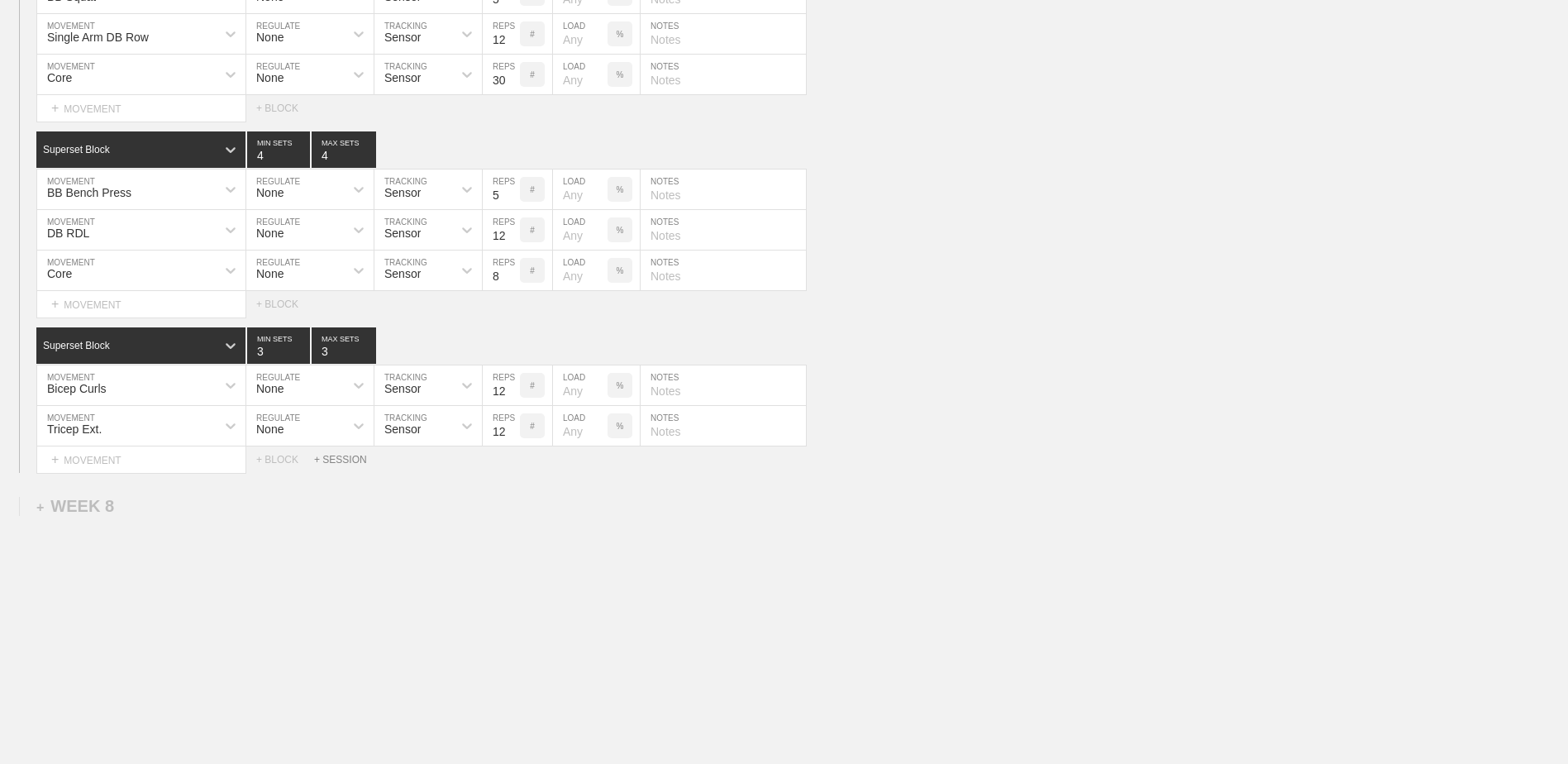
click at [334, 455] on div "+ SESSION" at bounding box center [346, 460] width 66 height 12
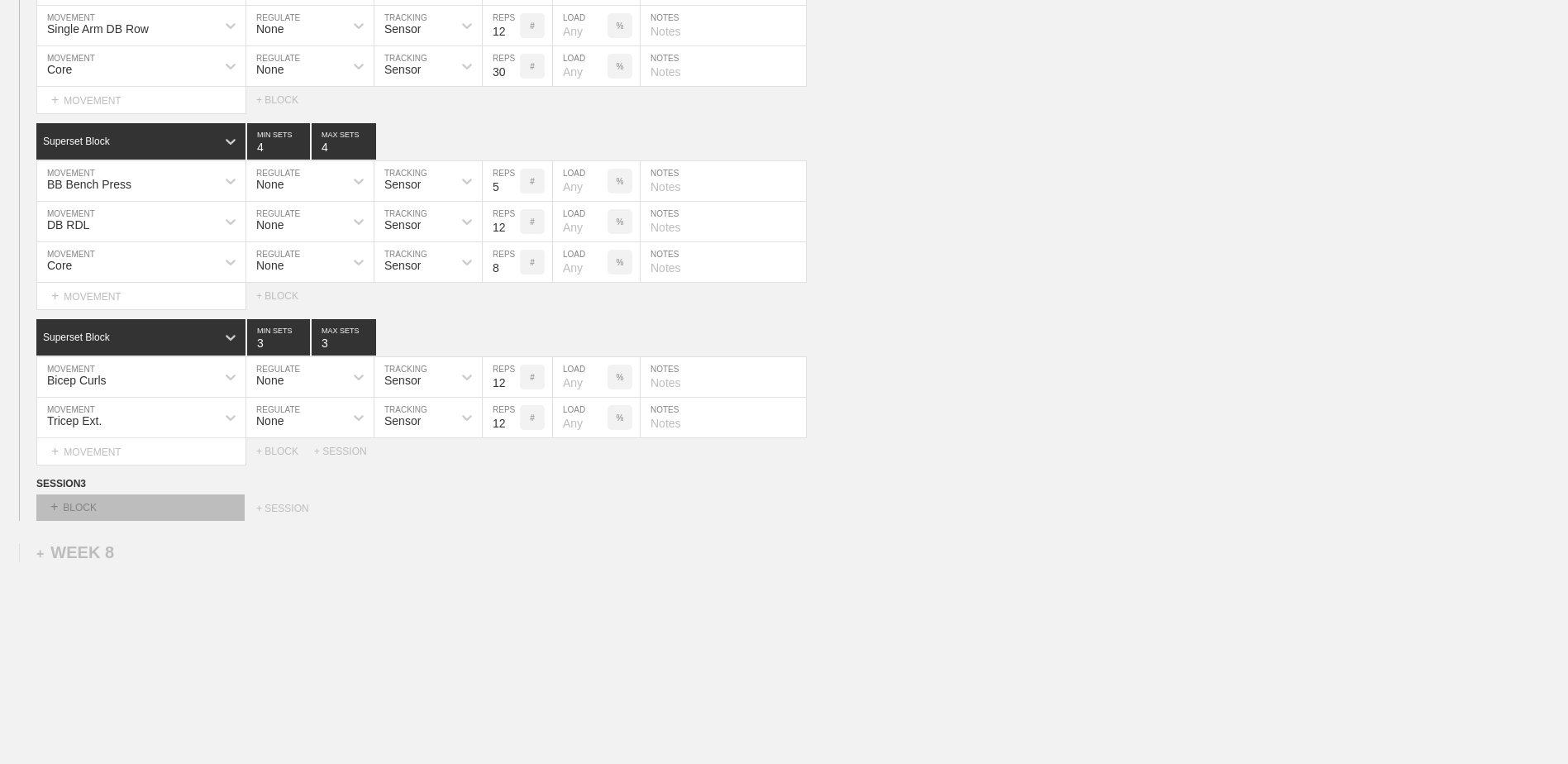
click at [196, 521] on div "+ BLOCK" at bounding box center [140, 507] width 208 height 26
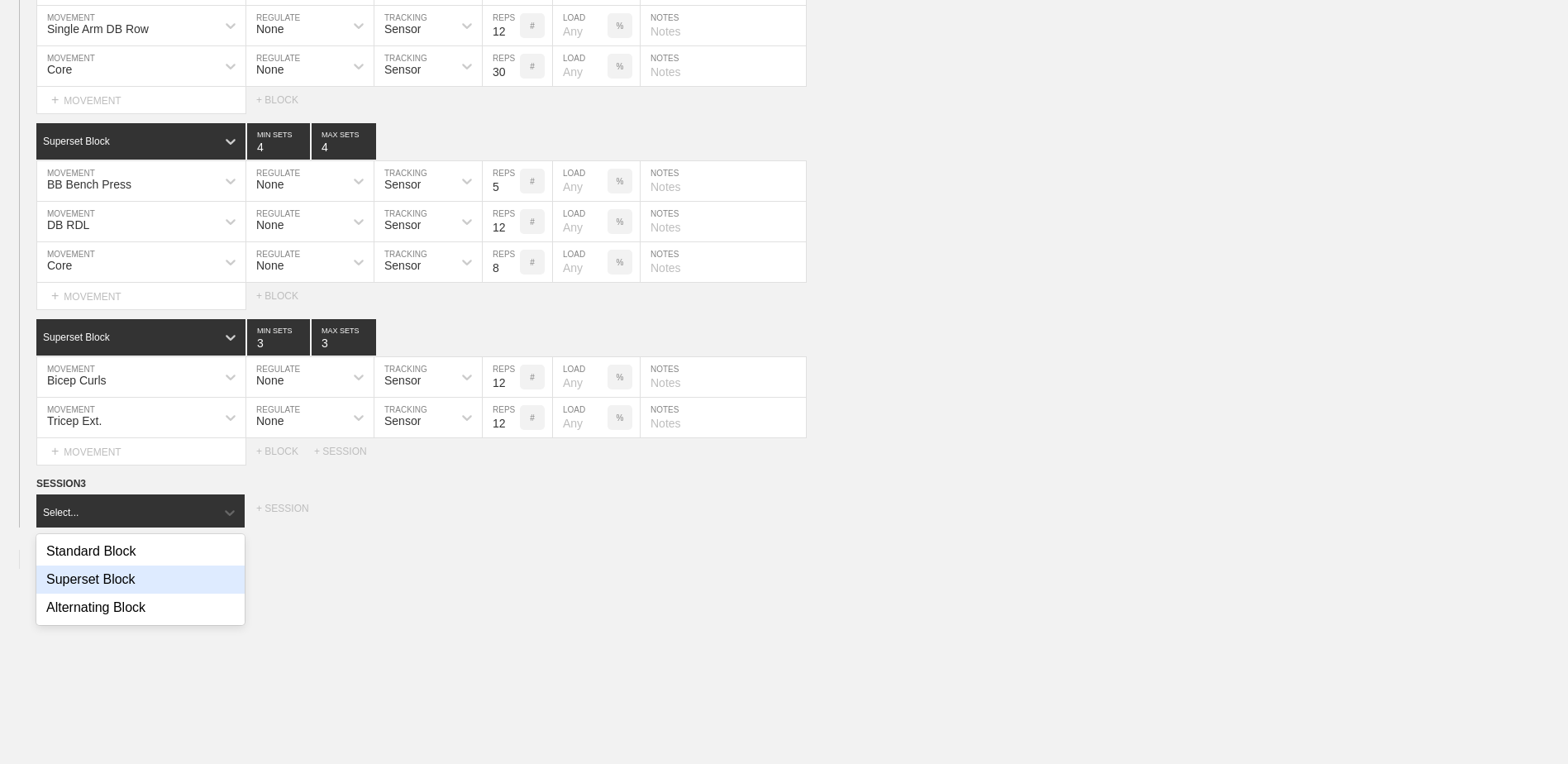
click at [168, 585] on div "Superset Block" at bounding box center [140, 579] width 208 height 28
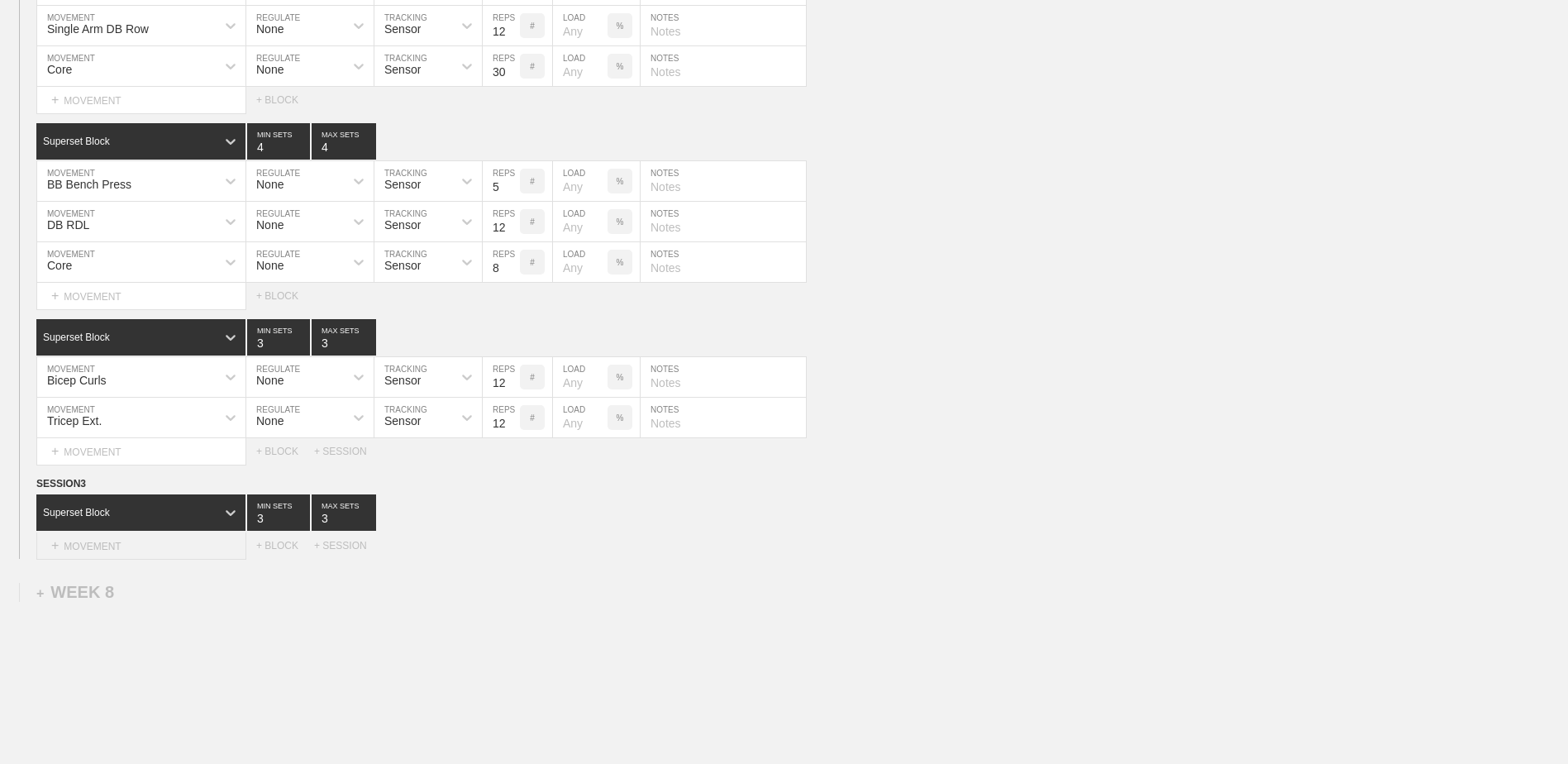
click at [164, 559] on div "+ MOVEMENT" at bounding box center [141, 546] width 210 height 27
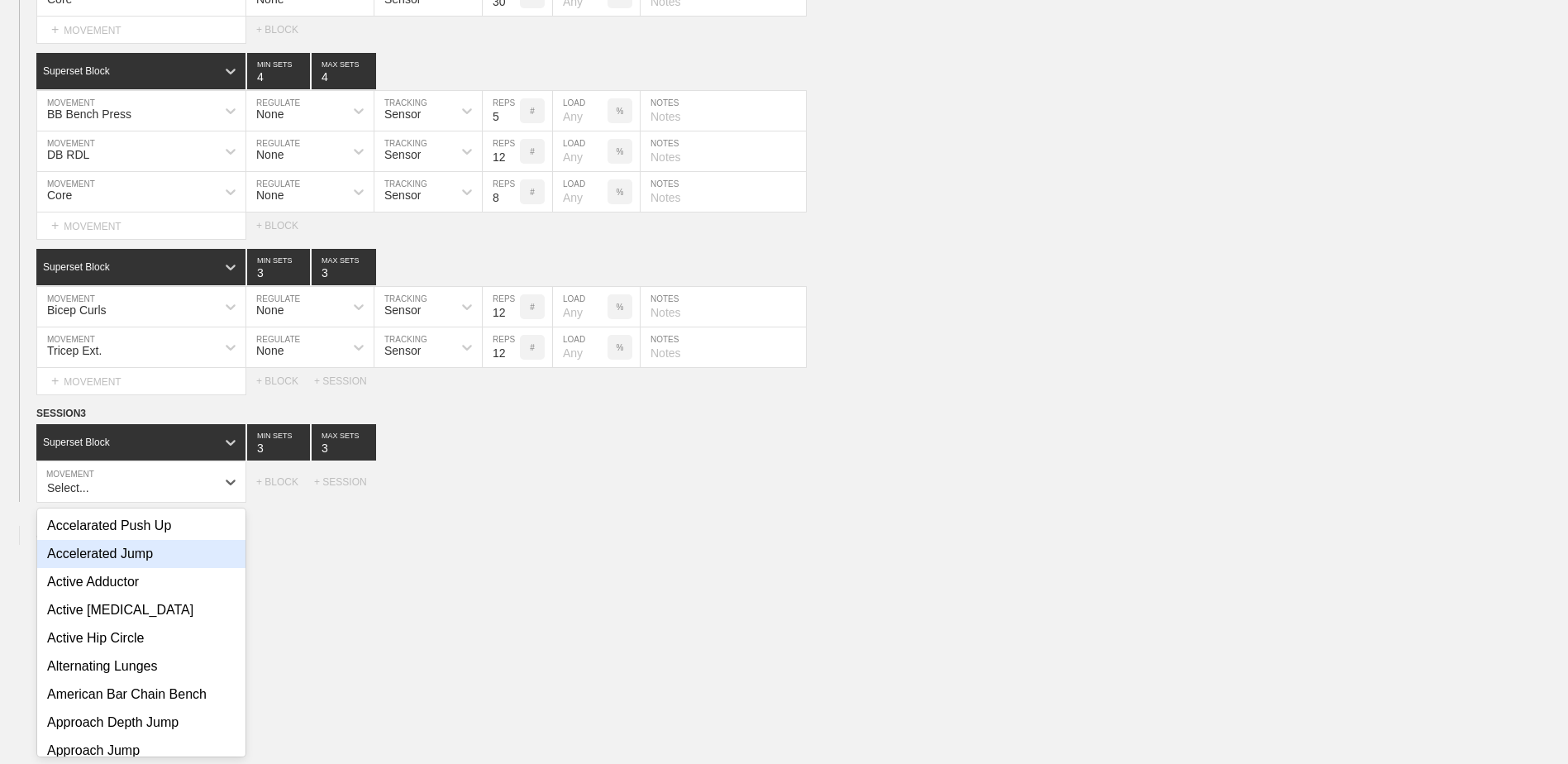
scroll to position [7496, 0]
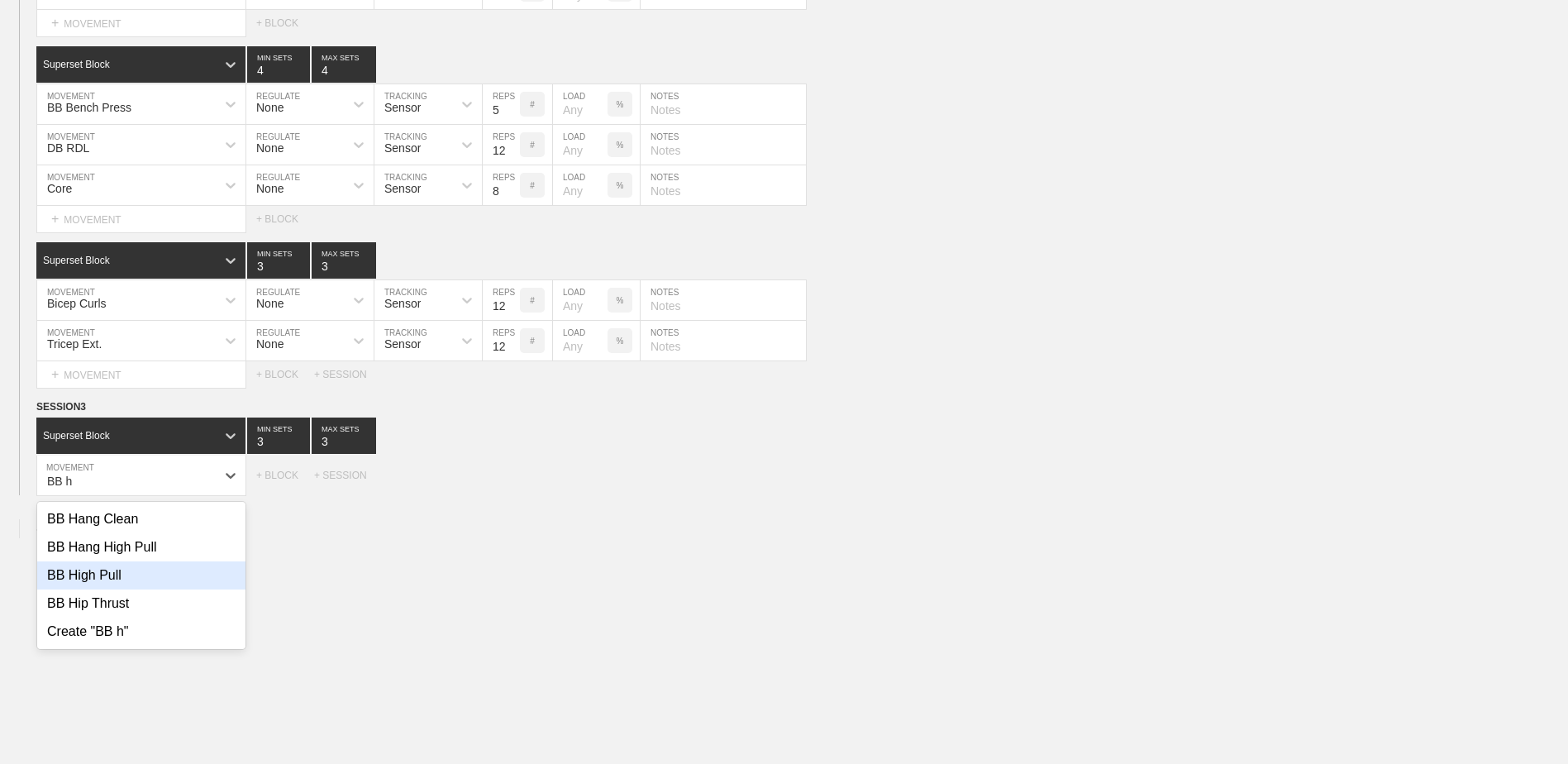
click at [143, 581] on div "BB High Pull" at bounding box center [141, 574] width 208 height 28
type input "BB h"
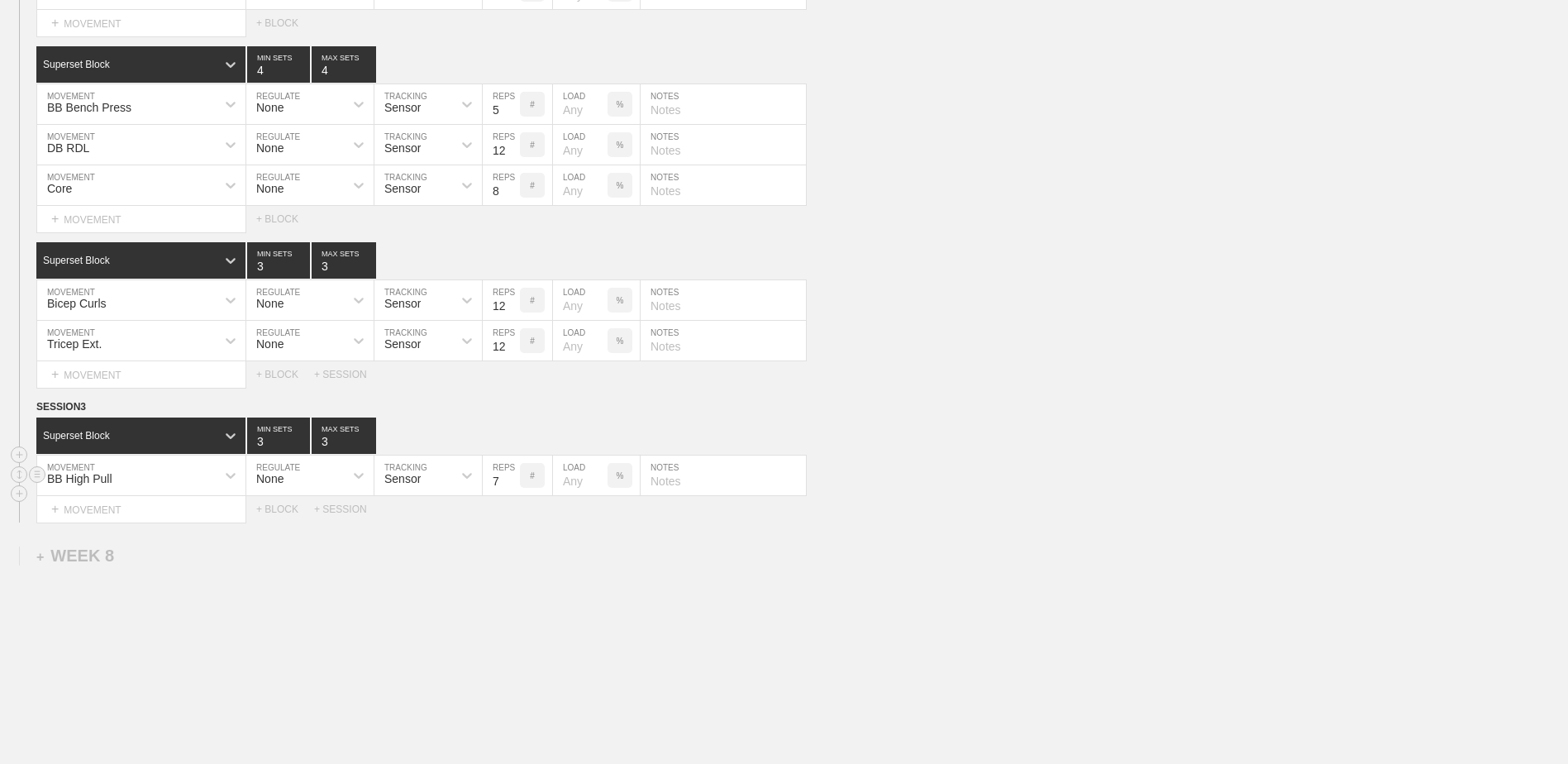
click at [517, 493] on input "7" at bounding box center [501, 474] width 38 height 39
click at [517, 493] on input "6" at bounding box center [501, 474] width 38 height 39
click at [517, 493] on input "5" at bounding box center [501, 474] width 38 height 39
click at [517, 493] on input "4" at bounding box center [501, 474] width 38 height 39
type input "3"
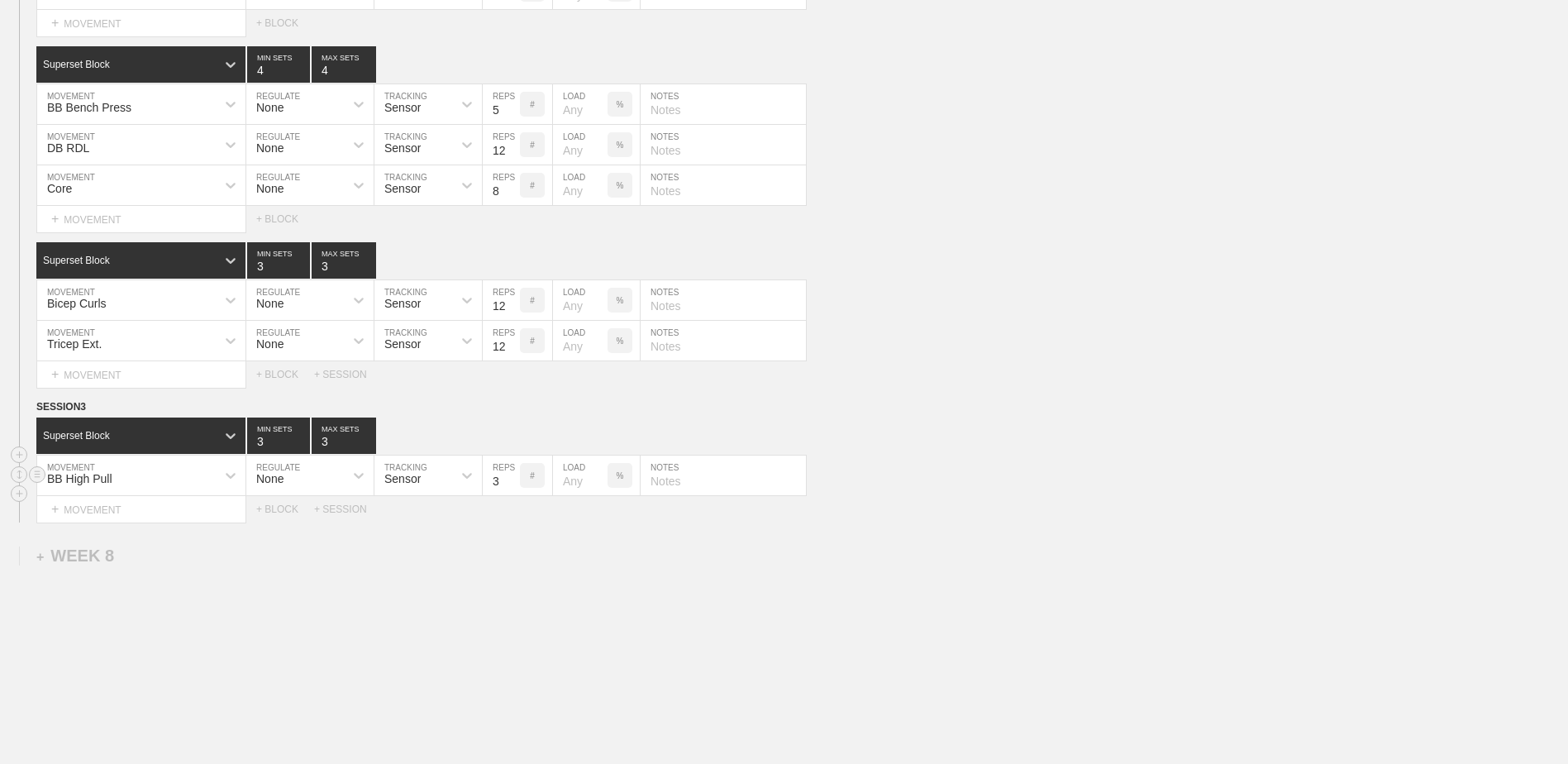
click at [517, 493] on input "3" at bounding box center [501, 474] width 38 height 39
click at [193, 522] on div "+ MOVEMENT" at bounding box center [141, 509] width 210 height 27
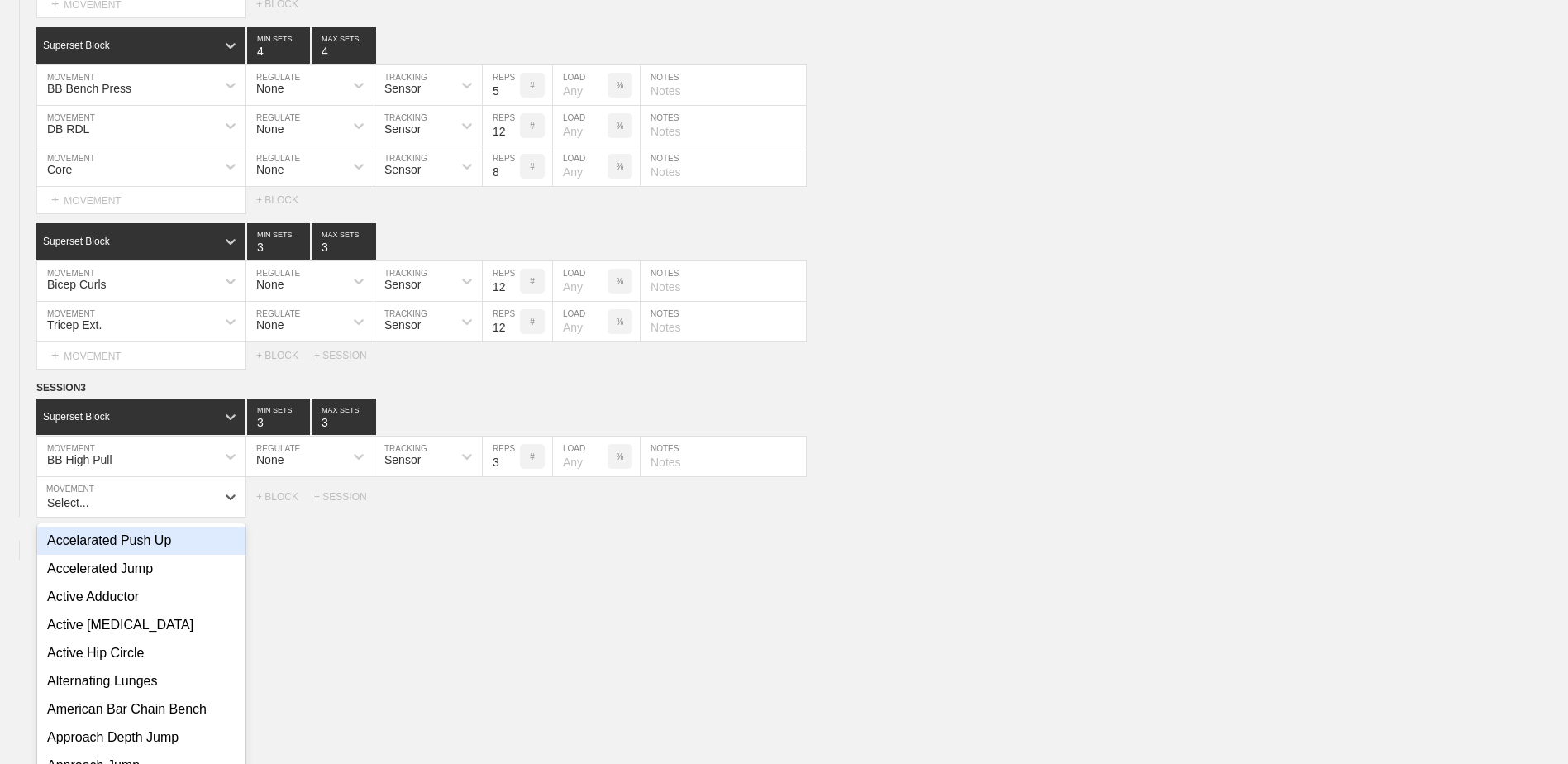
scroll to position [7536, 0]
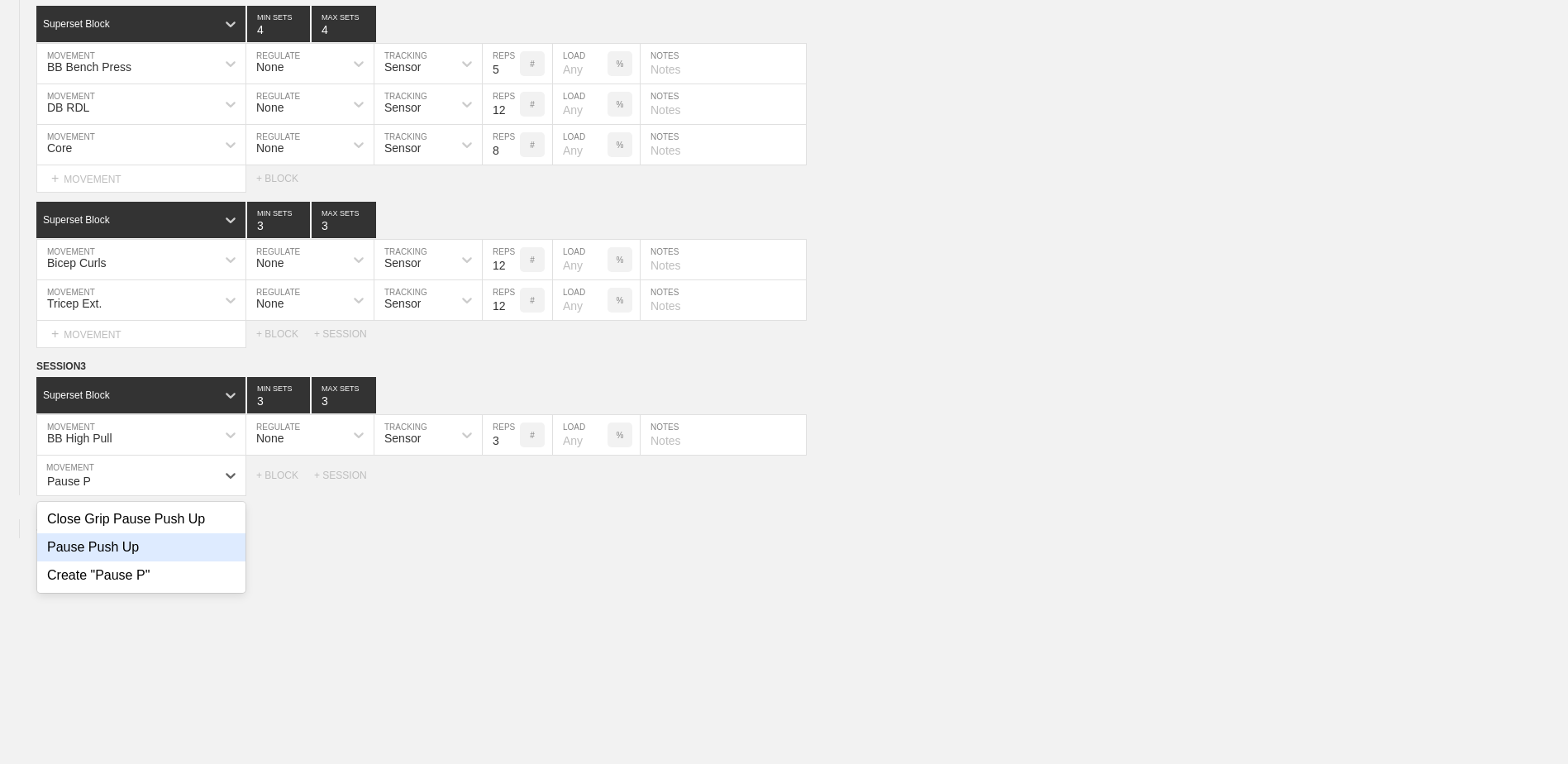
click at [131, 558] on div "Pause Push Up" at bounding box center [141, 547] width 208 height 28
type input "Pause P"
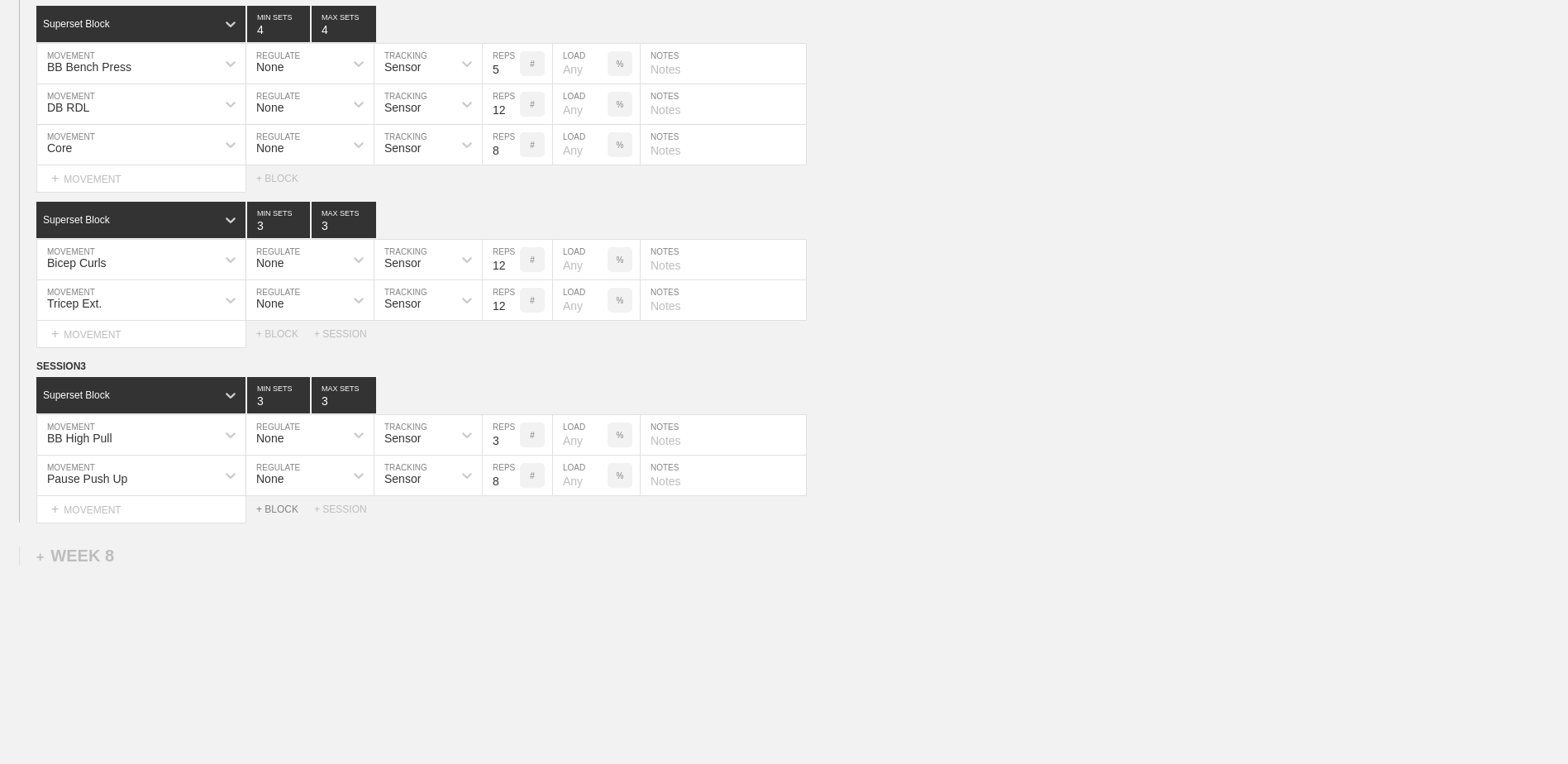
click at [279, 515] on div "+ BLOCK" at bounding box center [285, 509] width 58 height 12
click at [164, 558] on div "Standard Block" at bounding box center [126, 549] width 179 height 14
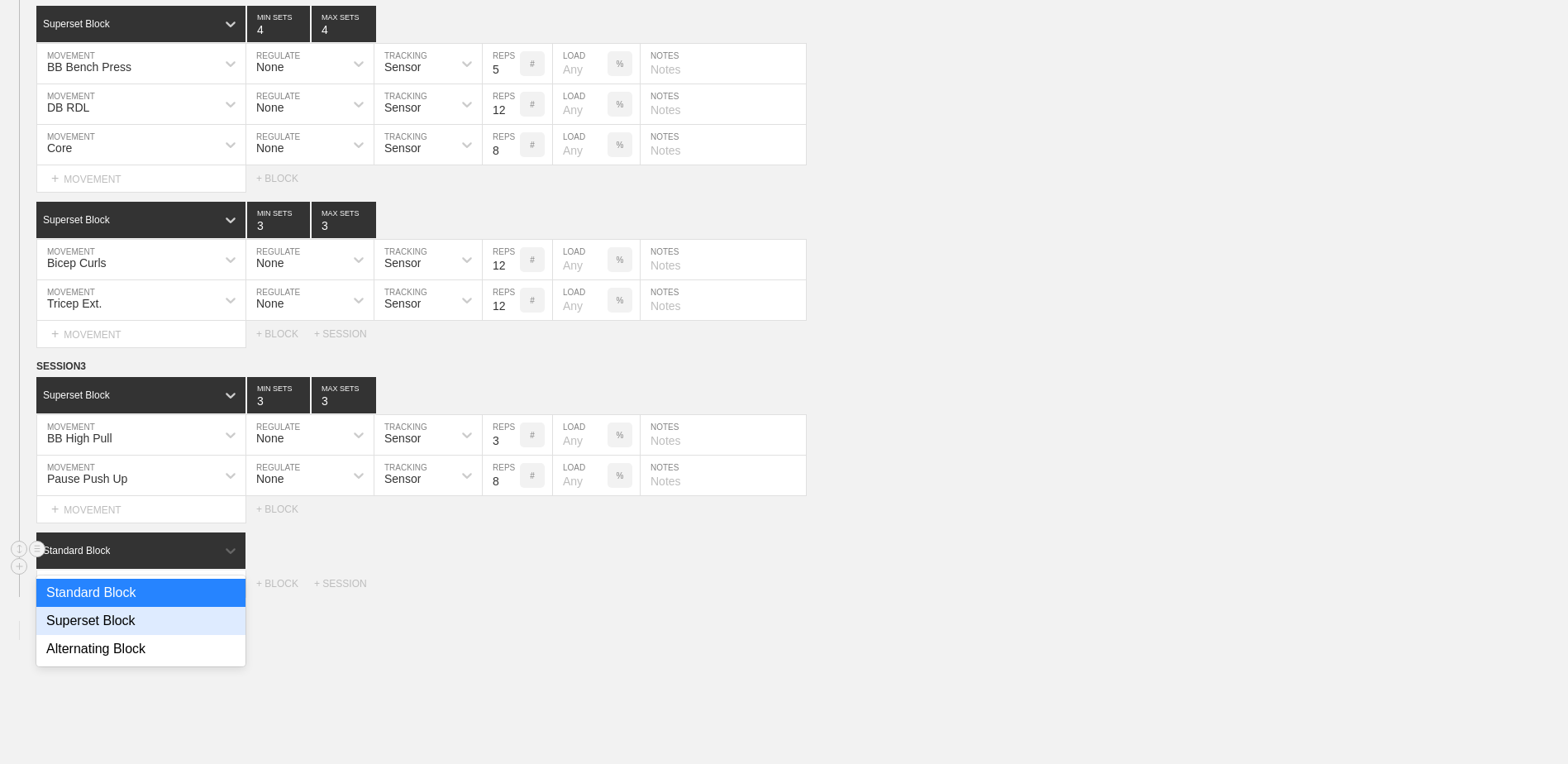
click at [159, 629] on div "Superset Block" at bounding box center [140, 621] width 209 height 28
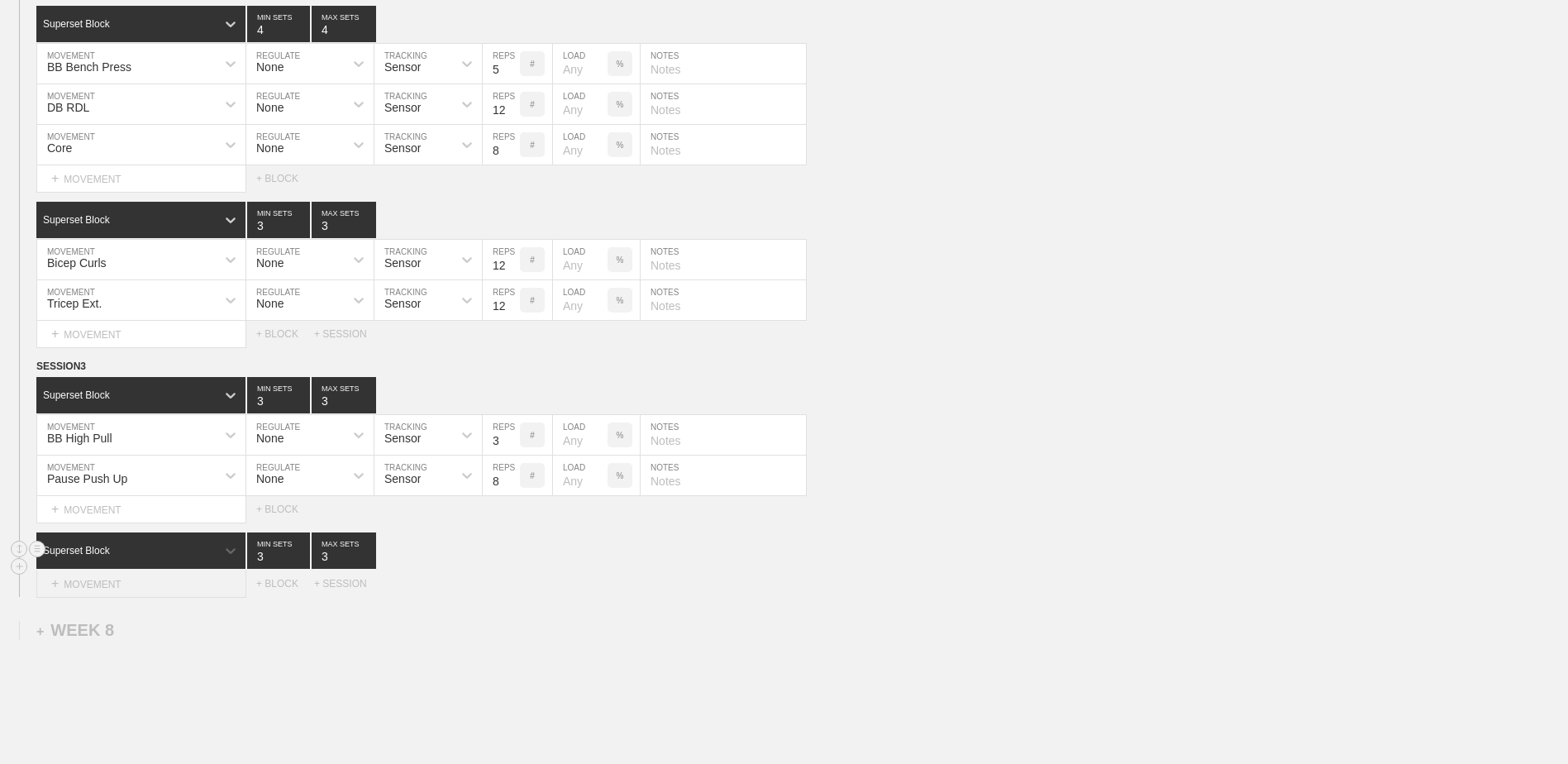
click at [152, 592] on div "+ MOVEMENT" at bounding box center [141, 584] width 210 height 27
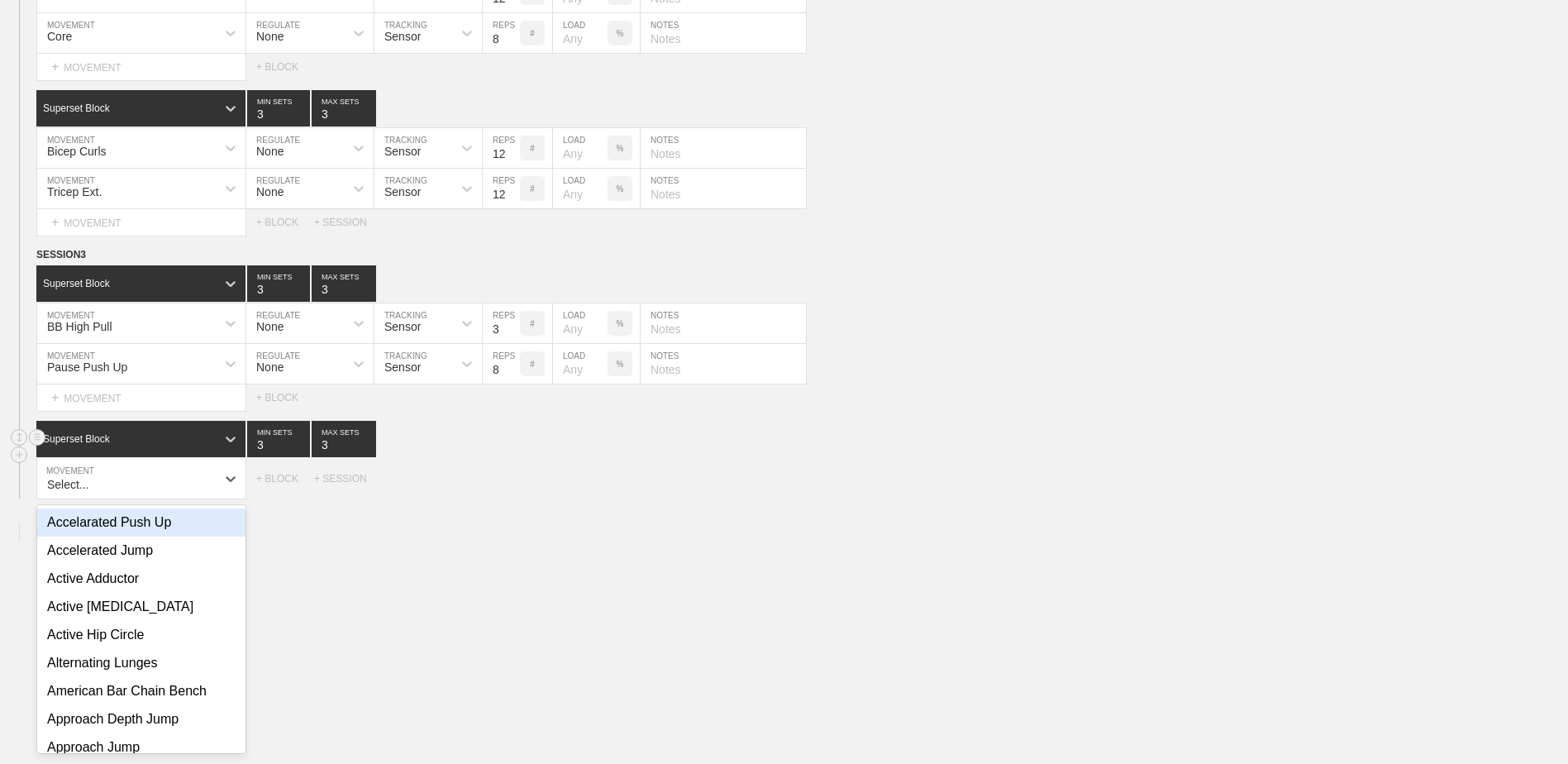
scroll to position [7652, 0]
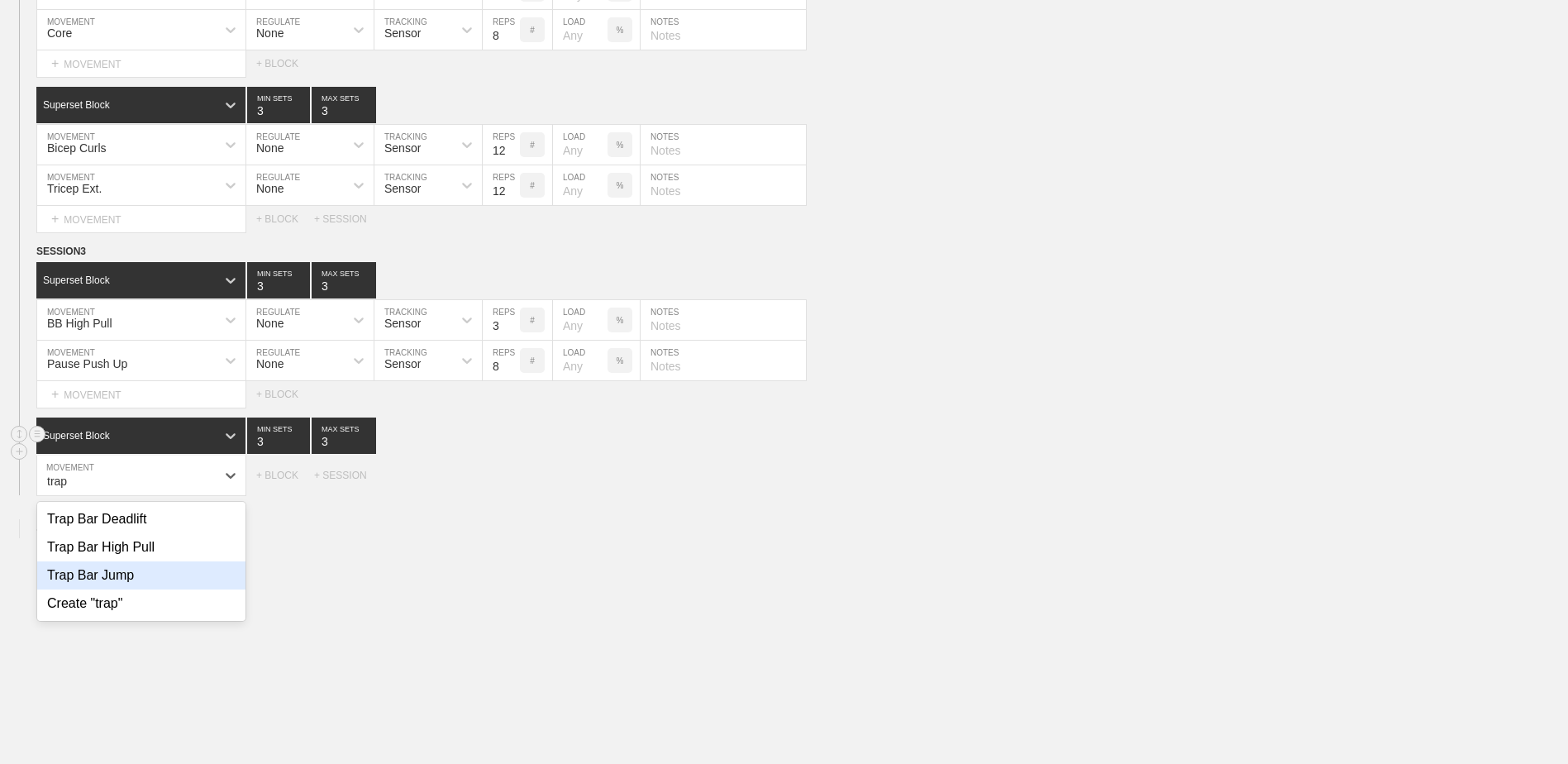
click at [154, 590] on div "Trap Bar Jump" at bounding box center [141, 574] width 208 height 28
type input "trap"
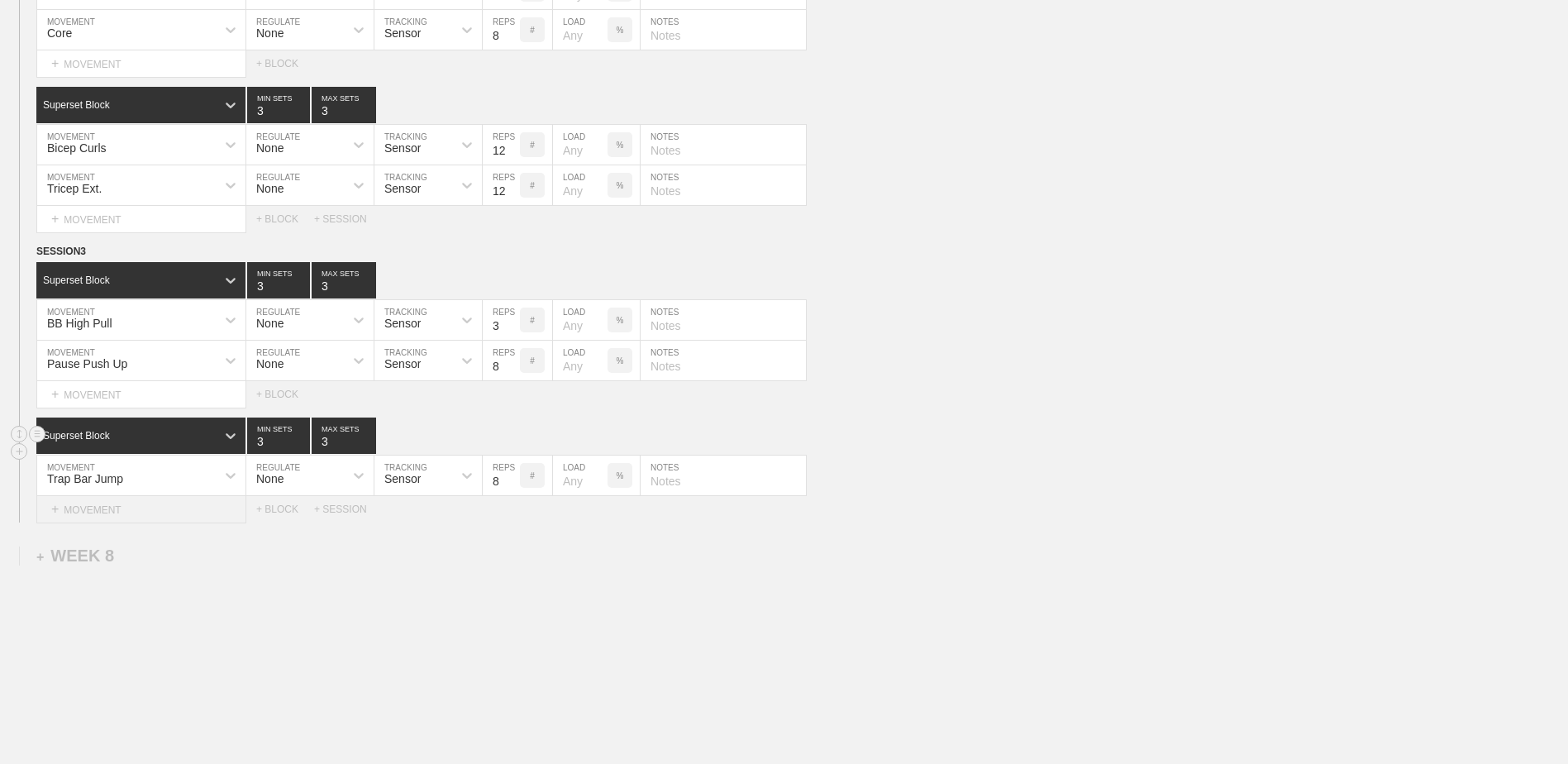
click at [178, 509] on div "+ MOVEMENT" at bounding box center [141, 509] width 210 height 27
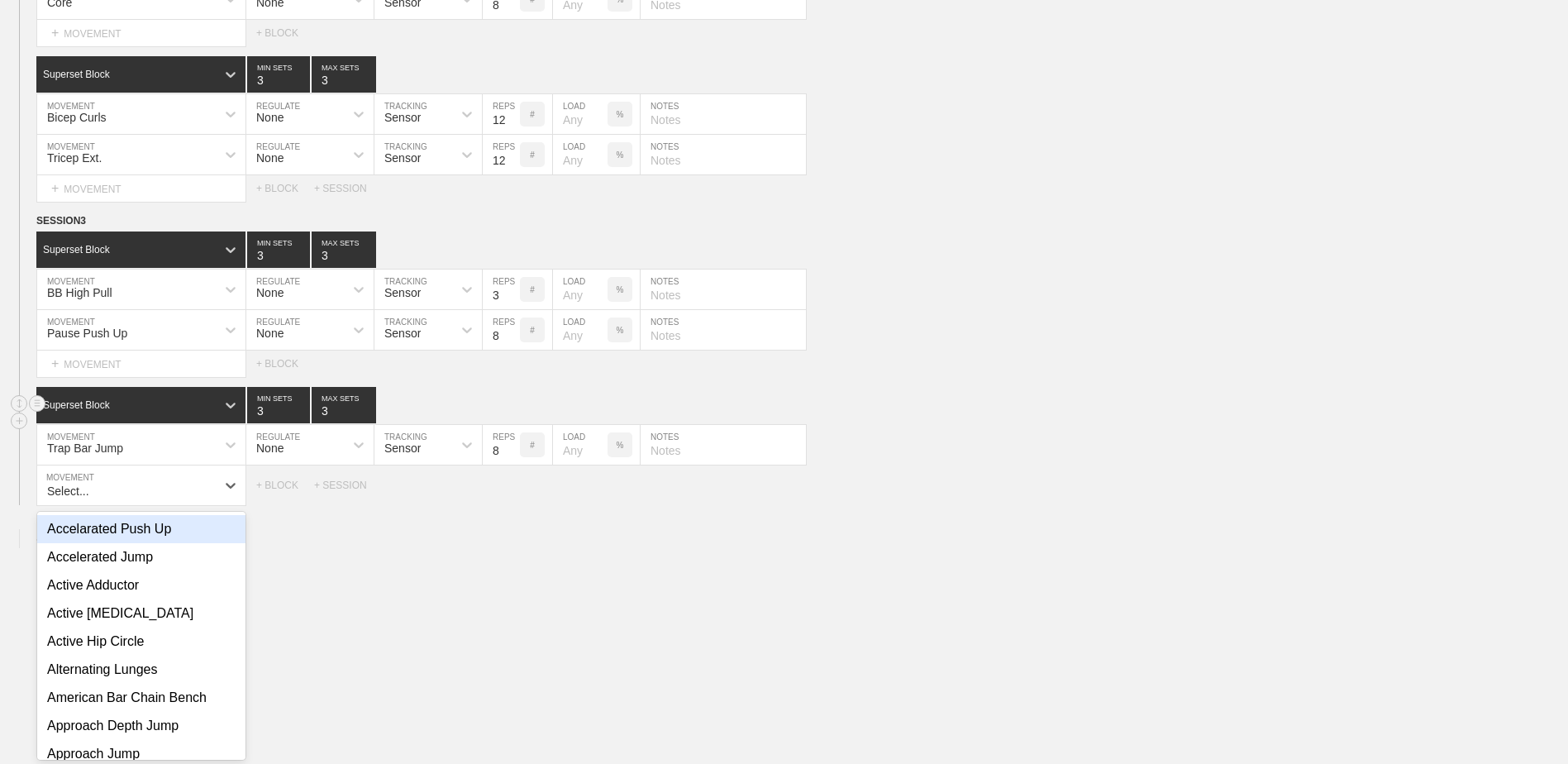
scroll to position [7692, 0]
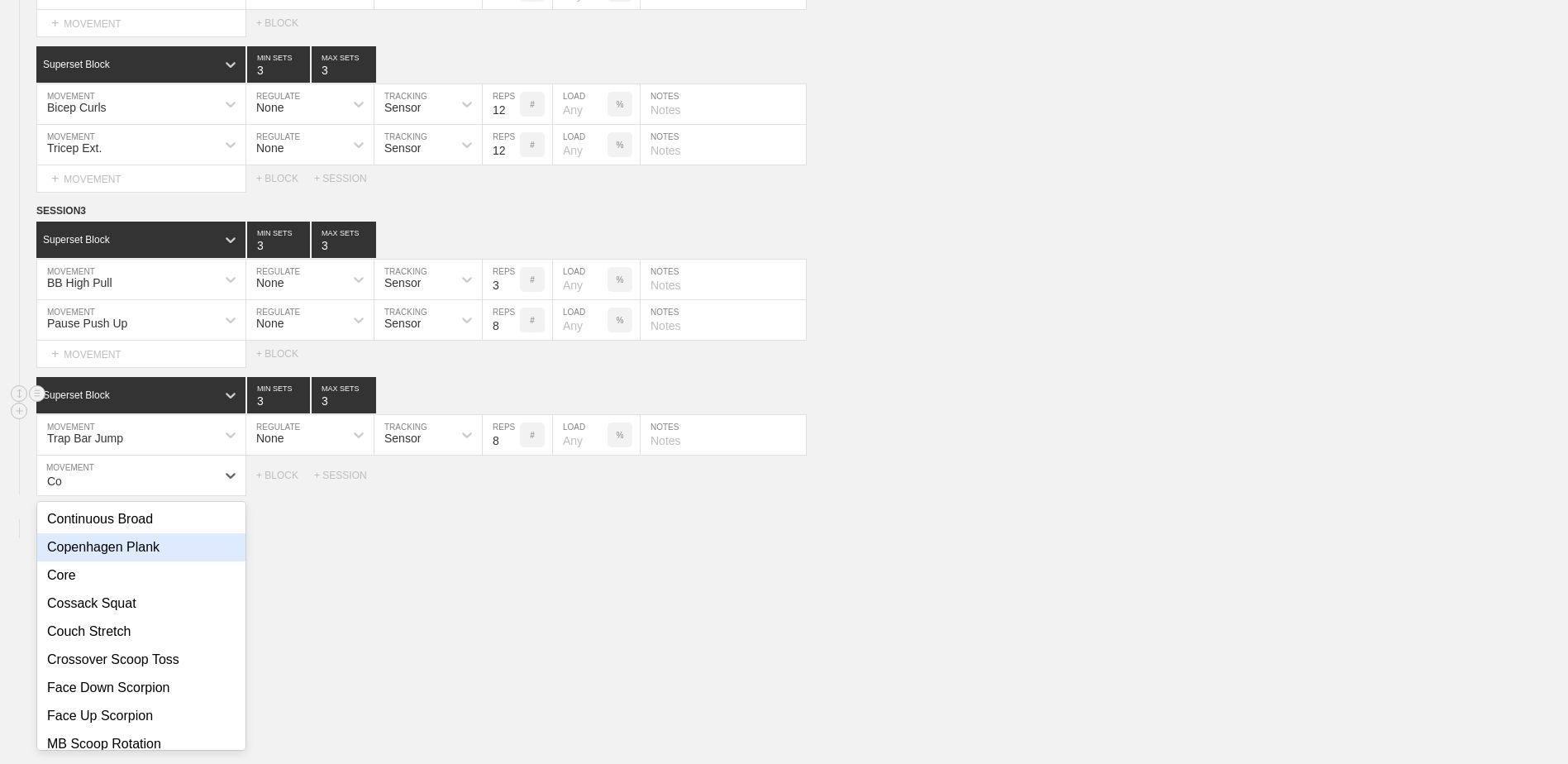
type input "C"
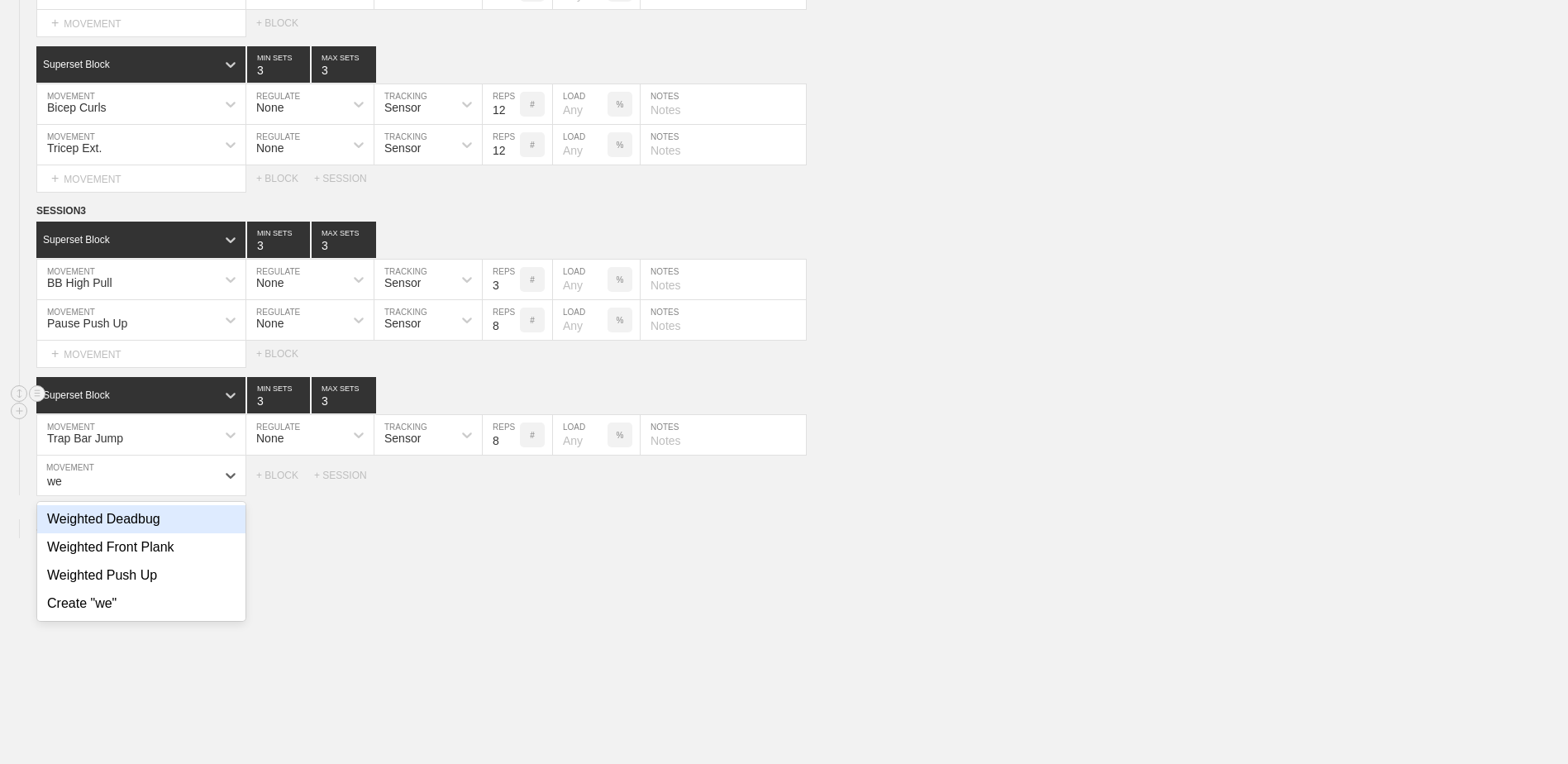
type input "w"
click at [214, 528] on div "Wall Sit" at bounding box center [141, 519] width 208 height 28
type input "Wall S"
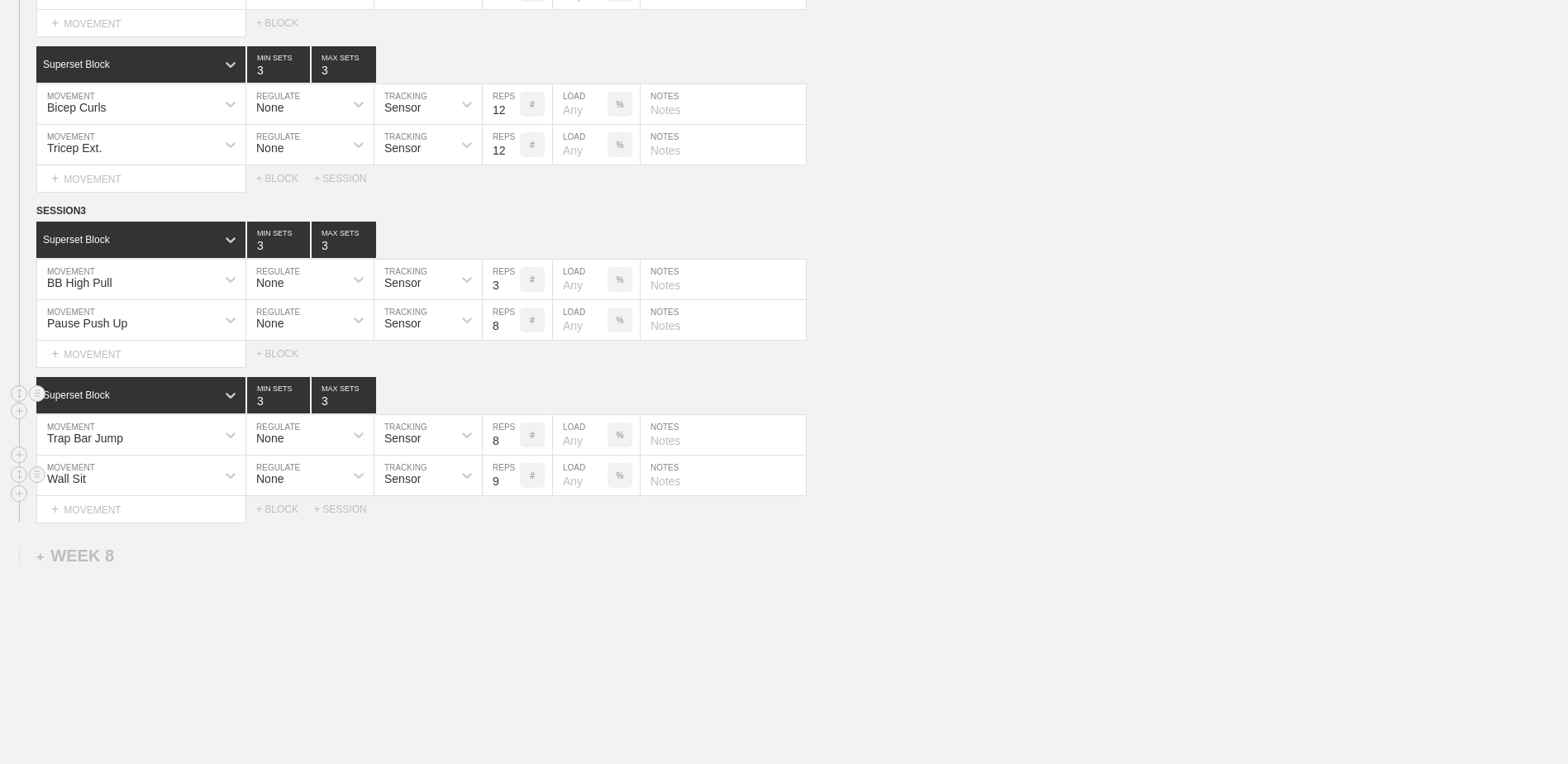
click at [512, 487] on input "9" at bounding box center [501, 474] width 38 height 39
click at [512, 487] on input "10" at bounding box center [501, 474] width 38 height 39
click at [512, 487] on input "11" at bounding box center [501, 474] width 38 height 39
click at [512, 487] on input "12" at bounding box center [501, 474] width 38 height 39
click at [512, 487] on input "13" at bounding box center [501, 474] width 38 height 39
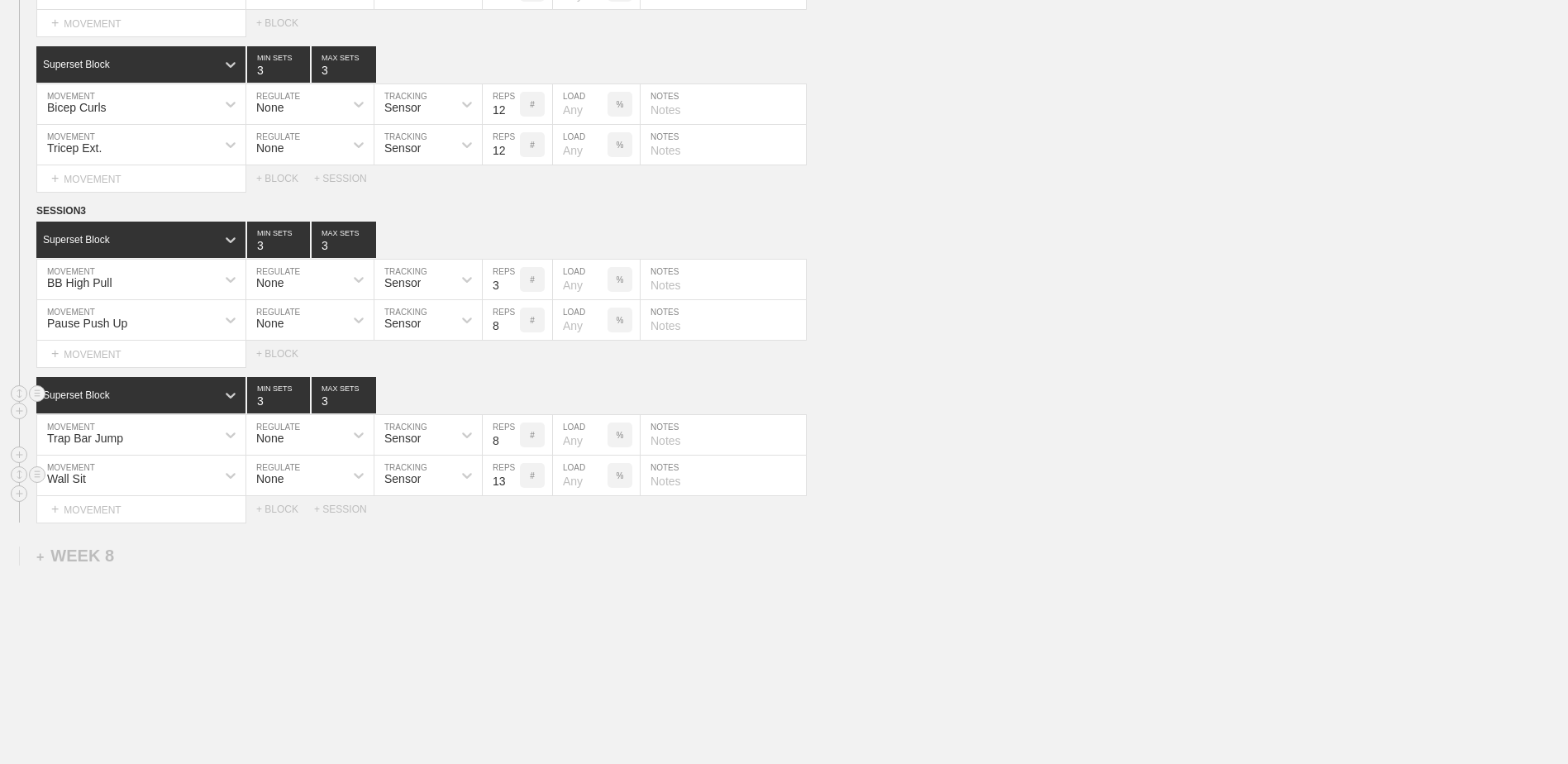
click at [512, 487] on input "14" at bounding box center [501, 474] width 38 height 39
click at [512, 487] on input "15" at bounding box center [501, 474] width 38 height 39
click at [512, 487] on input "16" at bounding box center [501, 474] width 38 height 39
click at [512, 487] on input "17" at bounding box center [501, 474] width 38 height 39
click at [512, 487] on input "18" at bounding box center [501, 474] width 38 height 39
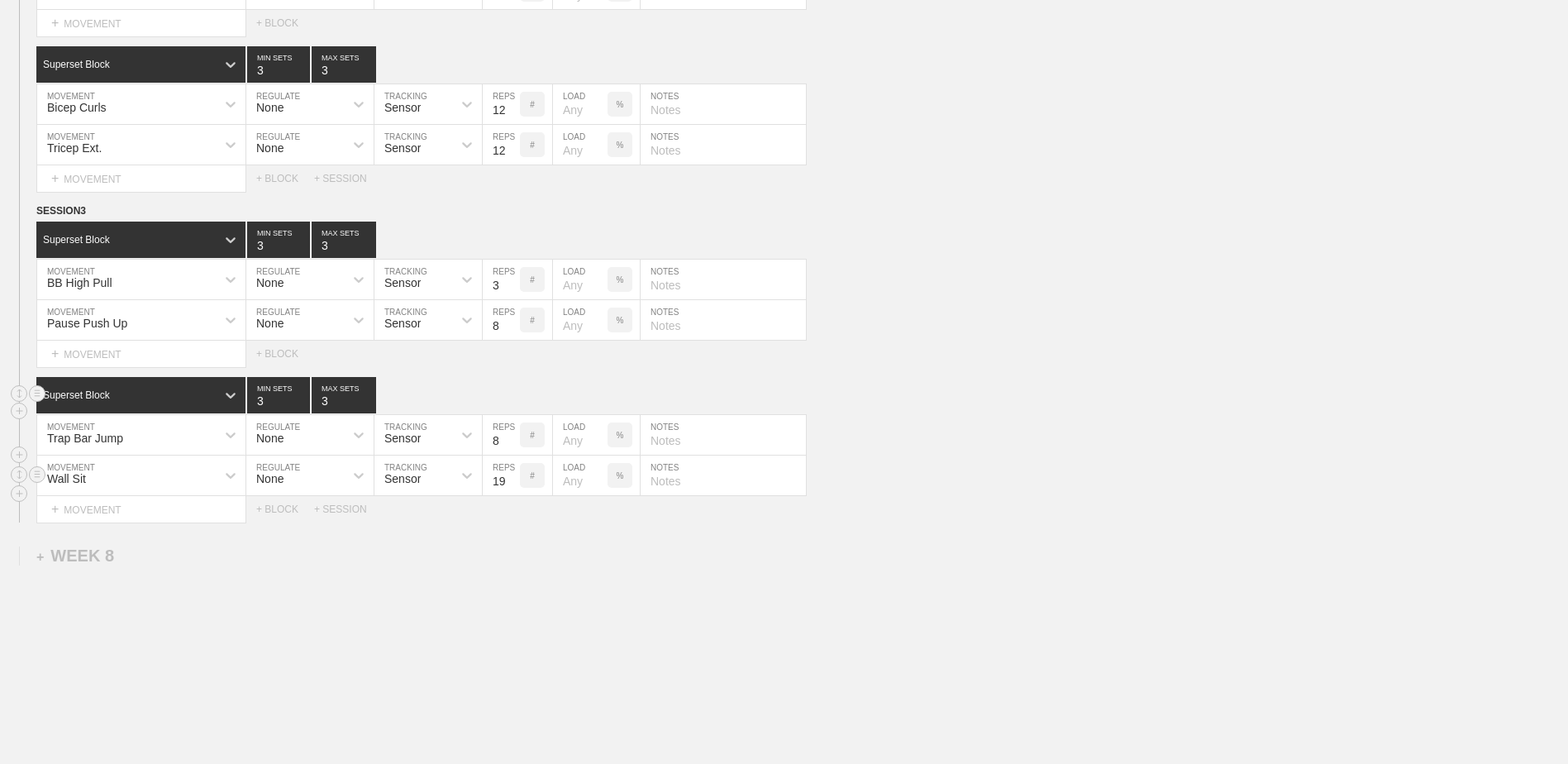
click at [512, 487] on input "19" at bounding box center [501, 474] width 38 height 39
click at [512, 487] on input "20" at bounding box center [501, 474] width 38 height 39
click at [512, 487] on input "21" at bounding box center [501, 474] width 38 height 39
click at [512, 487] on input "22" at bounding box center [501, 474] width 38 height 39
click at [512, 487] on input "23" at bounding box center [501, 474] width 38 height 39
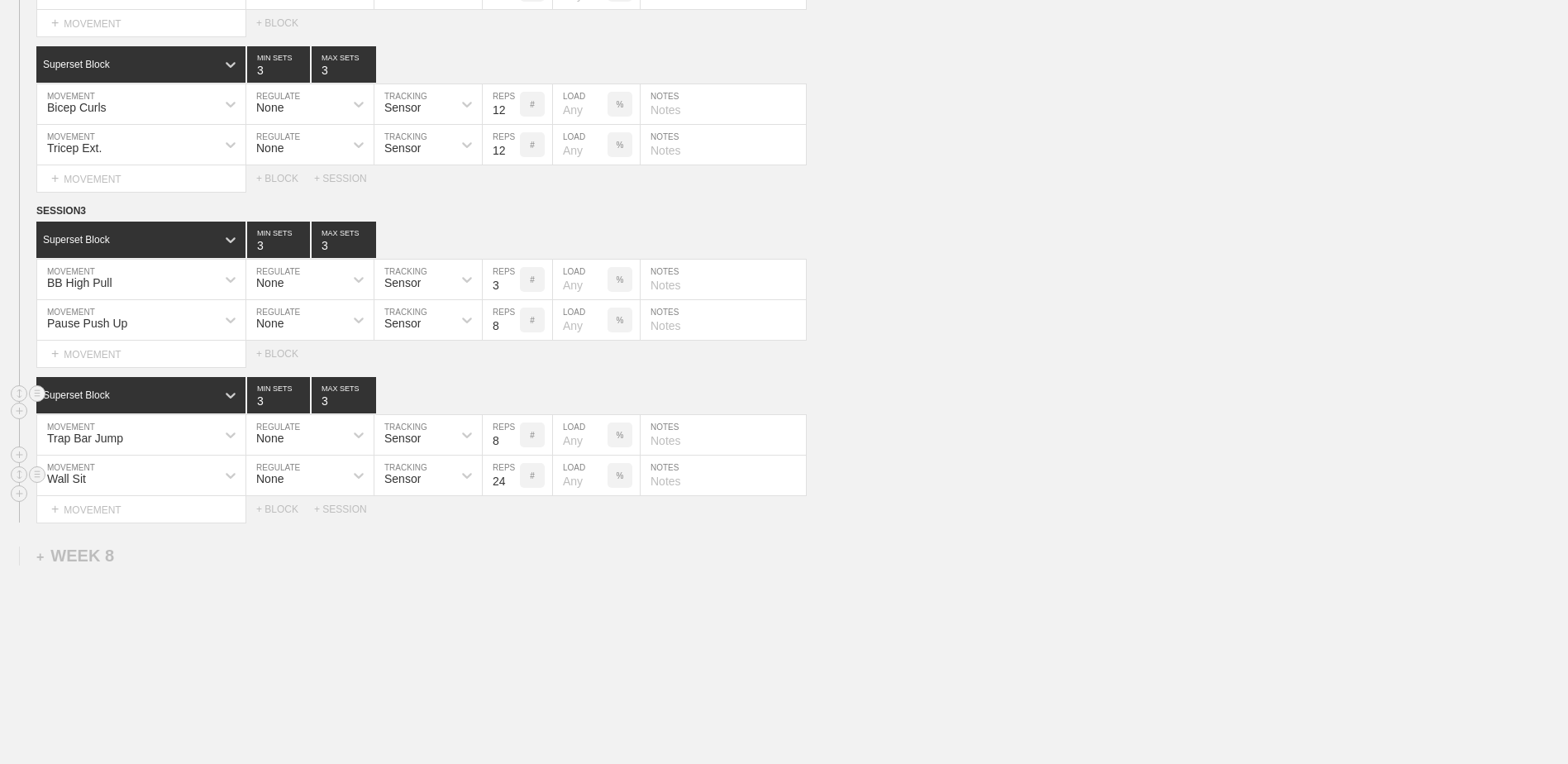
click at [512, 487] on input "24" at bounding box center [501, 474] width 38 height 39
click at [512, 487] on input "25" at bounding box center [501, 474] width 38 height 39
click at [512, 490] on input "24" at bounding box center [501, 474] width 38 height 39
click at [512, 490] on input "23" at bounding box center [501, 474] width 38 height 39
click at [512, 490] on input "22" at bounding box center [501, 474] width 38 height 39
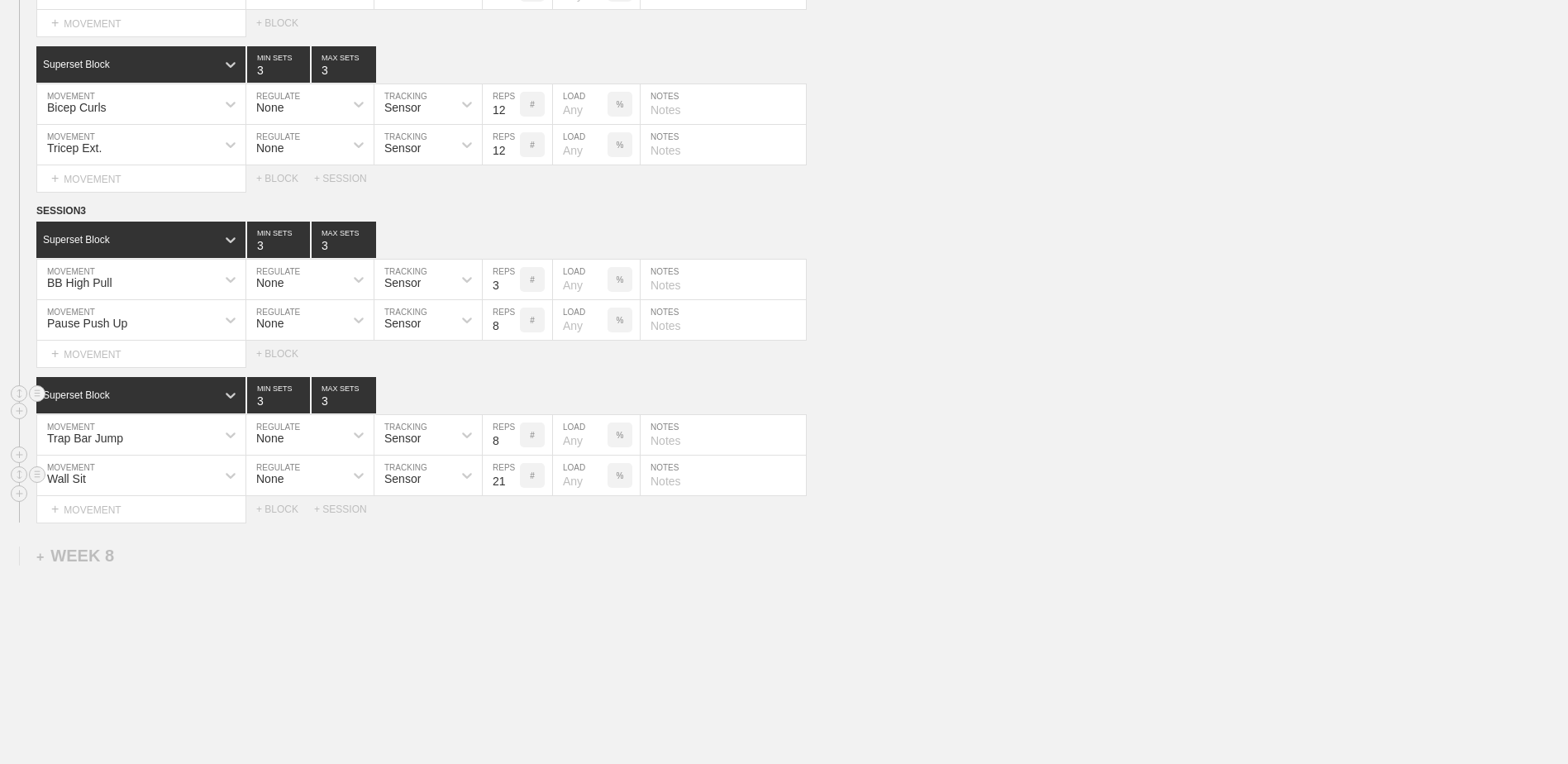
click at [512, 490] on input "21" at bounding box center [501, 474] width 38 height 39
type input "20"
click at [512, 490] on input "20" at bounding box center [501, 474] width 38 height 39
click at [502, 443] on input "8" at bounding box center [501, 434] width 38 height 39
type input "3"
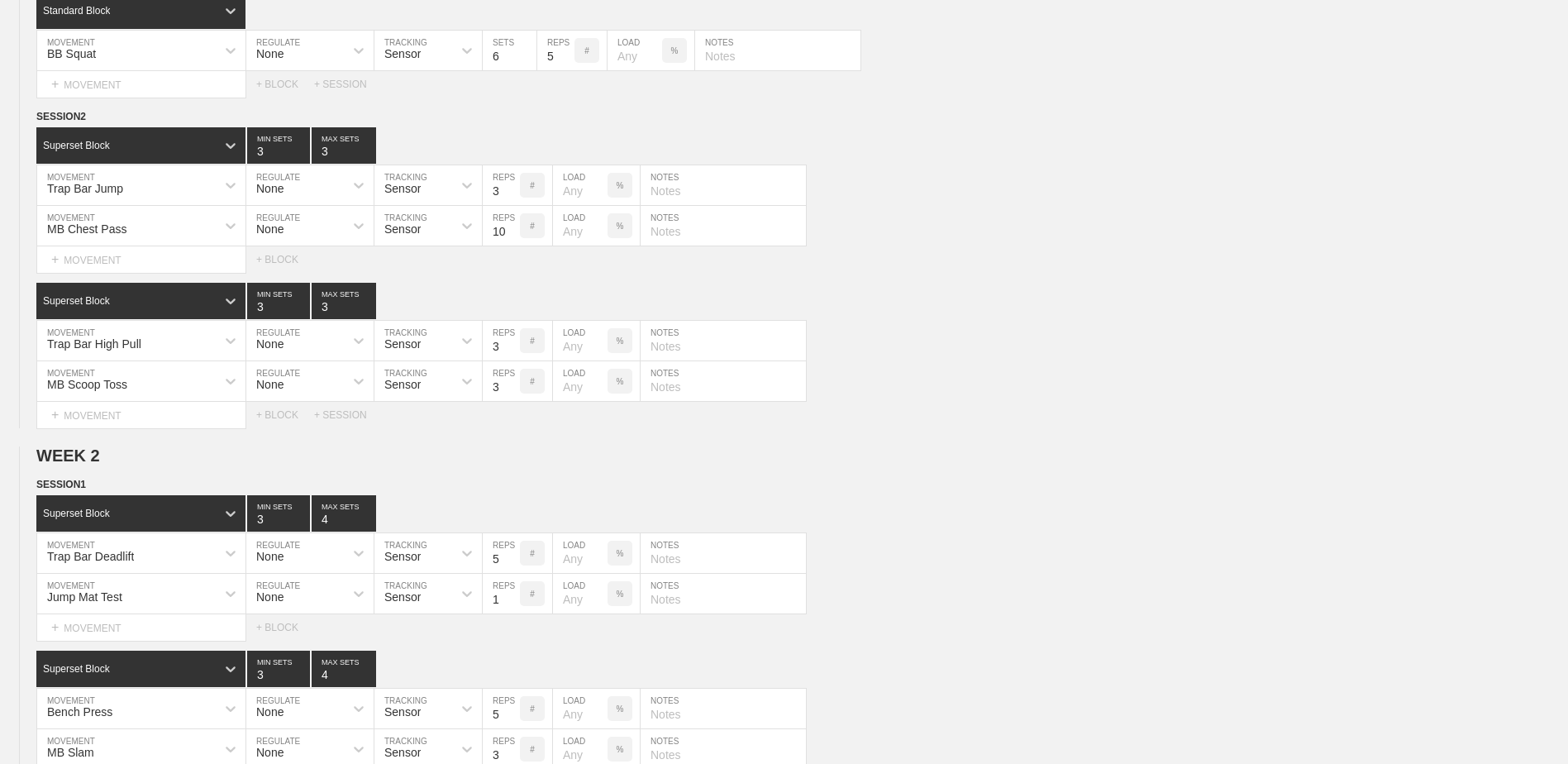
scroll to position [0, 0]
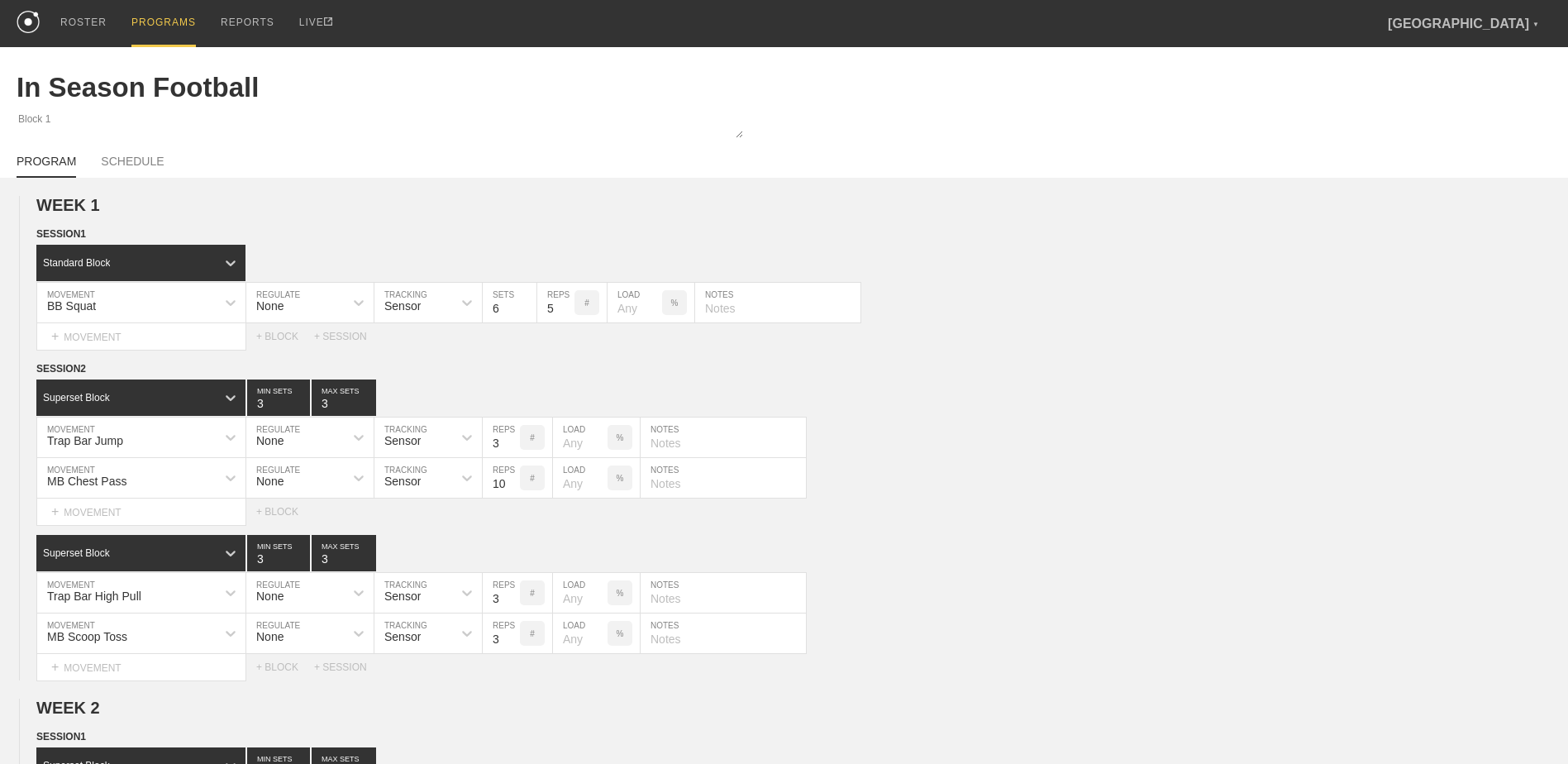
click at [165, 28] on div "PROGRAMS" at bounding box center [164, 23] width 64 height 47
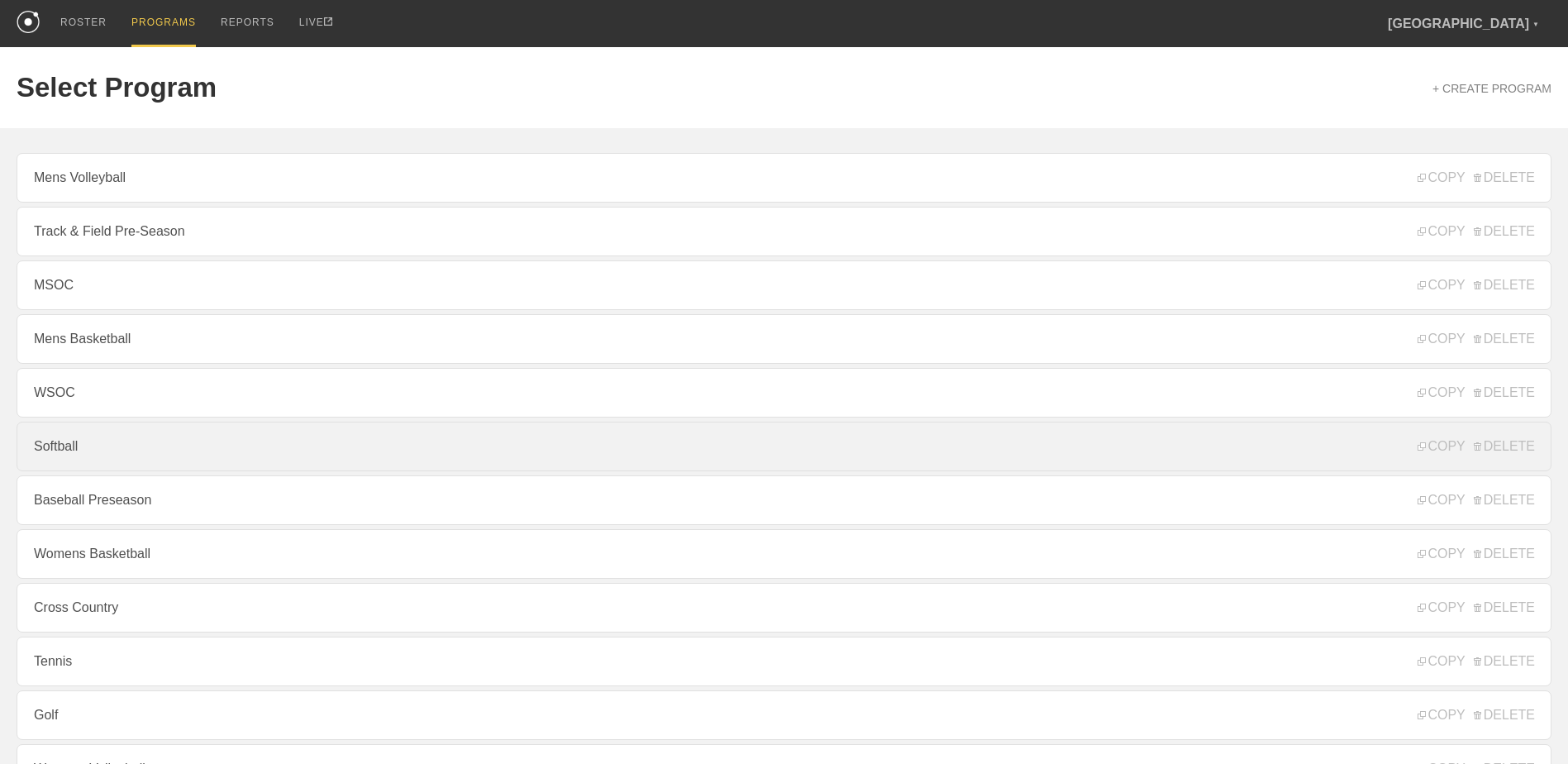
click at [215, 444] on link "Softball" at bounding box center [783, 446] width 1534 height 50
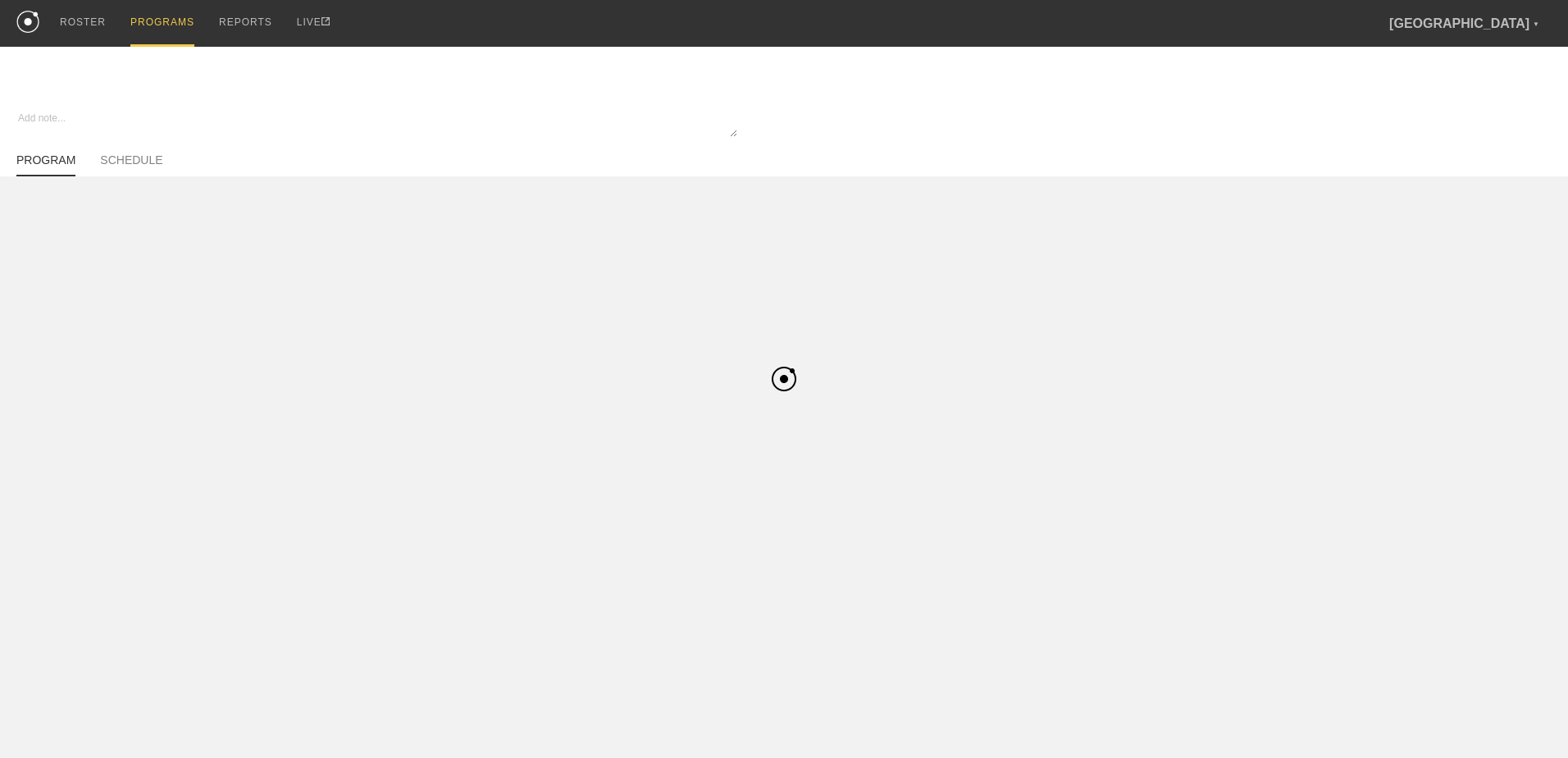
type textarea "x"
type input "Softball"
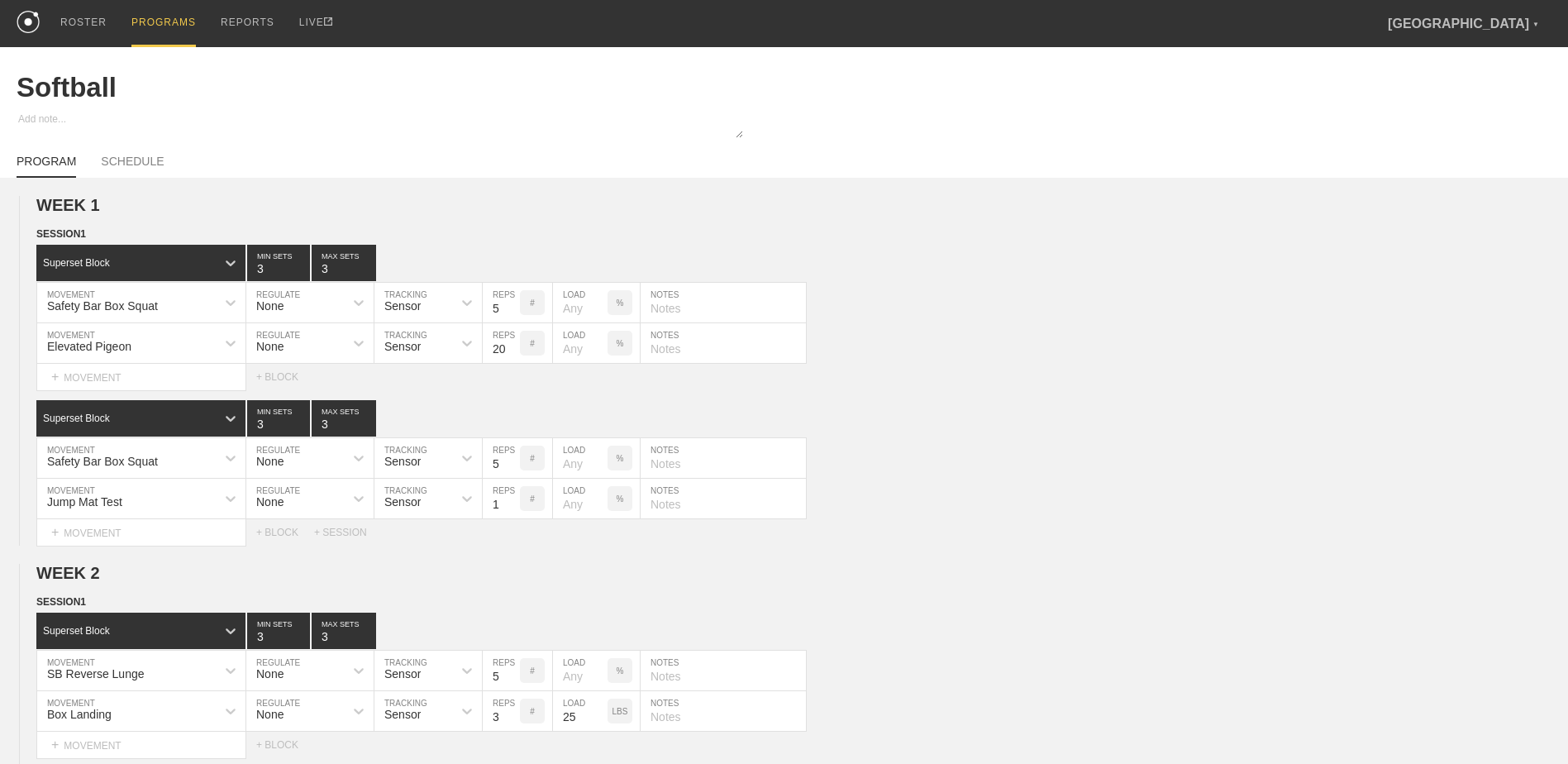
click at [162, 33] on div "PROGRAMS" at bounding box center [164, 23] width 64 height 47
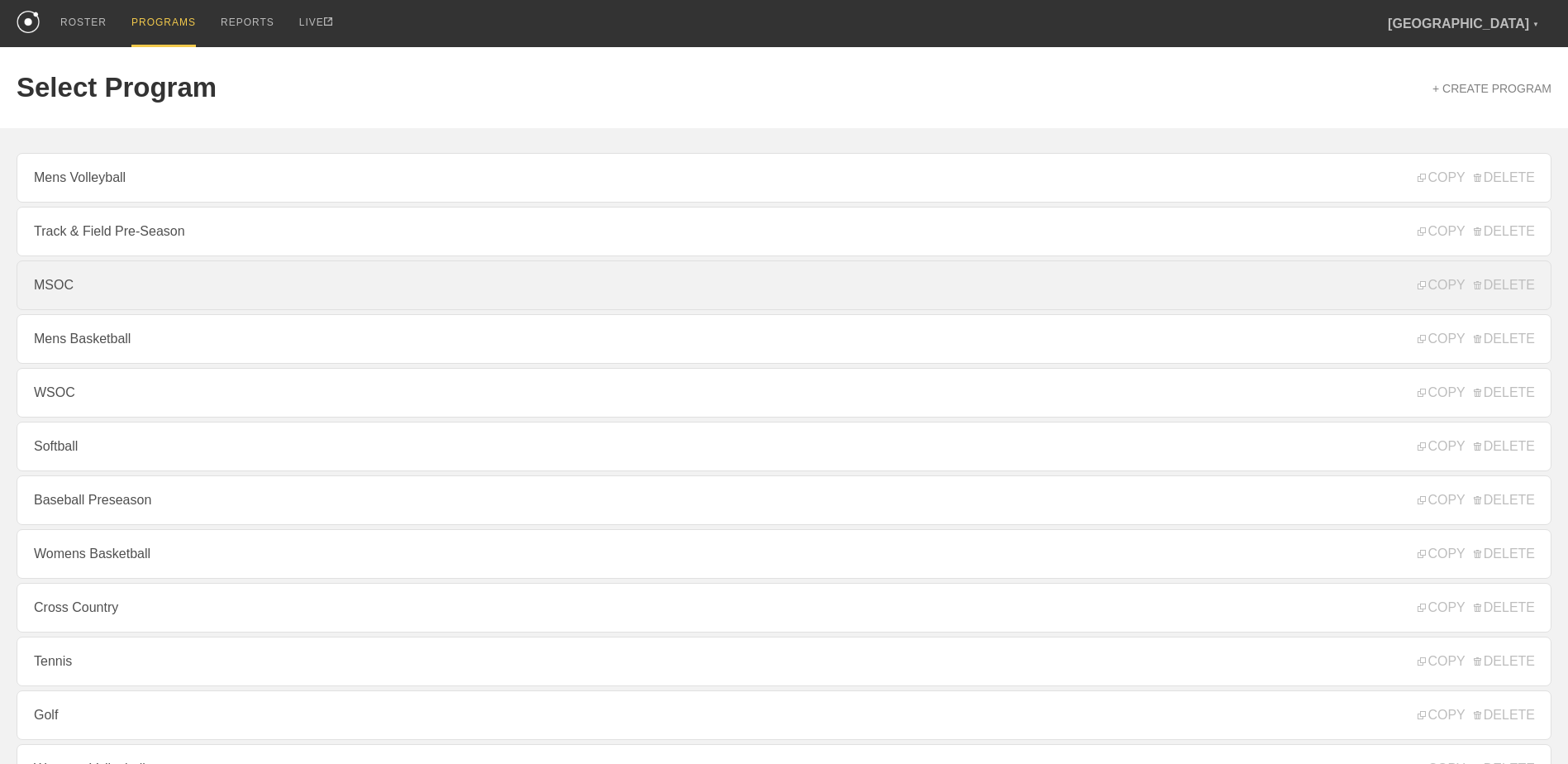
click at [229, 278] on link "MSOC" at bounding box center [783, 286] width 1534 height 50
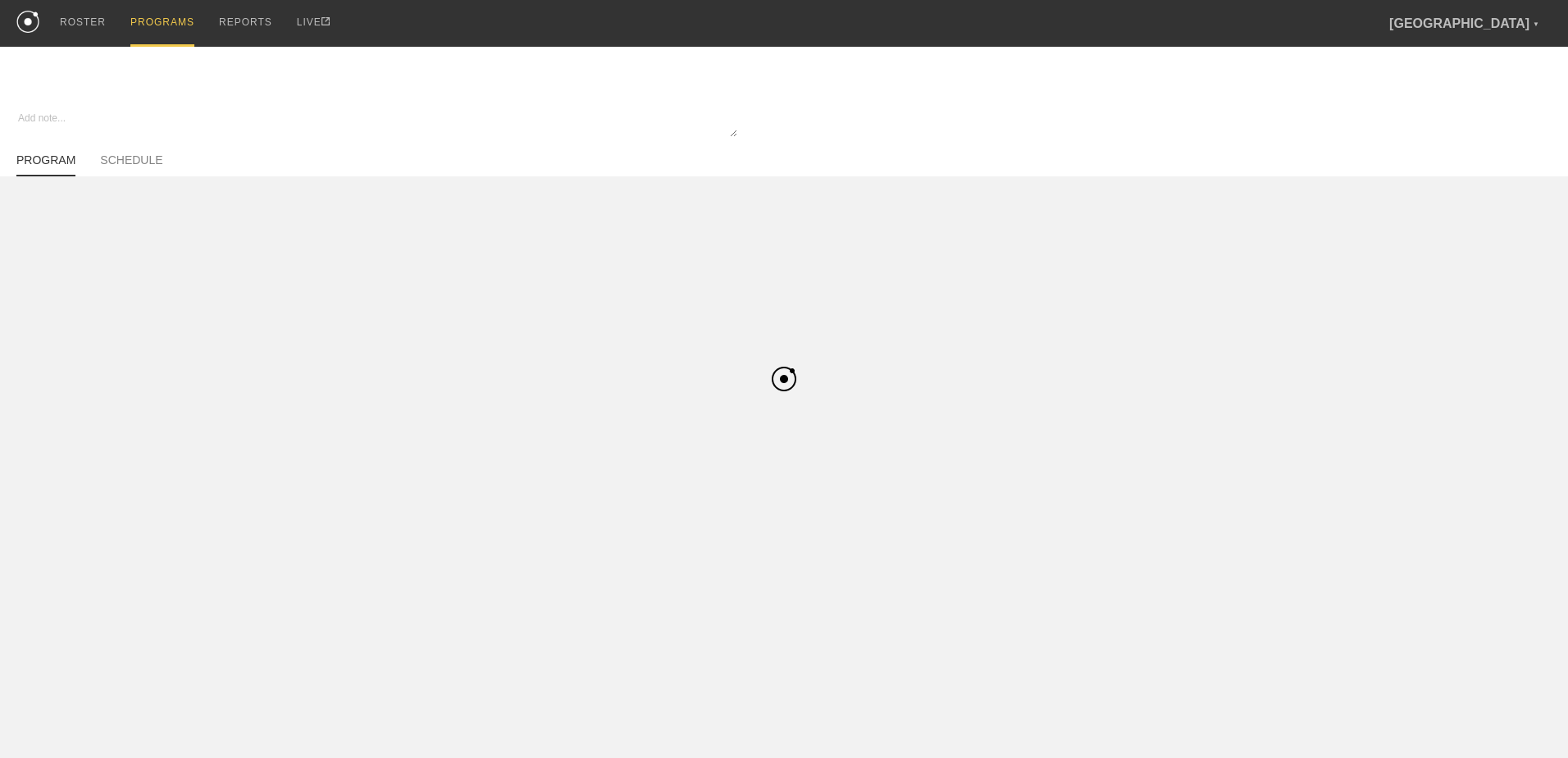
type textarea "x"
type input "MSOC"
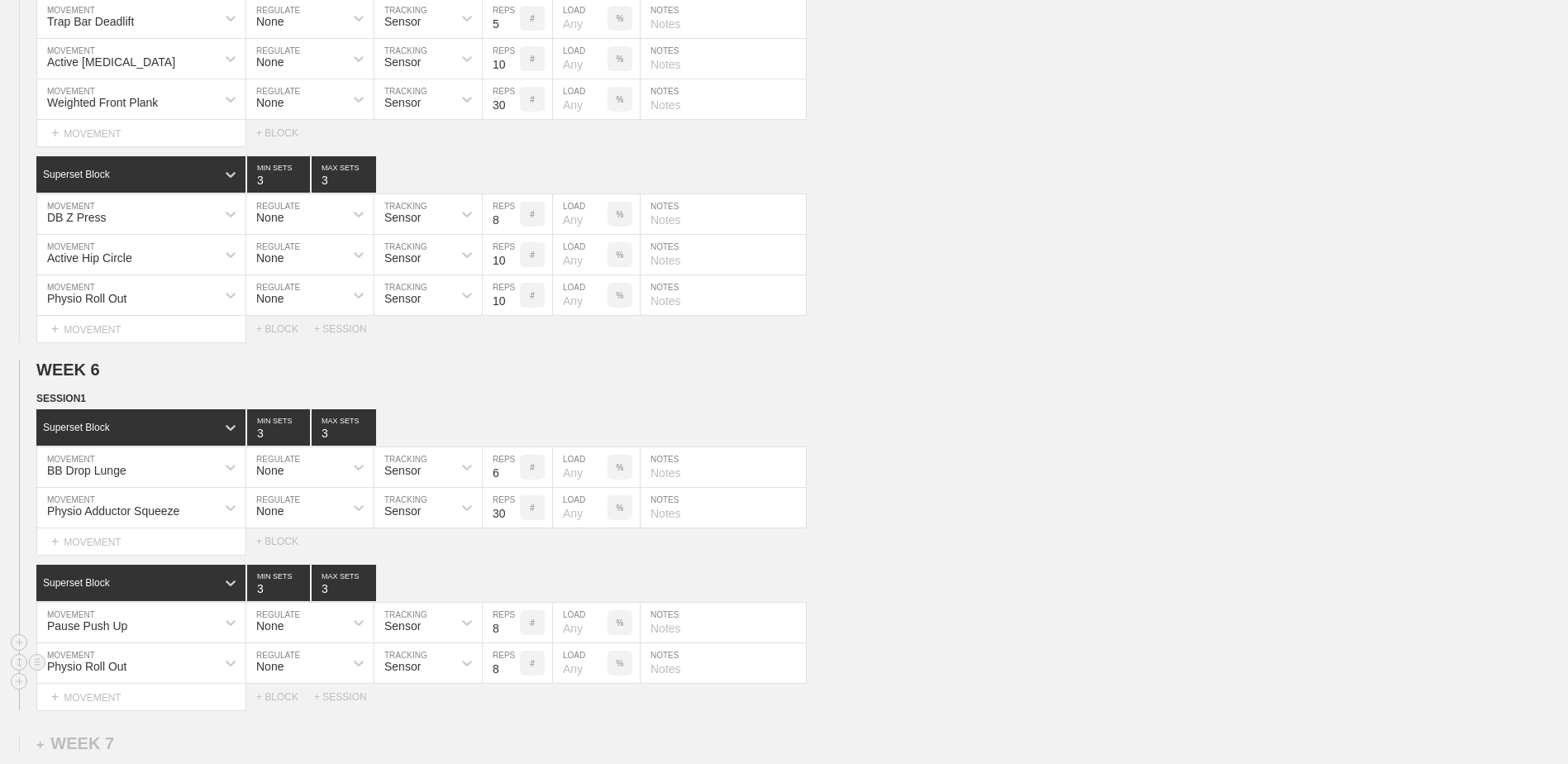
scroll to position [3964, 0]
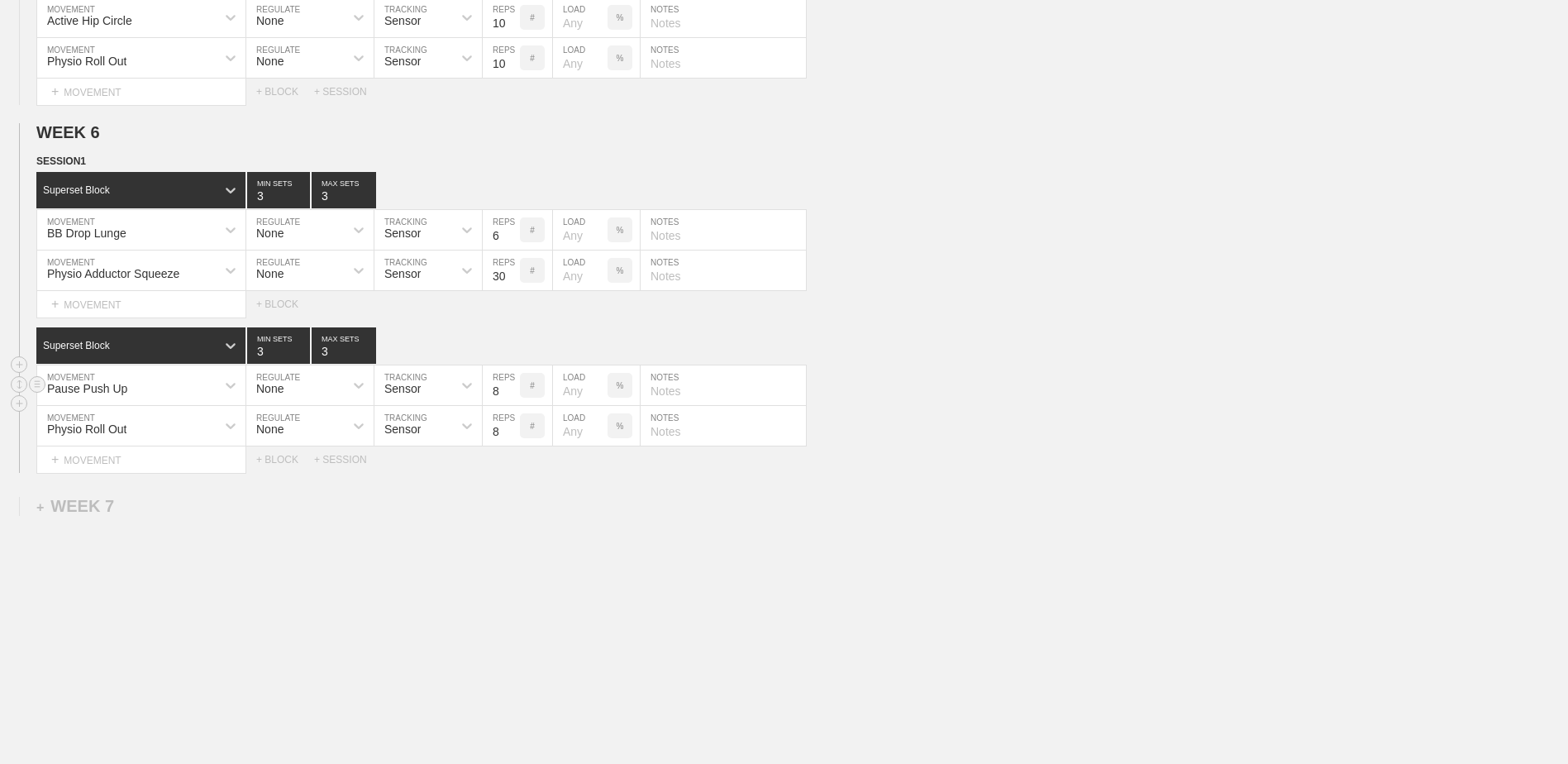
click at [133, 385] on div "Pause Push Up" at bounding box center [127, 385] width 179 height 28
type input "DB be"
click at [189, 431] on div "DB Bench Press" at bounding box center [141, 428] width 208 height 28
click at [516, 392] on input "7" at bounding box center [501, 385] width 38 height 39
click at [516, 392] on input "6" at bounding box center [501, 385] width 38 height 39
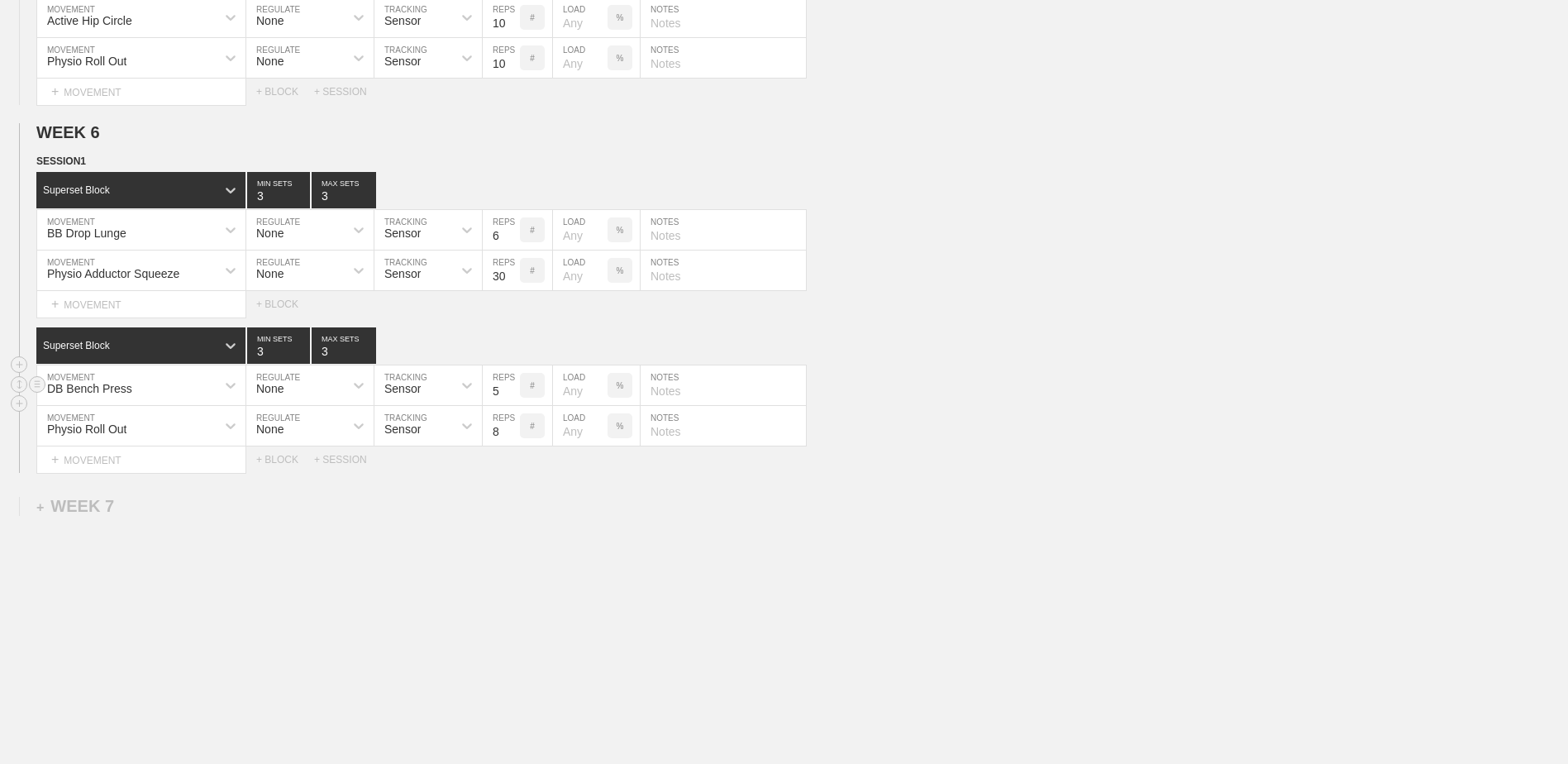
click at [516, 392] on input "5" at bounding box center [501, 385] width 38 height 39
type input "6"
click at [516, 383] on input "6" at bounding box center [501, 385] width 38 height 39
click at [153, 240] on div "BB Drop Lunge" at bounding box center [127, 229] width 179 height 28
type input "[PERSON_NAME]"
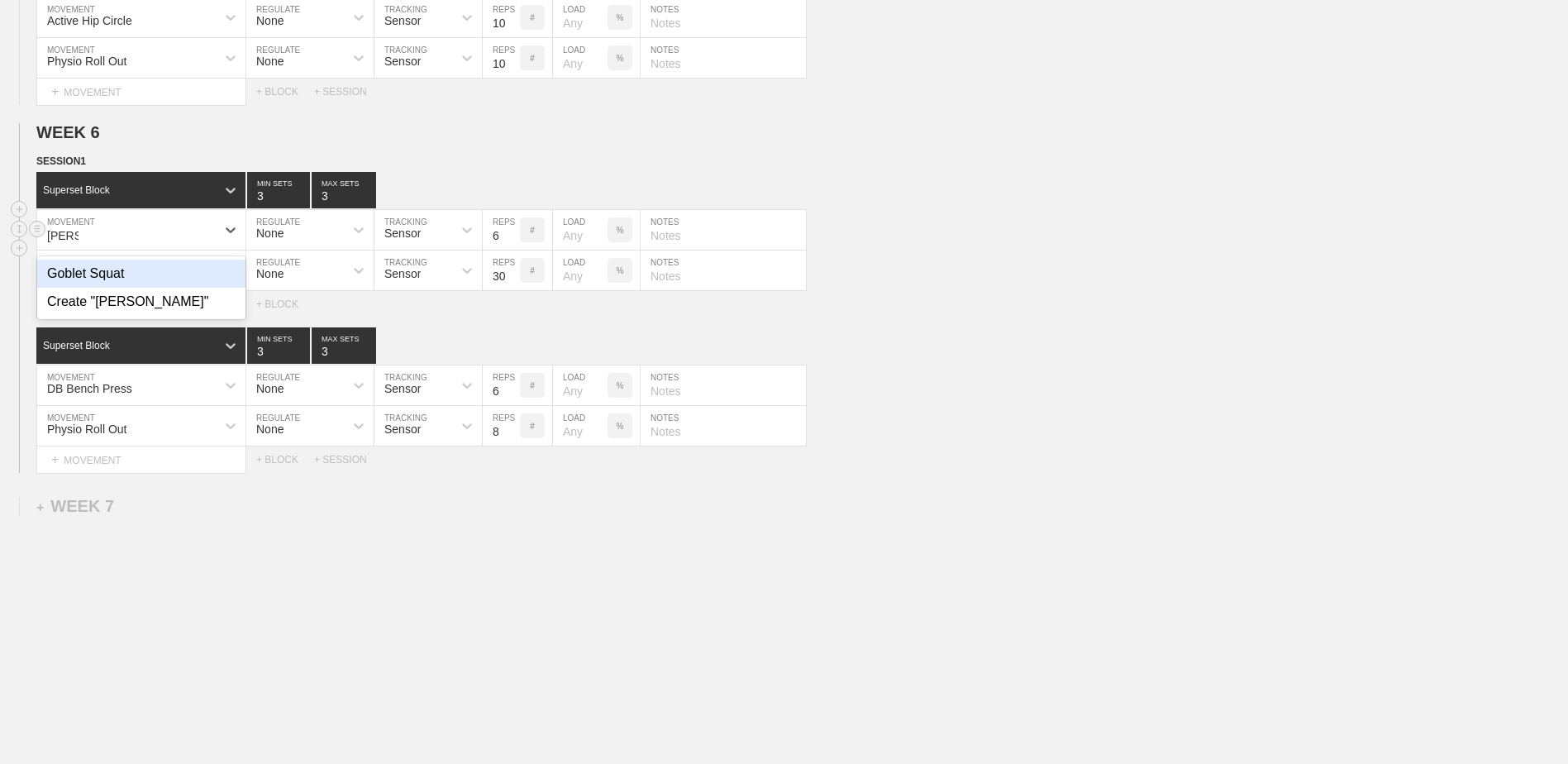
click at [169, 280] on div "Goblet Squat" at bounding box center [141, 273] width 208 height 28
